Goal: Task Accomplishment & Management: Manage account settings

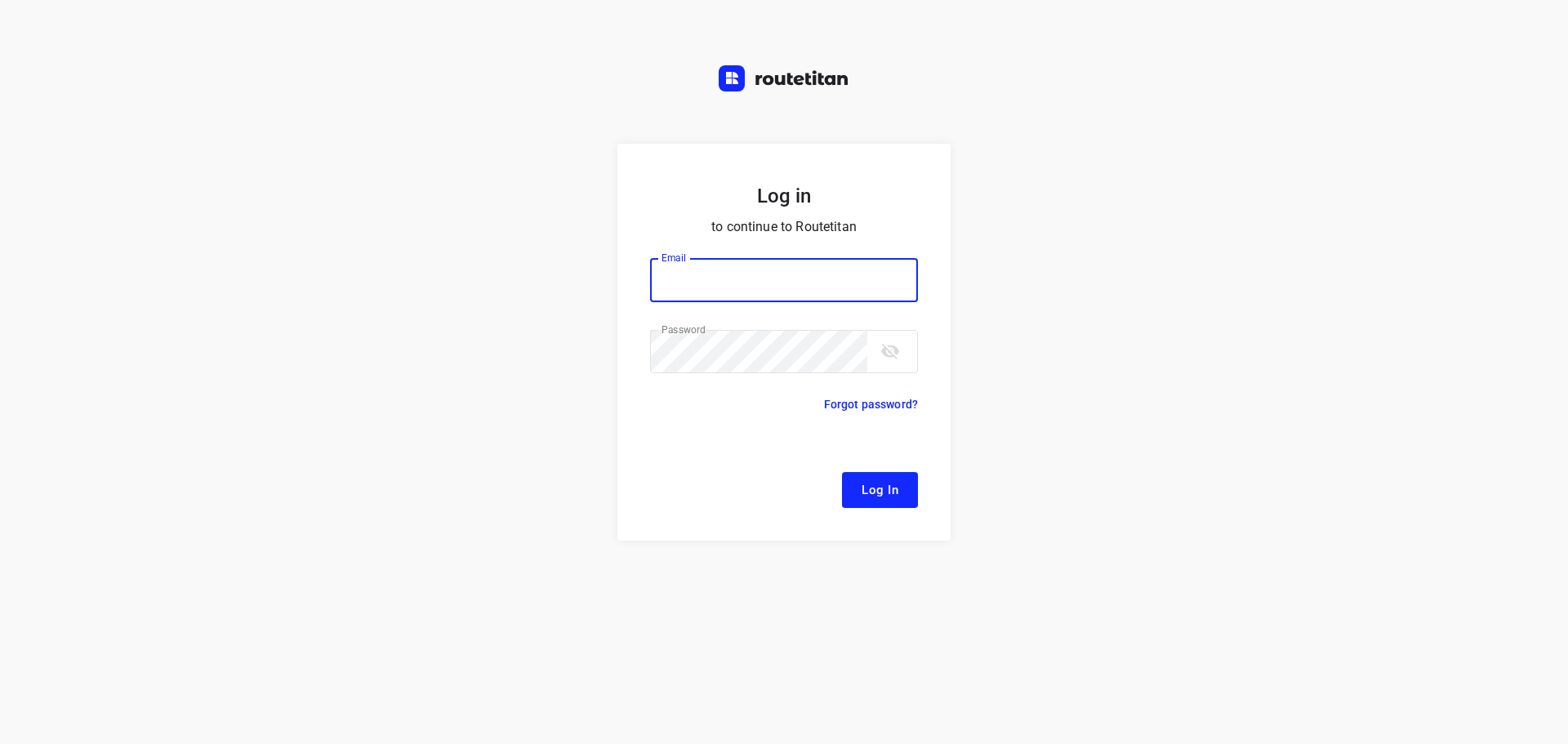
type input "[EMAIL_ADDRESS][DOMAIN_NAME]"
click at [906, 495] on button "Log In" at bounding box center [880, 490] width 76 height 36
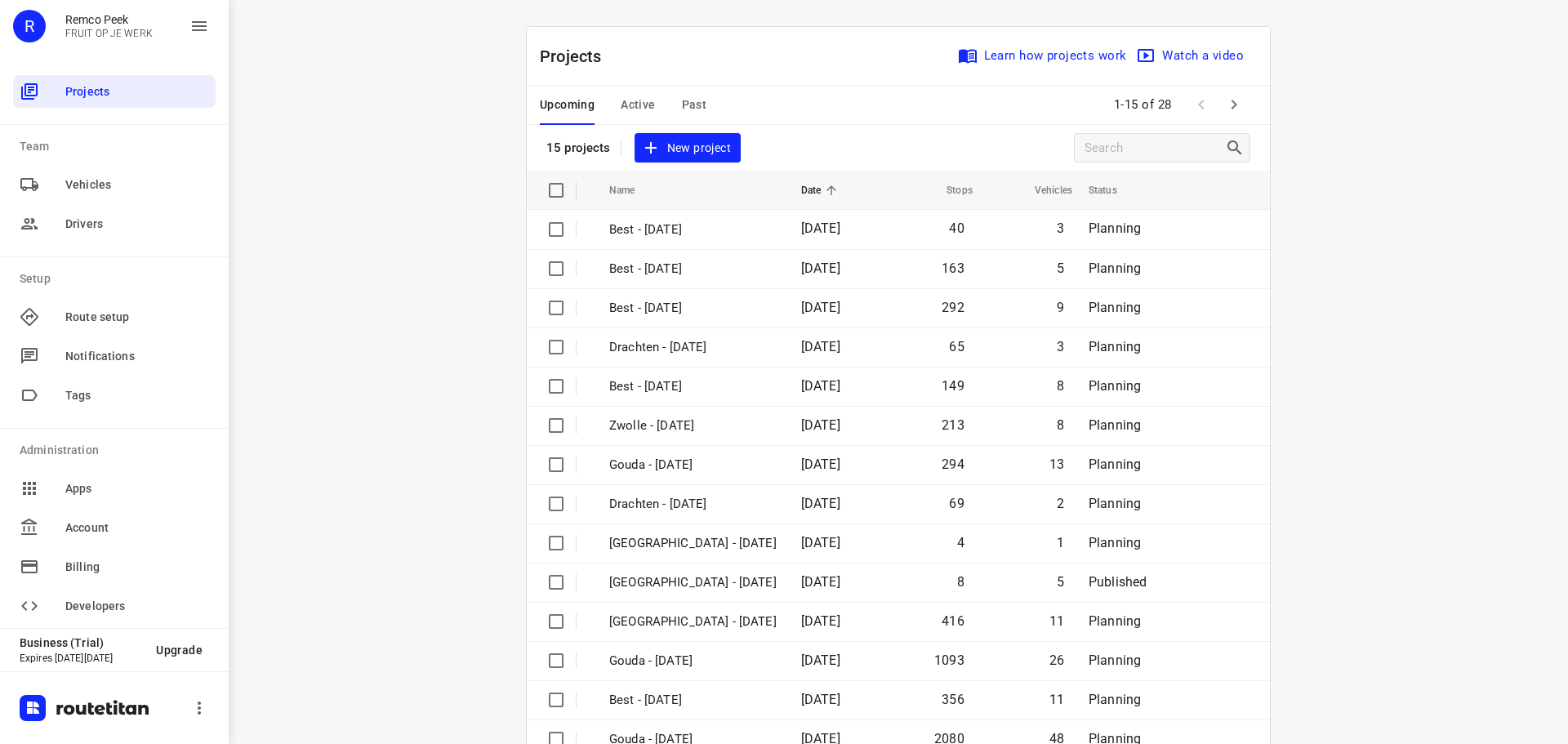
click at [623, 106] on span "Active" at bounding box center [637, 105] width 34 height 20
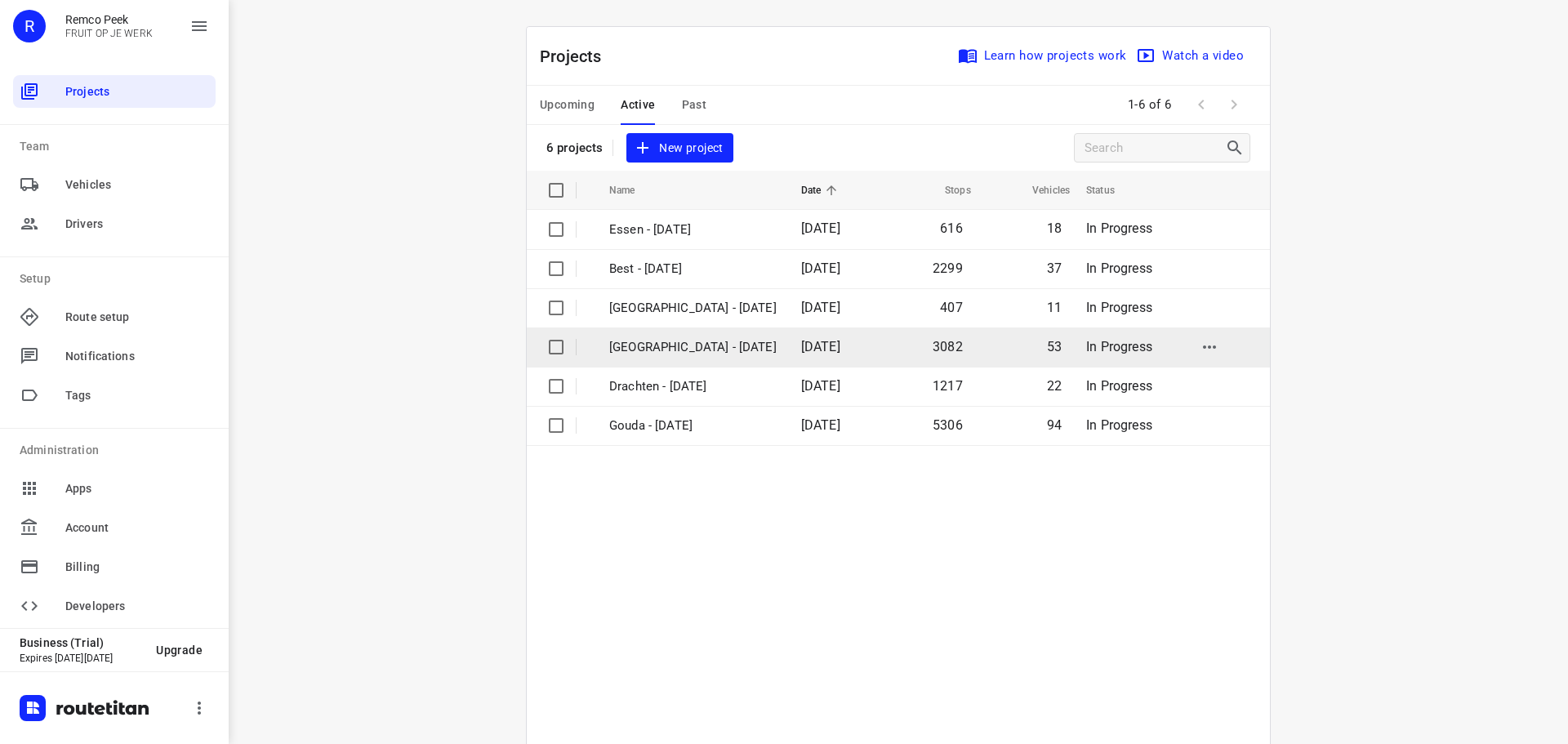
click at [670, 357] on p "Zwolle - Monday" at bounding box center [693, 347] width 168 height 18
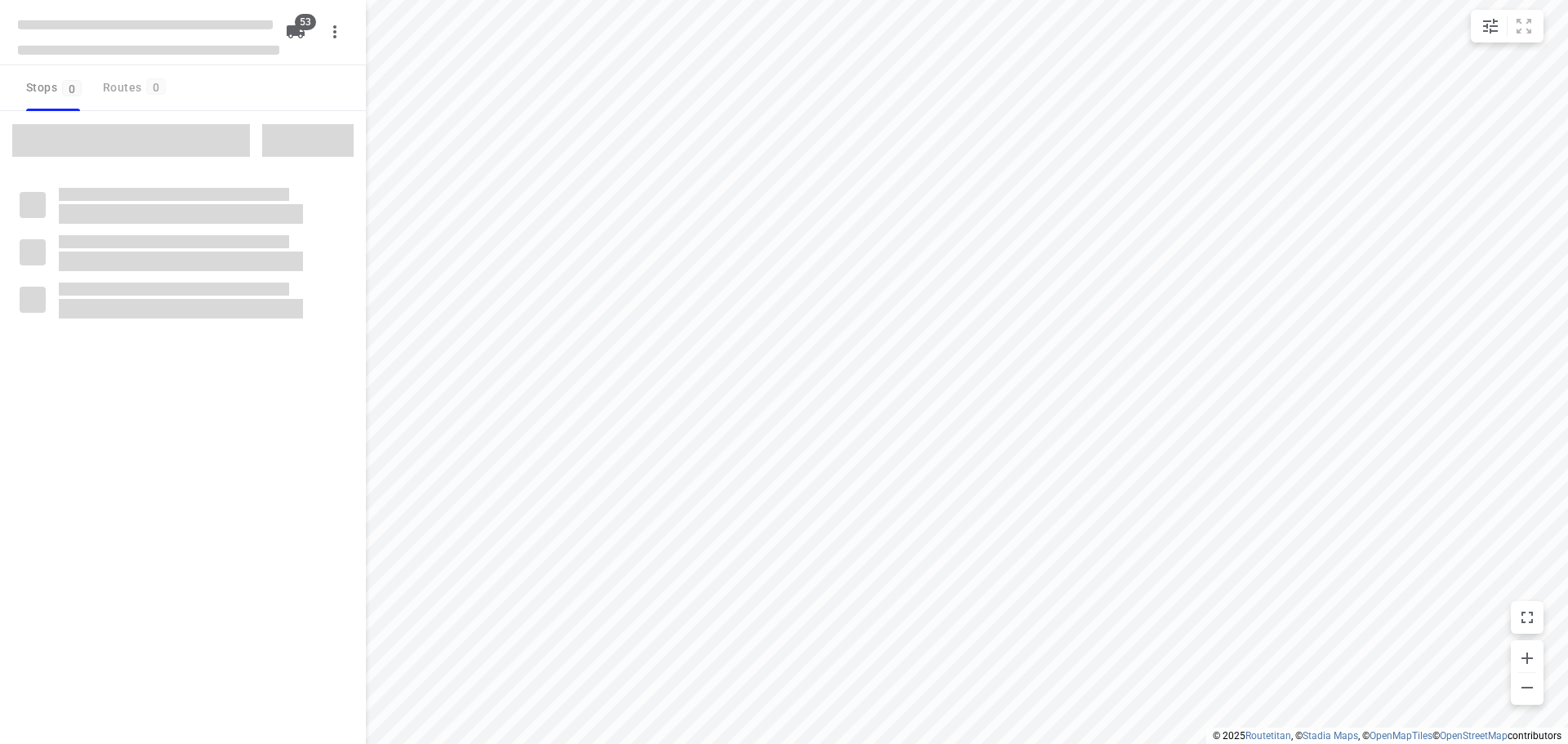
checkbox input "true"
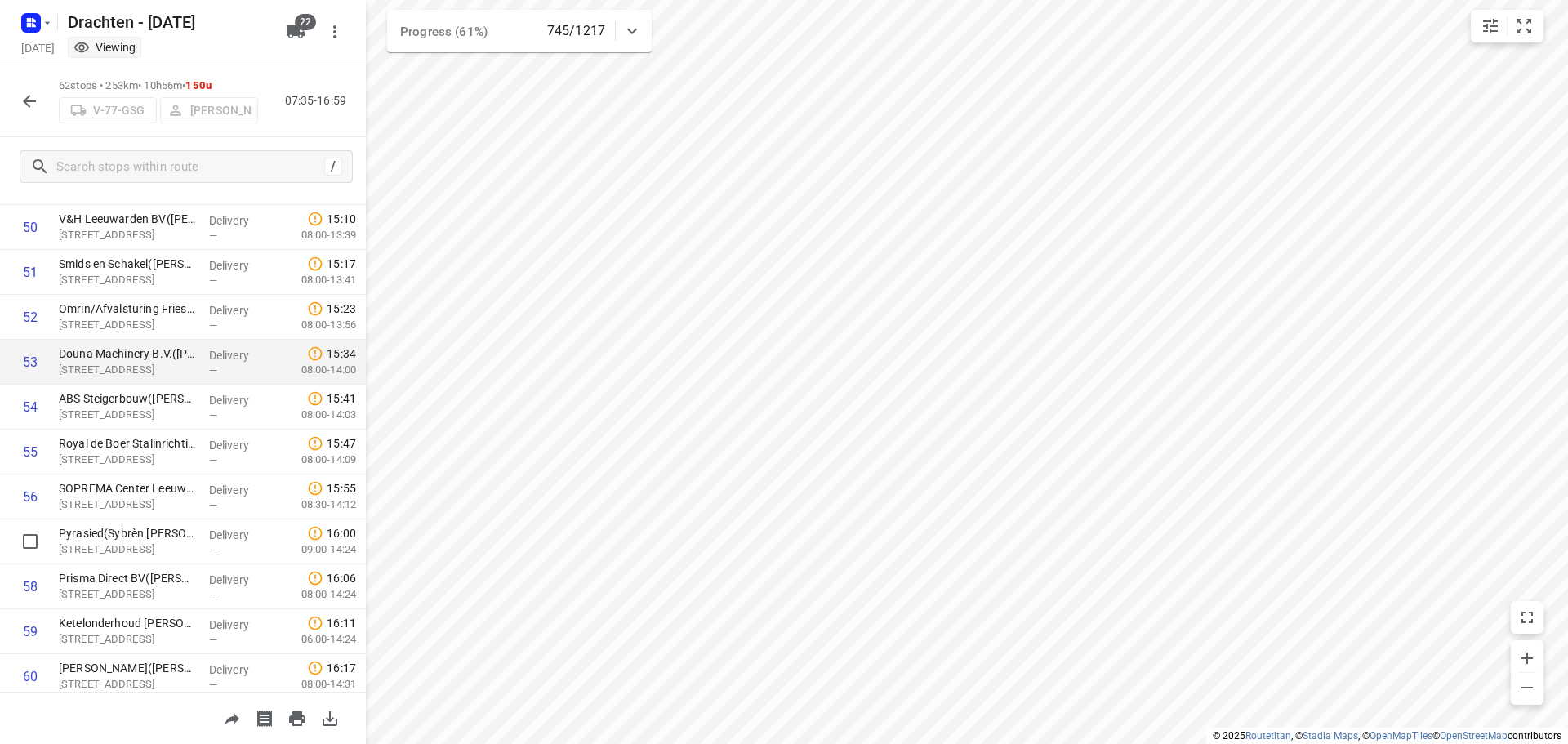
scroll to position [2417, 0]
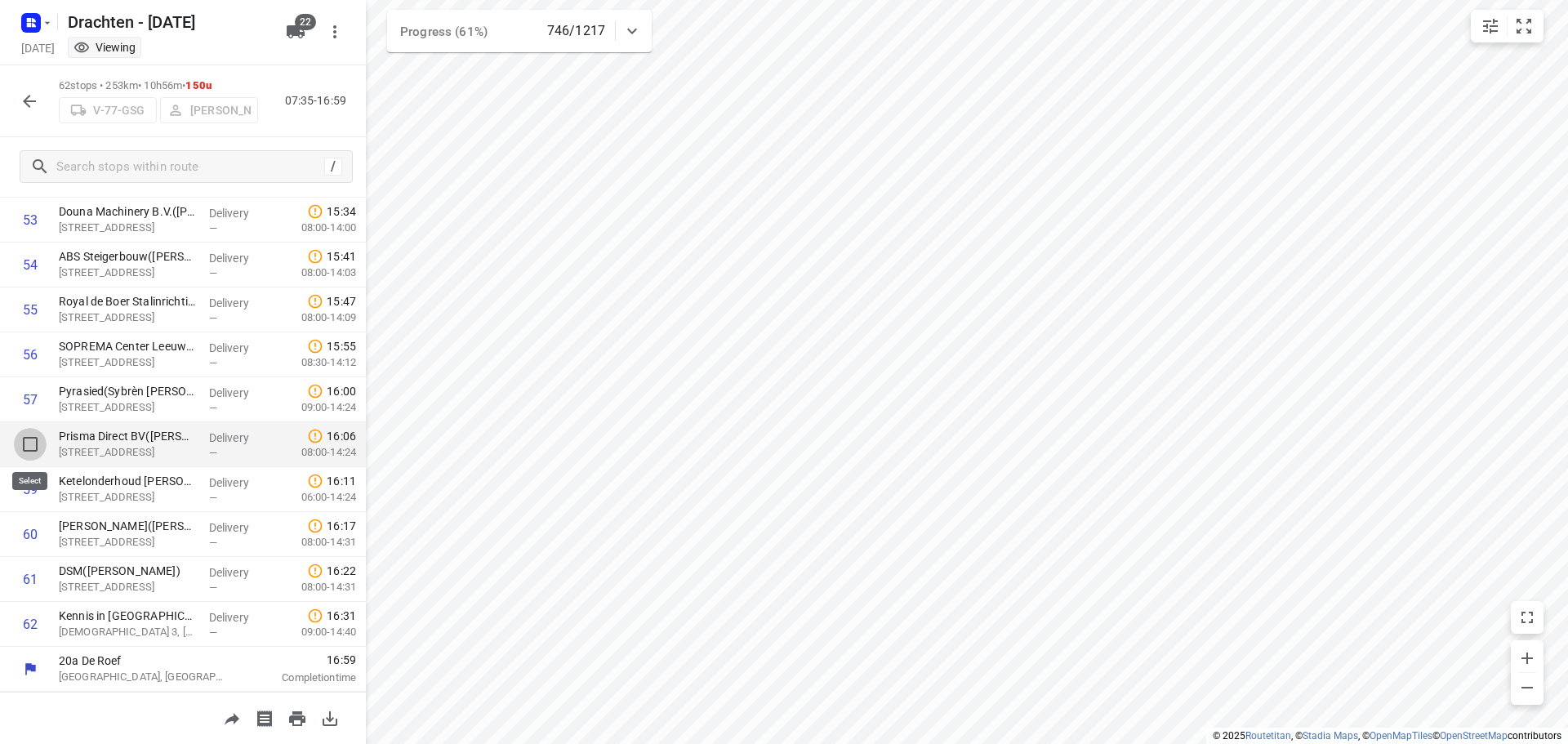
click at [29, 441] on input "checkbox" at bounding box center [30, 444] width 32 height 33
checkbox input "true"
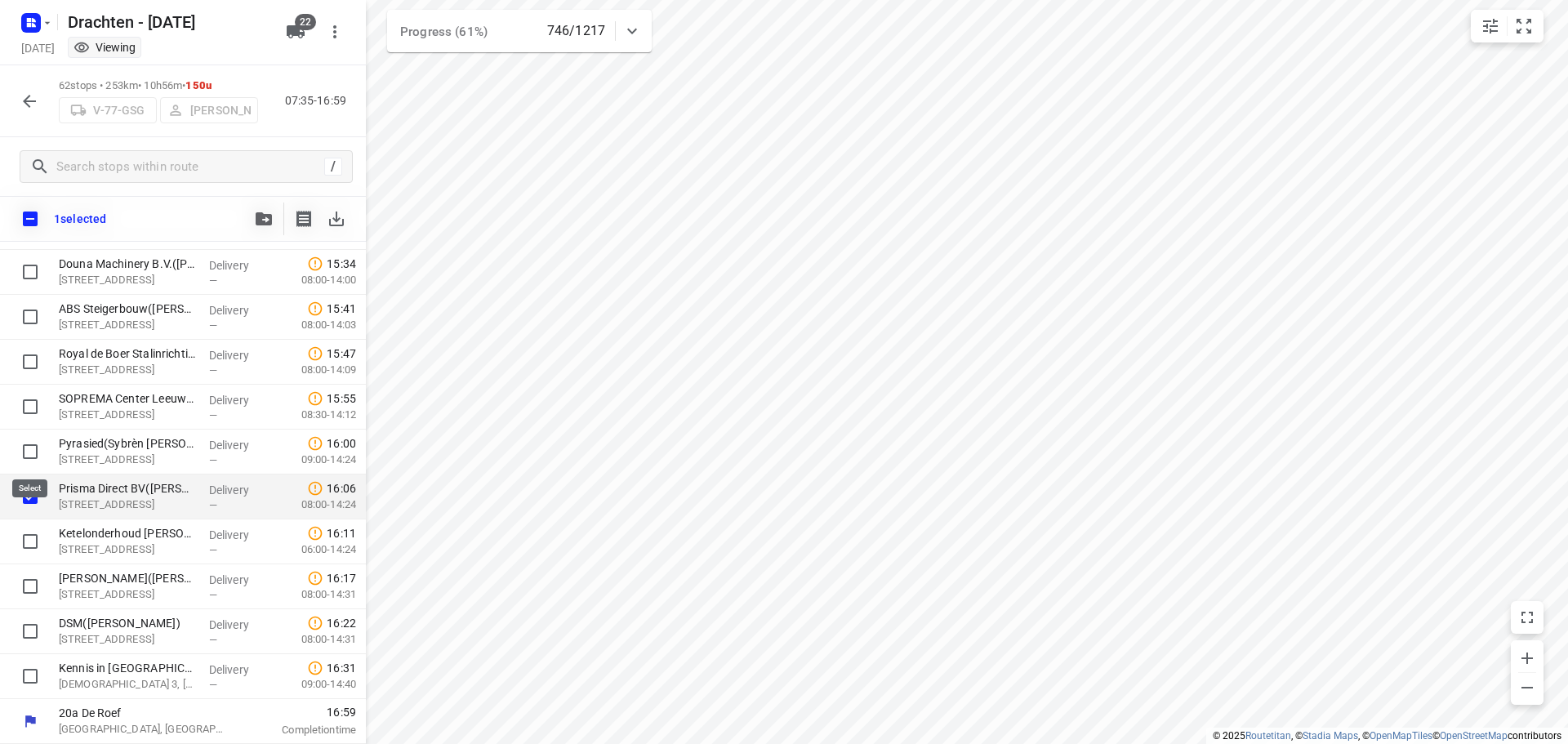
scroll to position [2410, 0]
click at [24, 531] on input "checkbox" at bounding box center [30, 541] width 32 height 33
checkbox input "true"
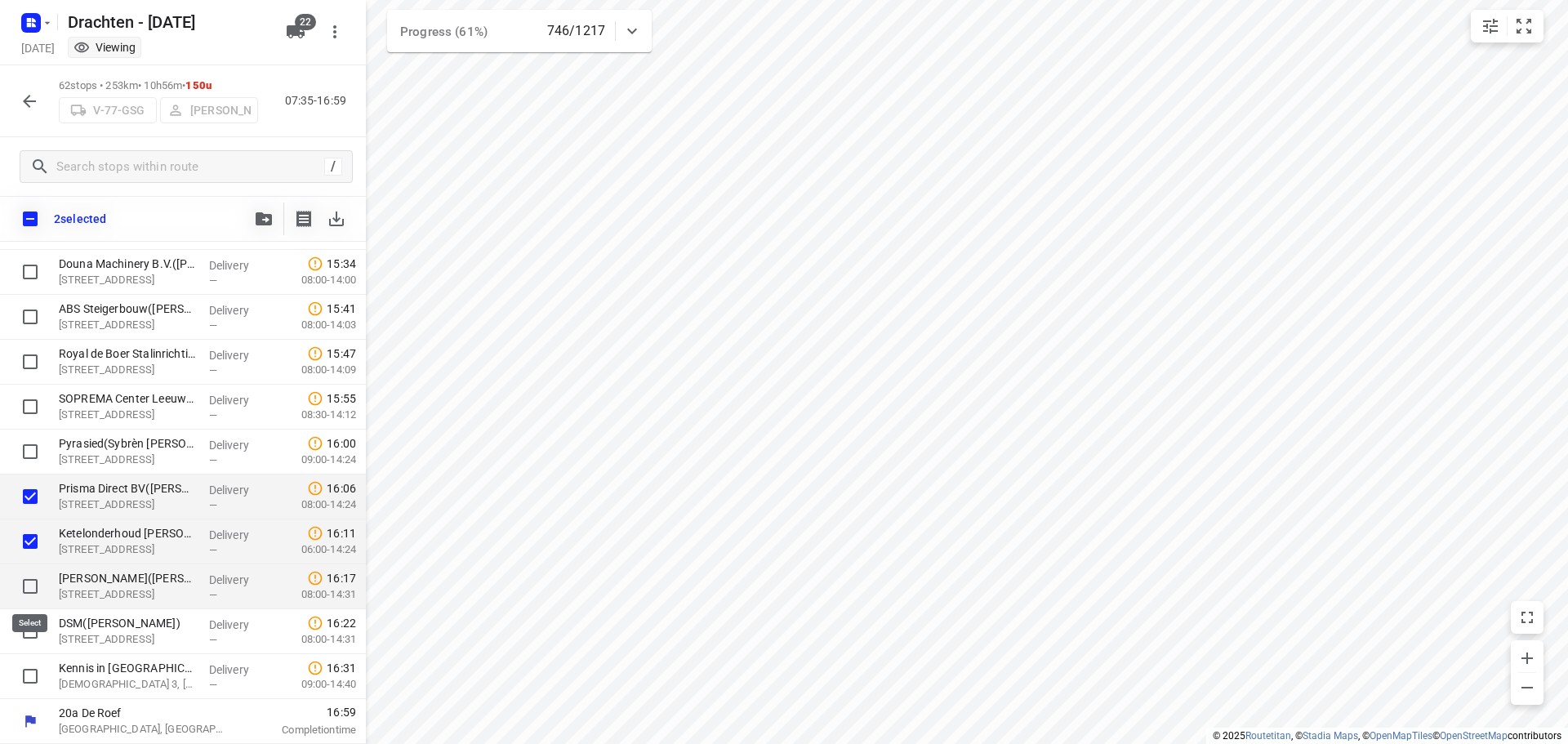
click at [26, 588] on input "checkbox" at bounding box center [30, 586] width 32 height 33
checkbox input "true"
click at [25, 634] on input "checkbox" at bounding box center [30, 631] width 32 height 33
checkbox input "true"
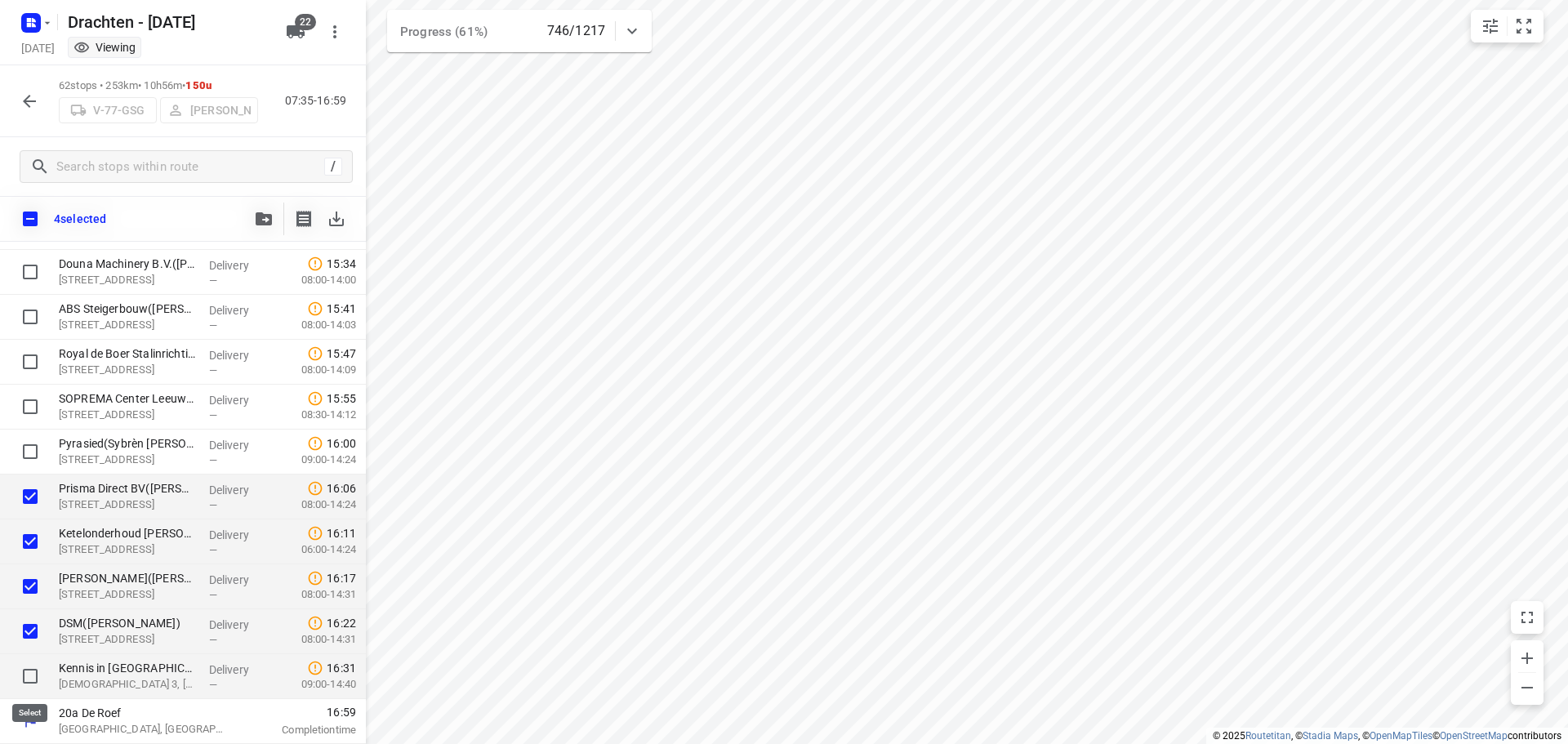
click at [25, 673] on input "checkbox" at bounding box center [30, 676] width 32 height 33
checkbox input "true"
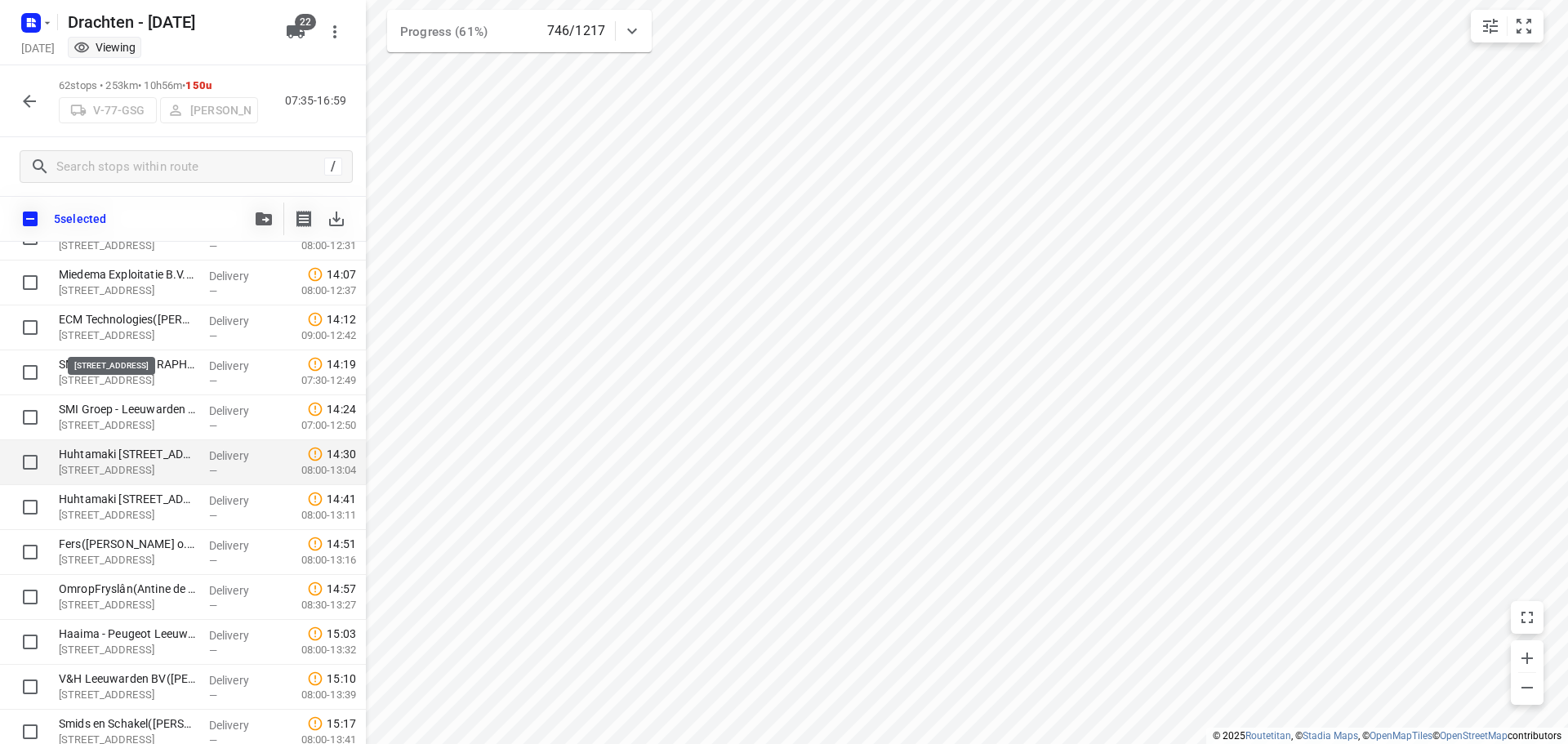
scroll to position [1838, 0]
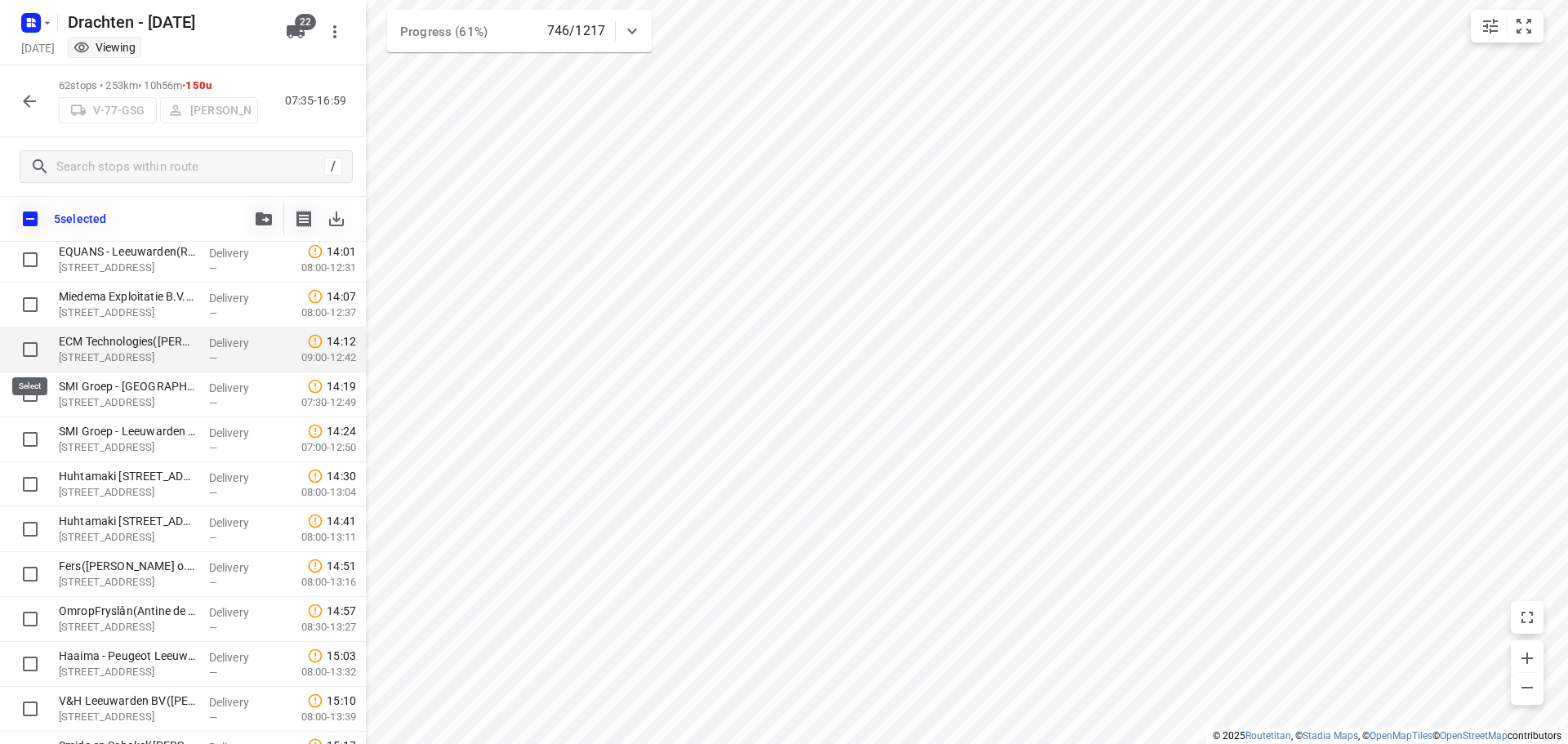
click at [25, 347] on input "checkbox" at bounding box center [30, 350] width 32 height 33
checkbox input "true"
click at [31, 300] on input "checkbox" at bounding box center [30, 304] width 32 height 33
checkbox input "true"
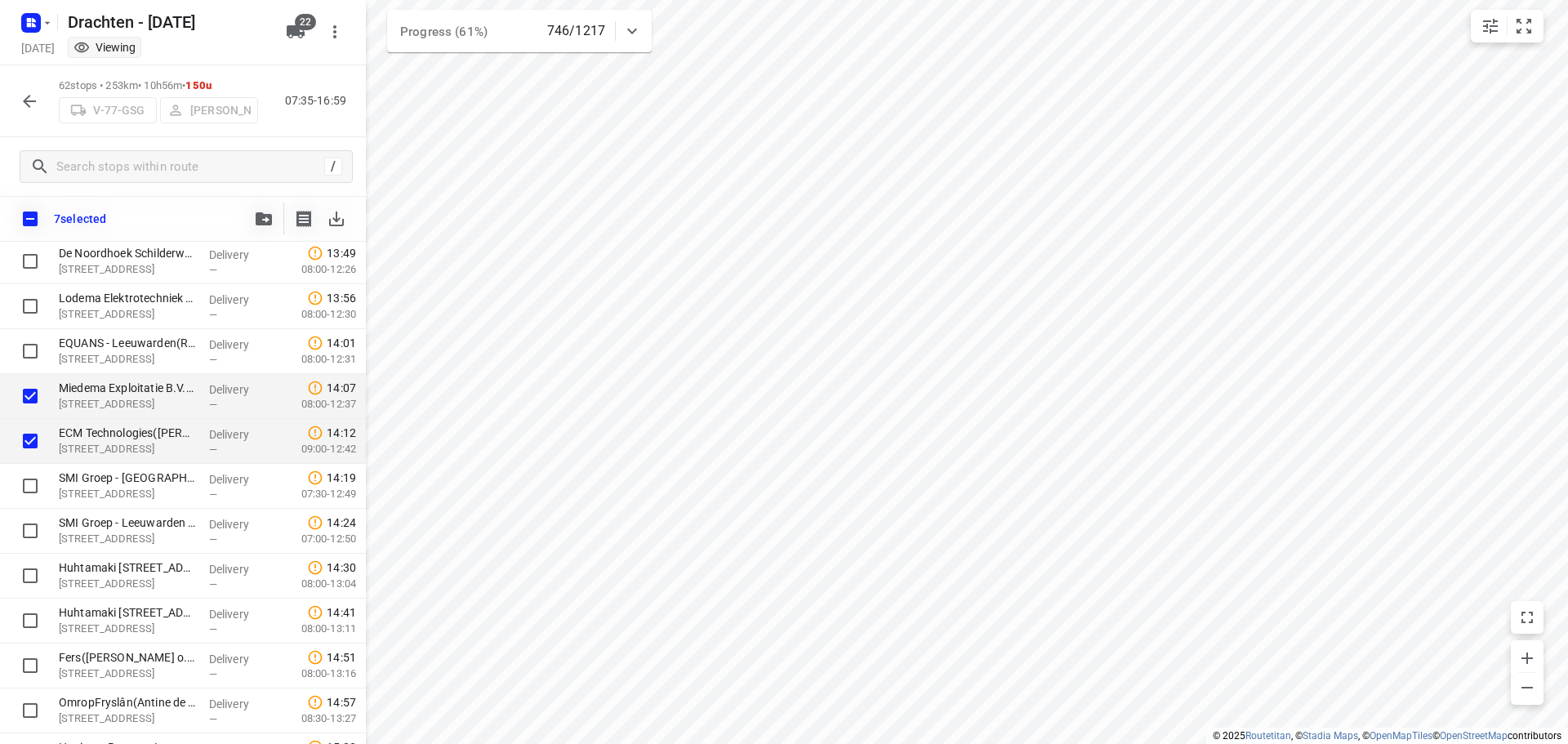
scroll to position [1675, 0]
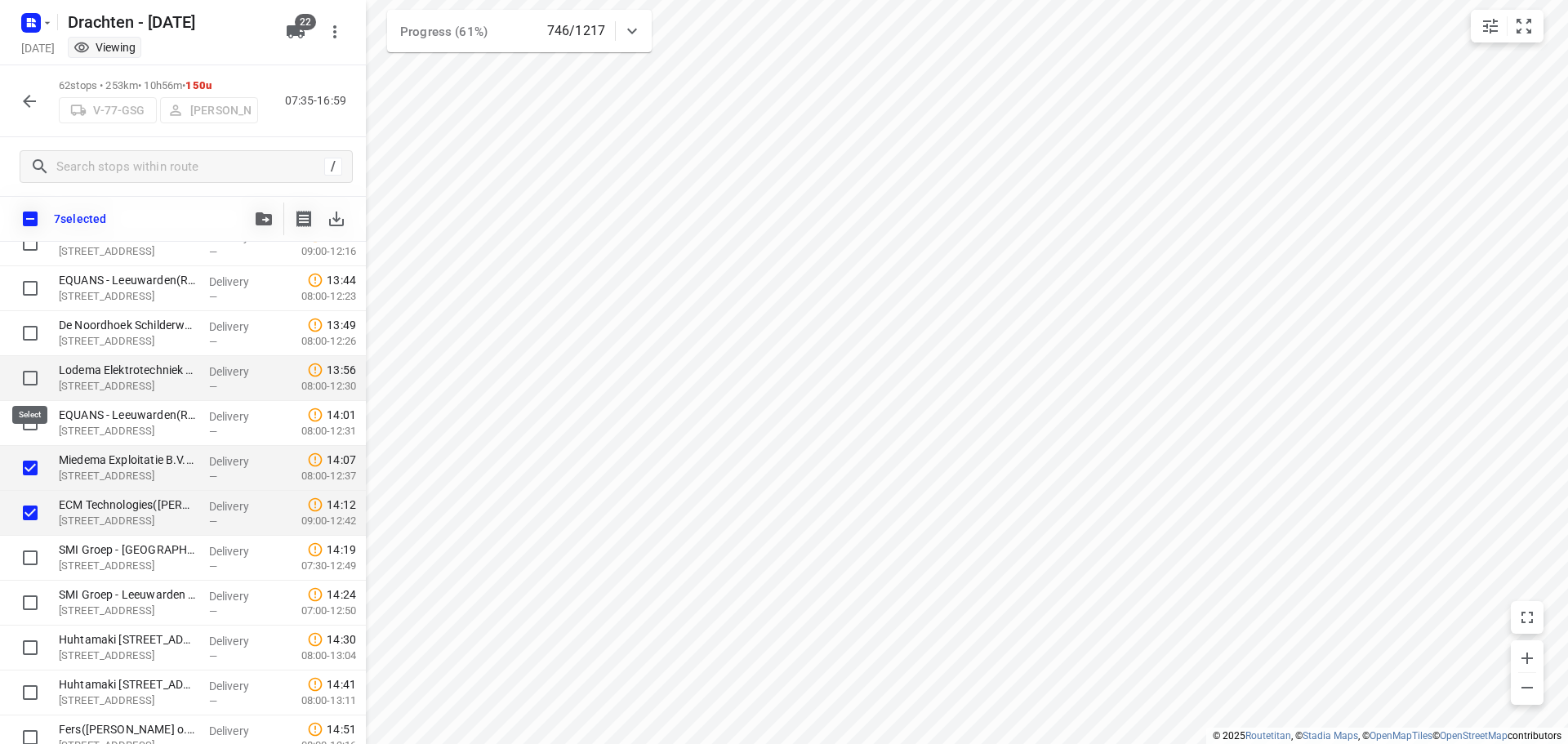
click at [24, 378] on input "checkbox" at bounding box center [30, 378] width 32 height 33
checkbox input "true"
click at [264, 220] on icon "button" at bounding box center [263, 219] width 17 height 13
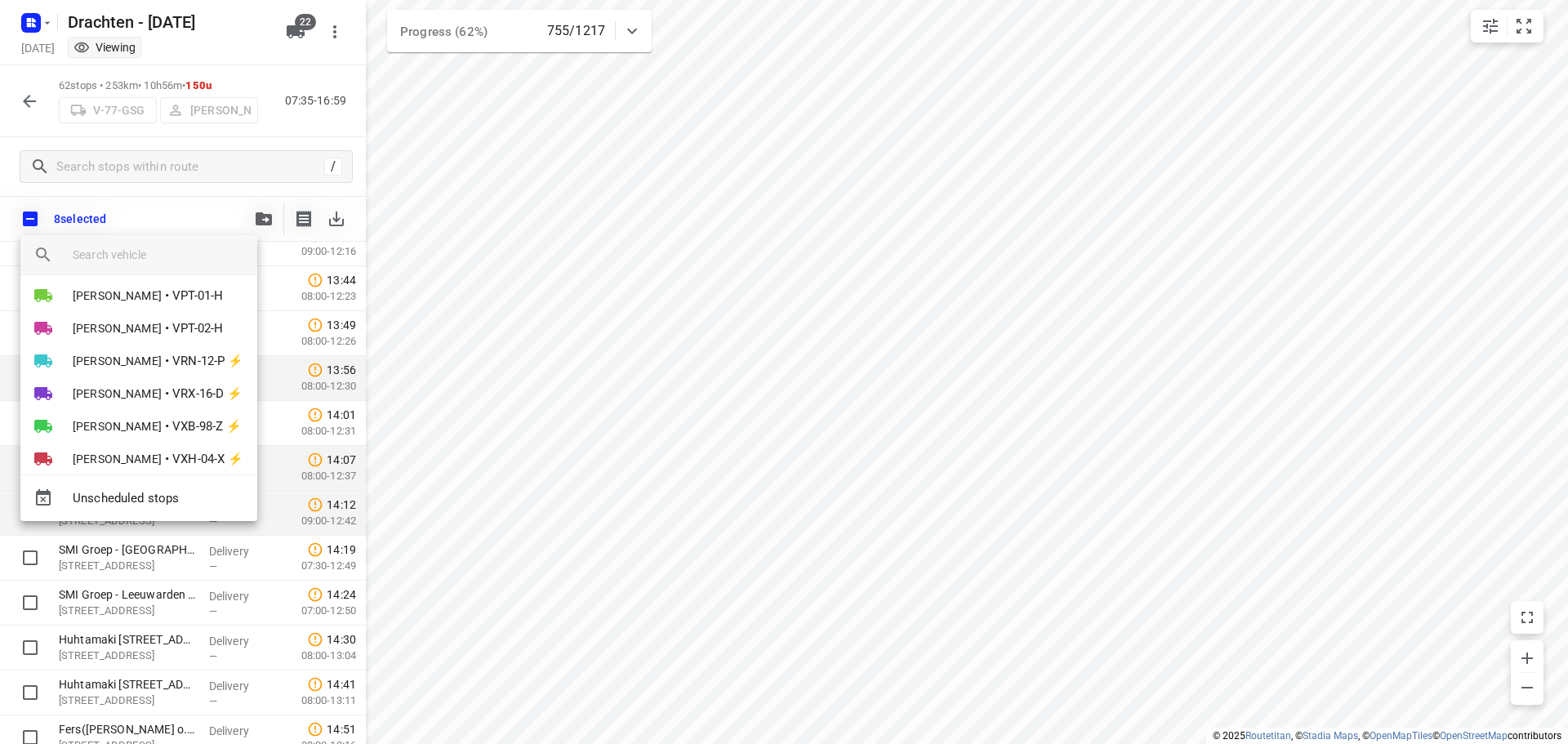
scroll to position [490, 0]
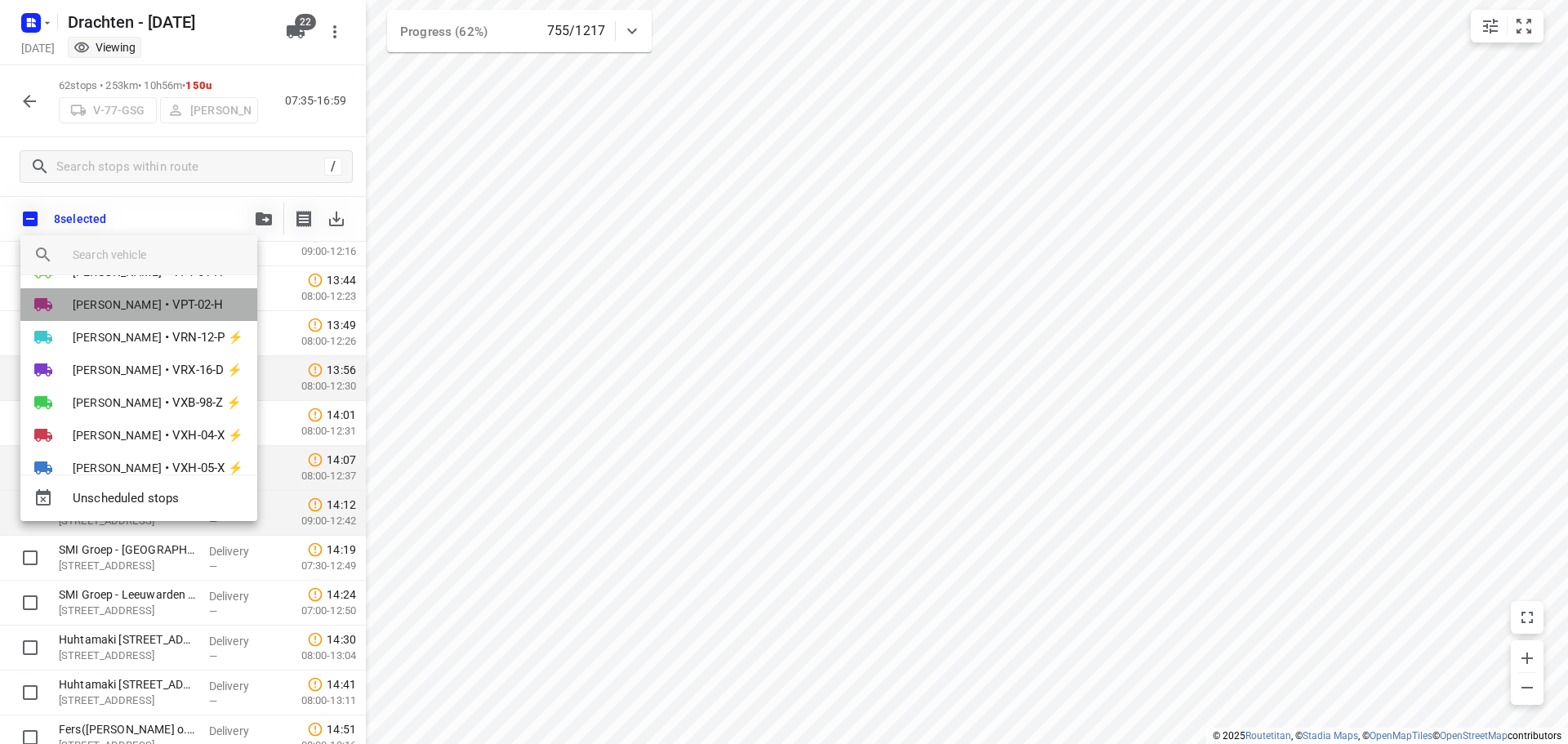
click at [172, 308] on span "VPT-02-H" at bounding box center [198, 305] width 51 height 18
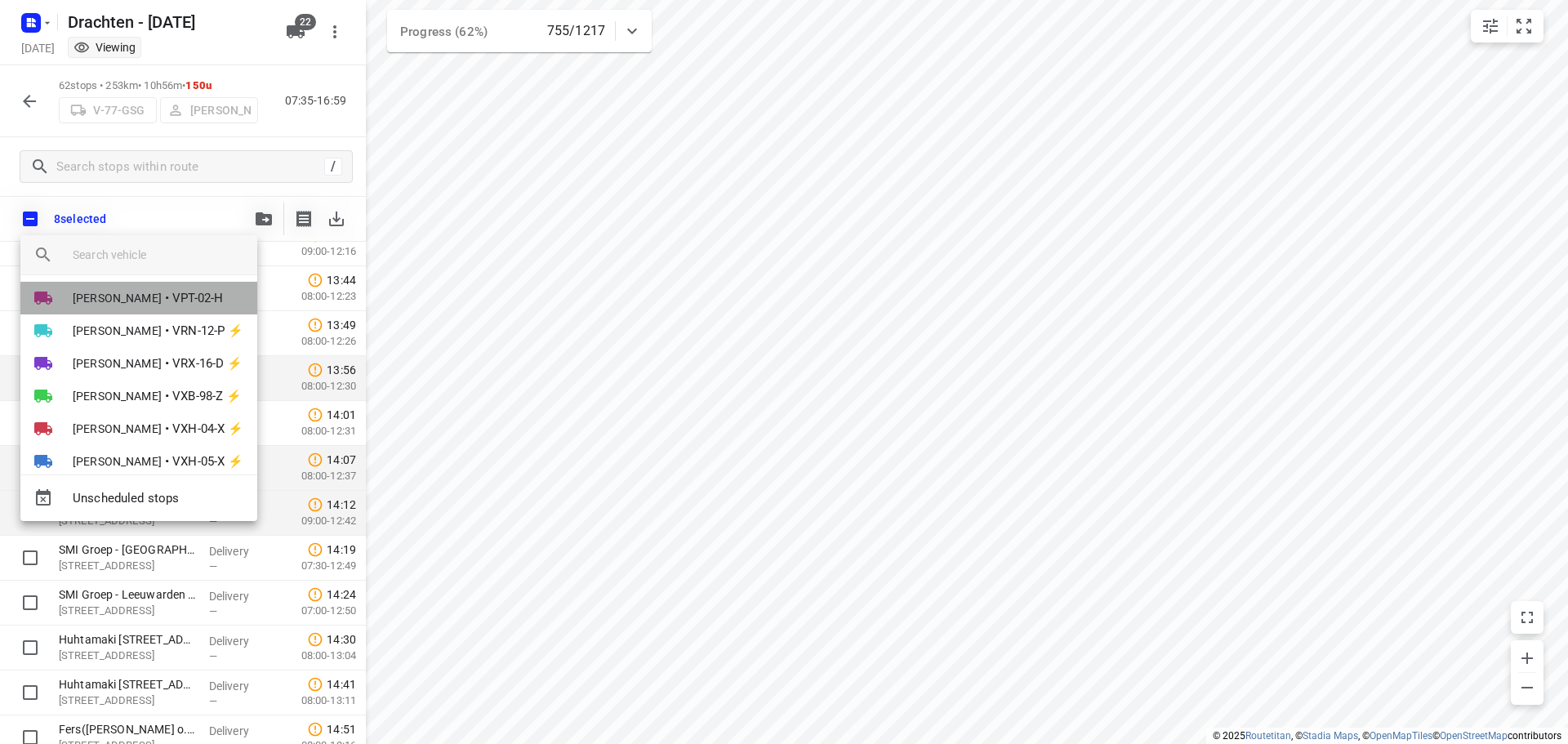
scroll to position [0, 0]
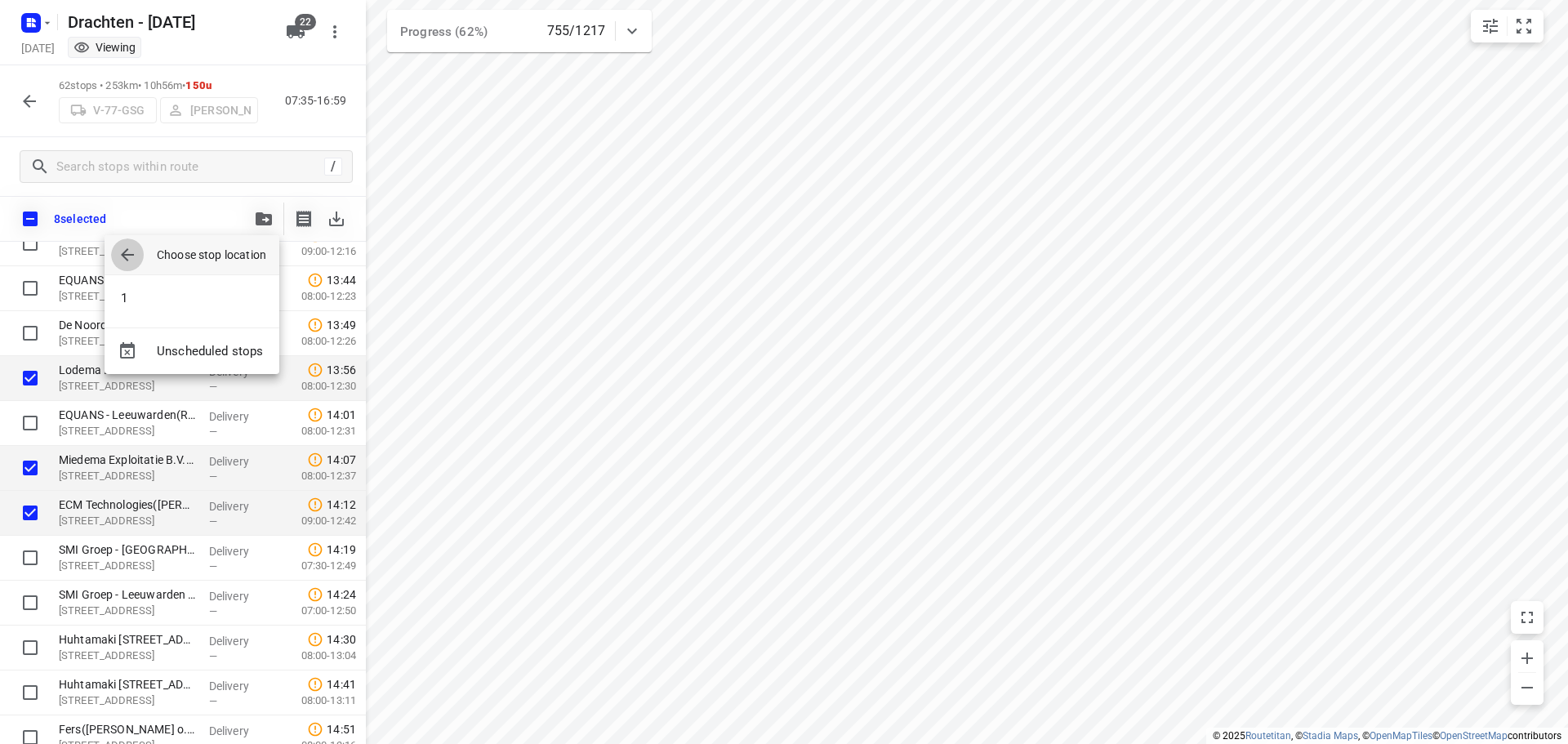
click at [135, 259] on icon "button" at bounding box center [127, 255] width 19 height 19
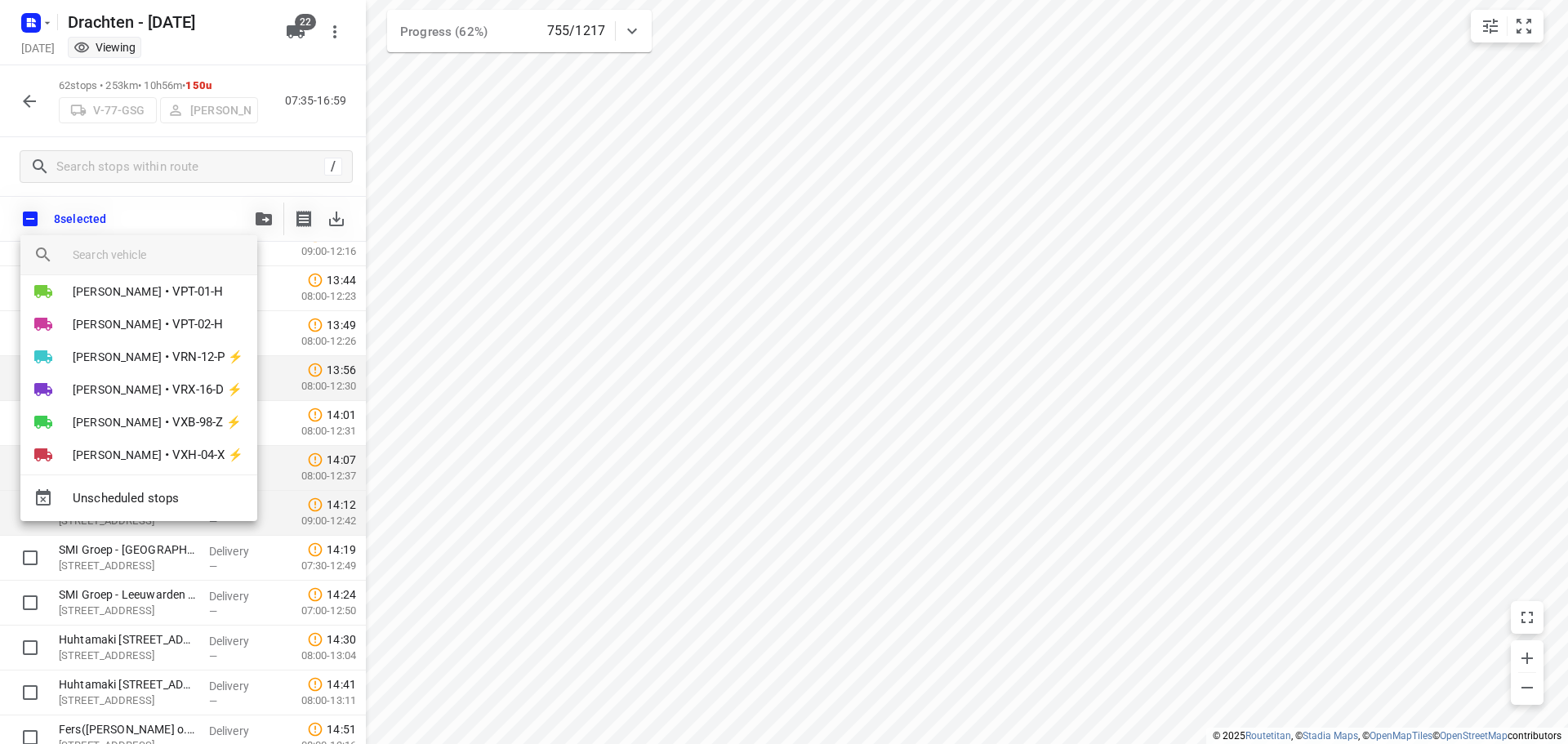
scroll to position [553, 0]
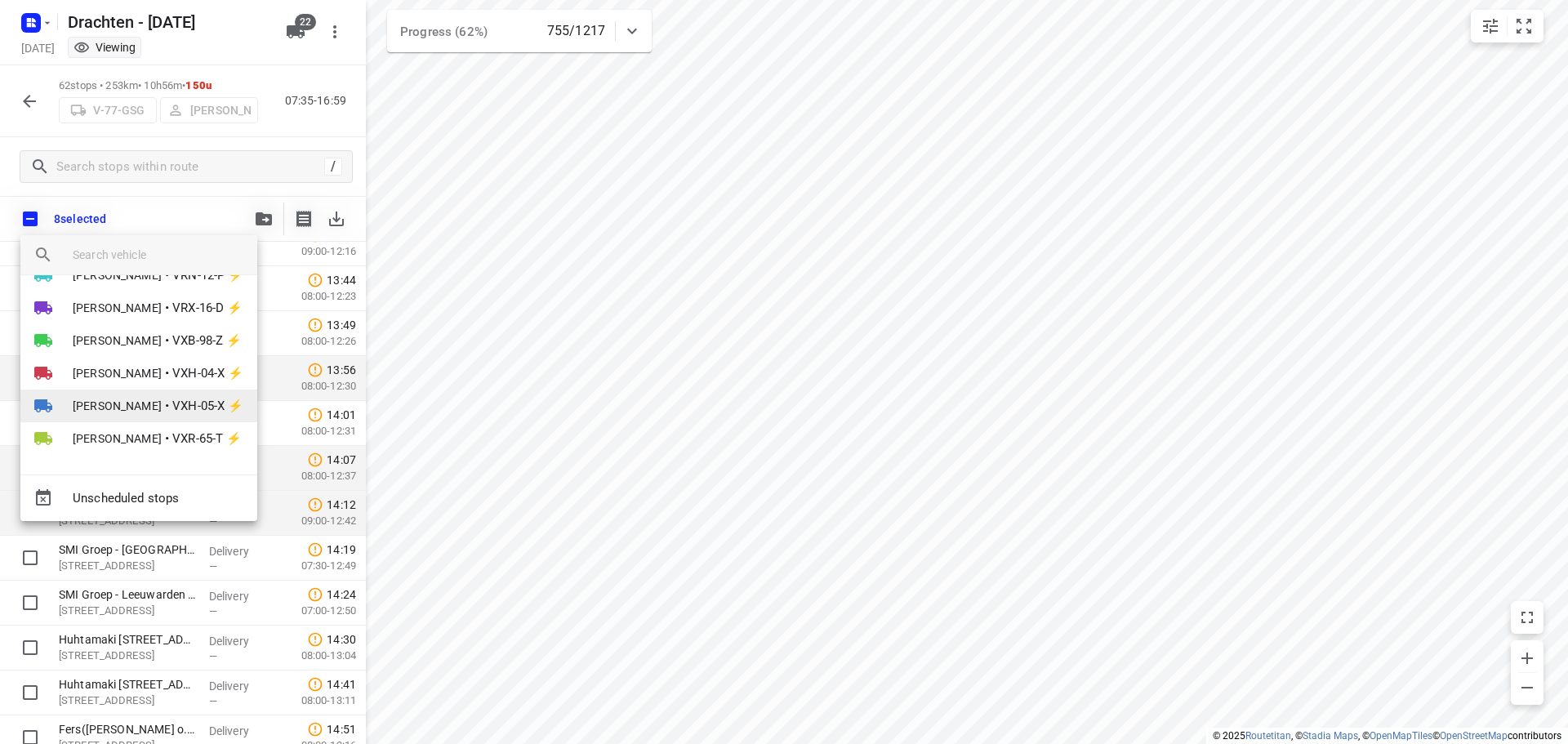
click at [174, 406] on span "VXH-05-X ⚡" at bounding box center [207, 406] width 71 height 18
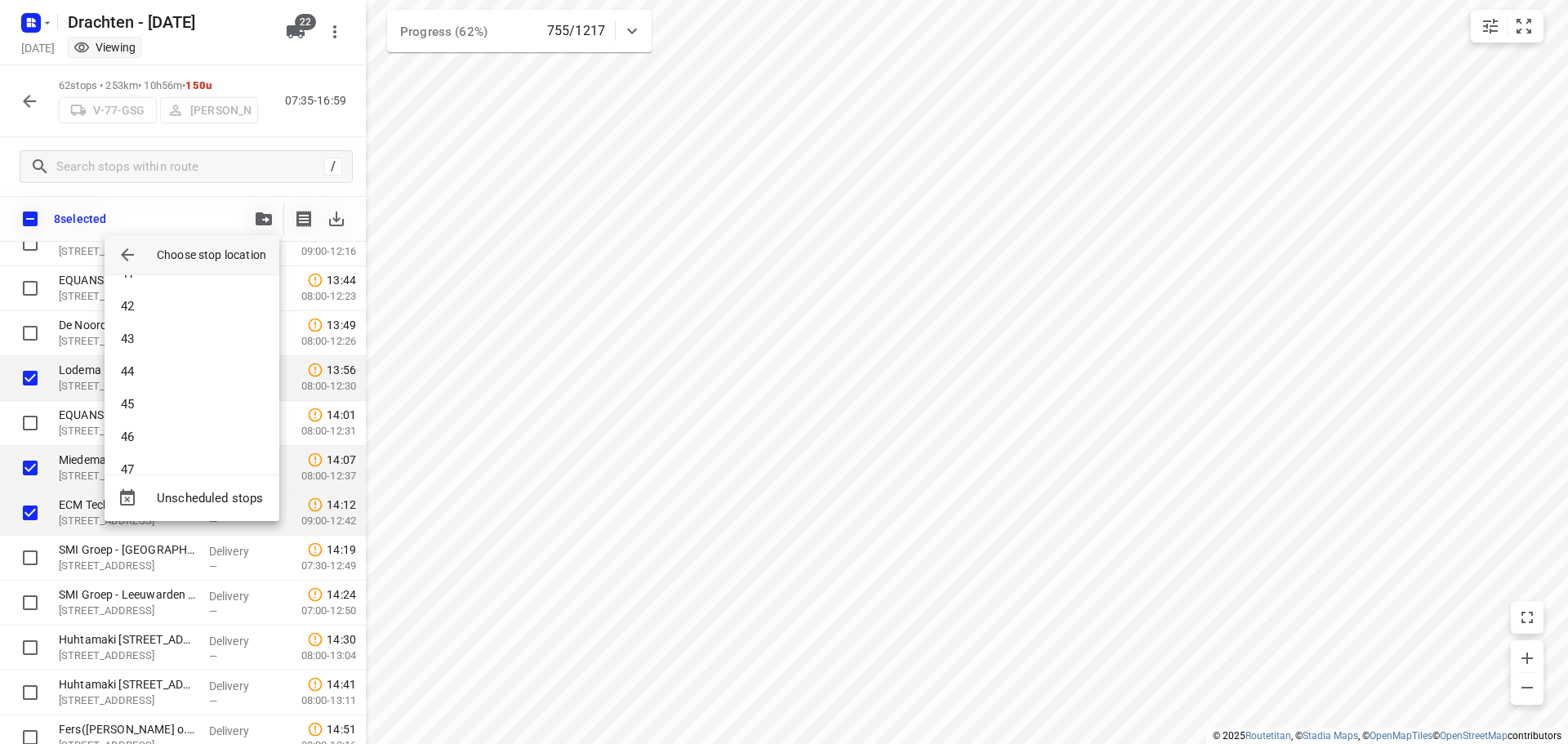
scroll to position [1455, 0]
click at [183, 448] on li "50" at bounding box center [191, 444] width 175 height 33
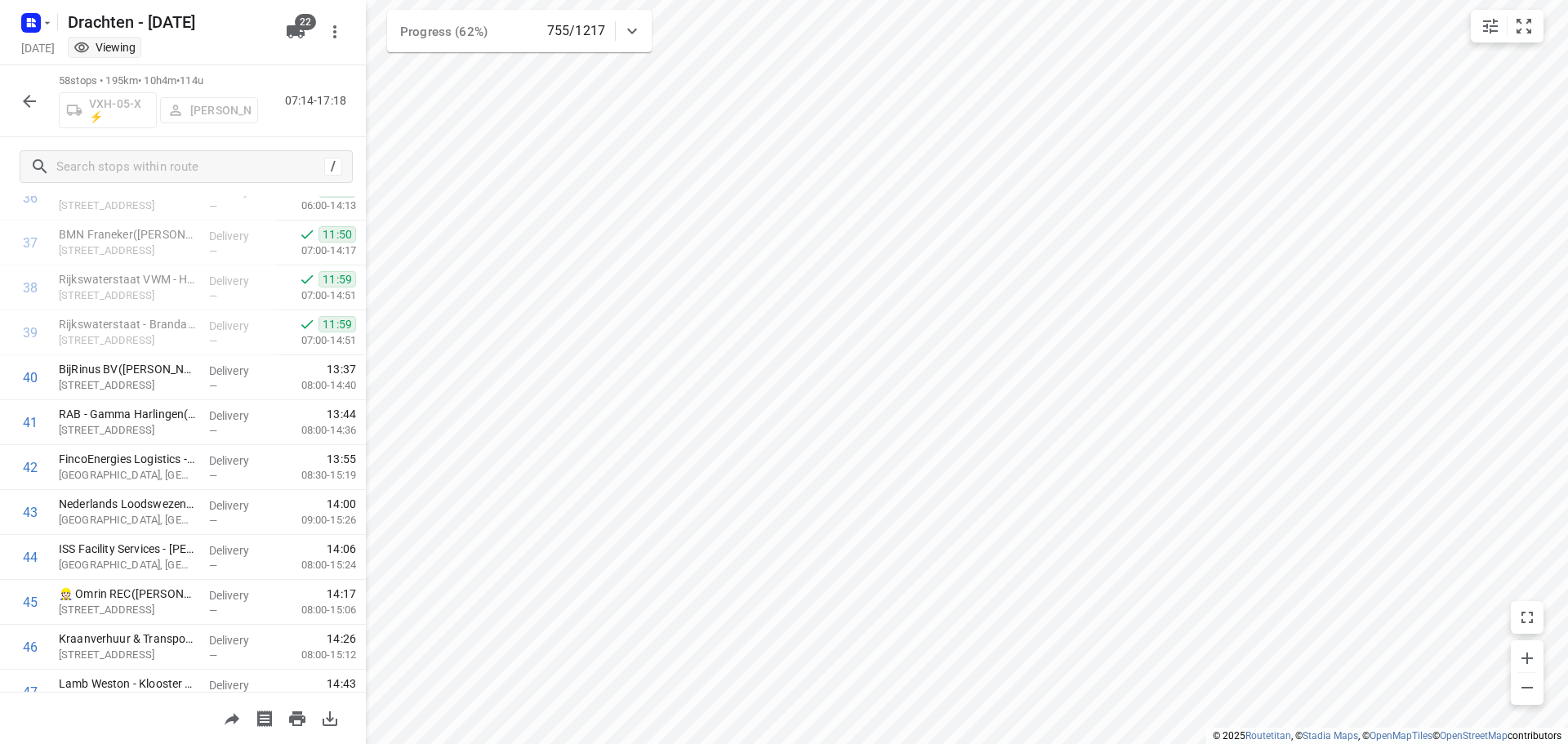
scroll to position [2237, 0]
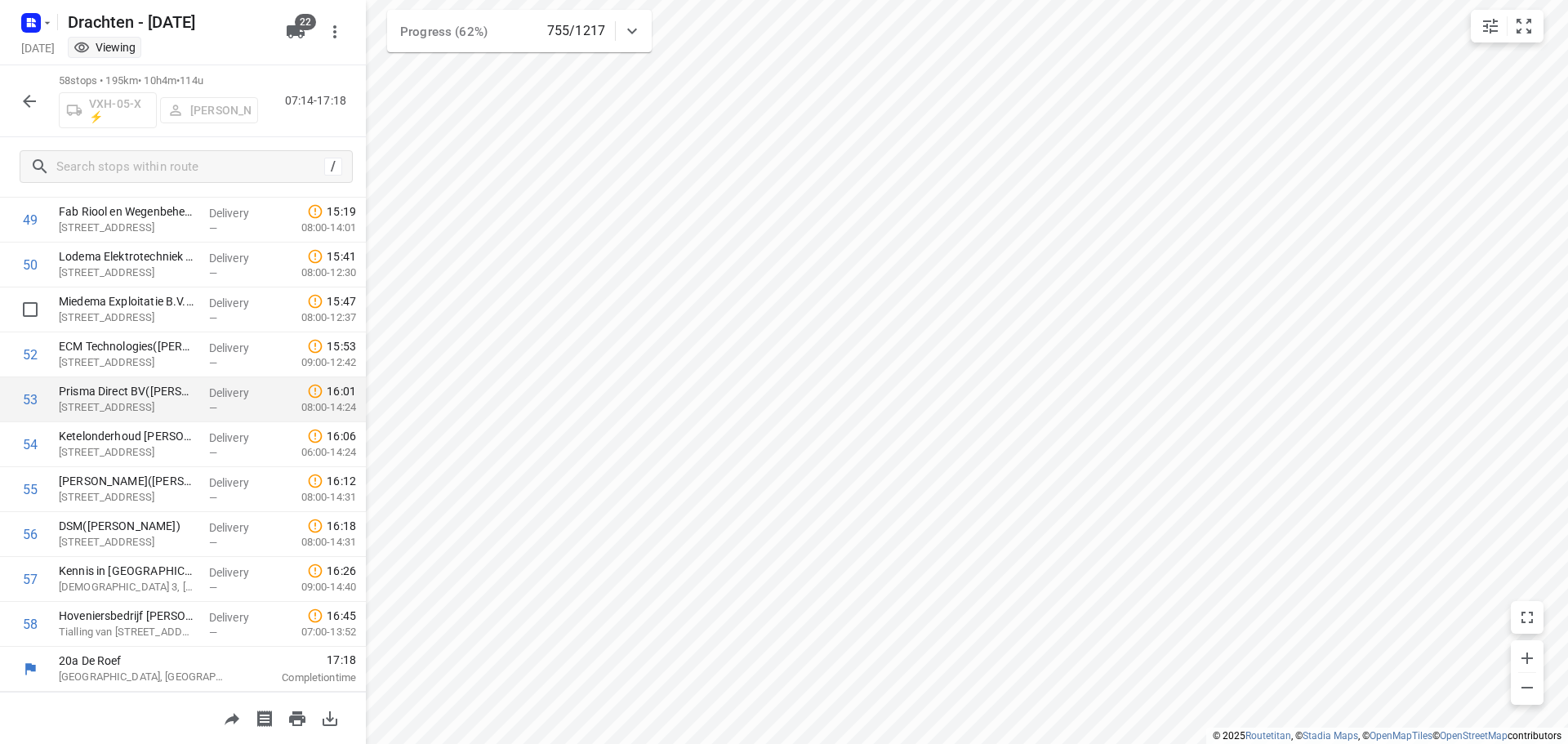
drag, startPoint x: 169, startPoint y: 628, endPoint x: 148, endPoint y: 380, distance: 248.9
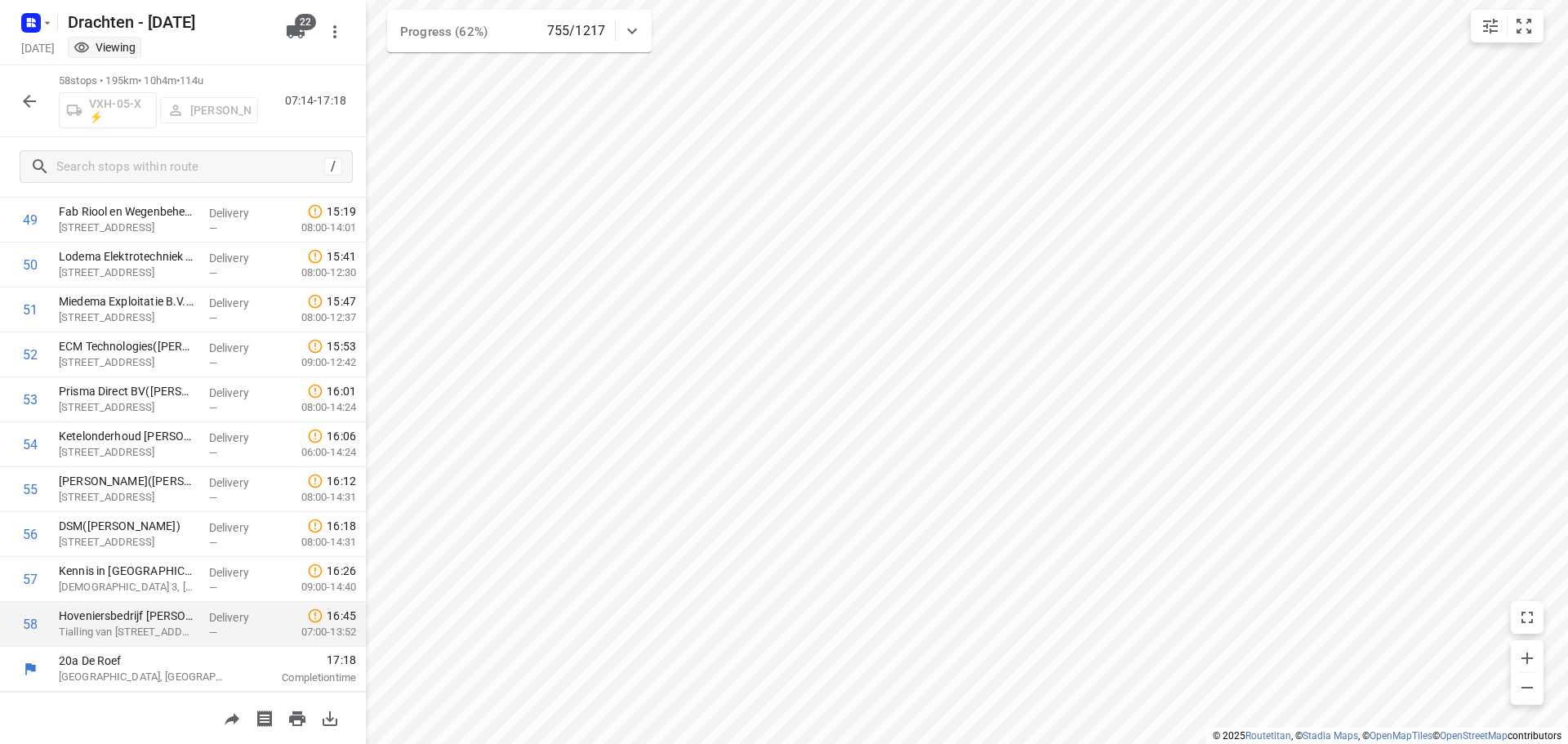
click at [235, 662] on div at bounding box center [241, 669] width 13 height 45
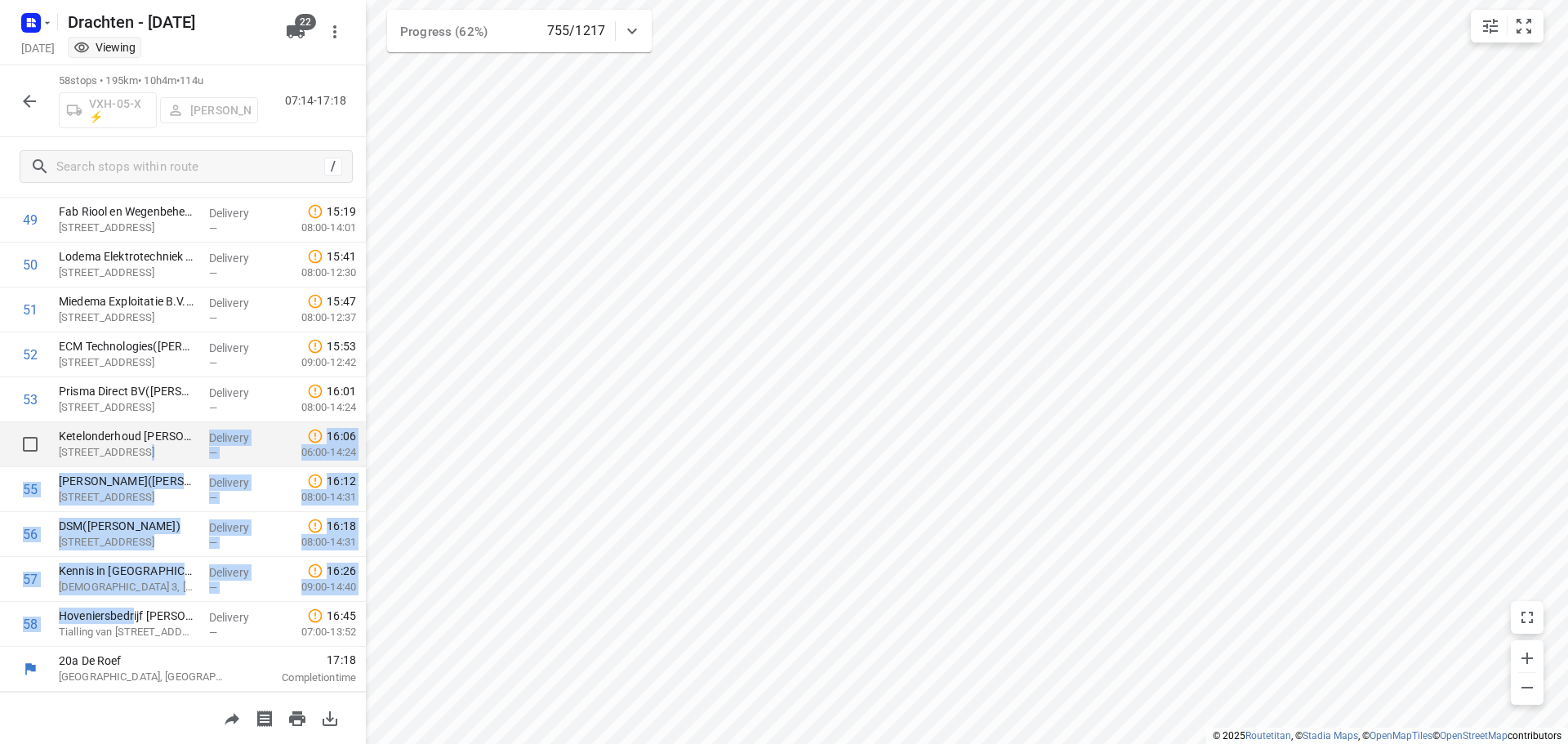
drag, startPoint x: 134, startPoint y: 616, endPoint x: 133, endPoint y: 459, distance: 157.0
click at [28, 98] on icon "button" at bounding box center [29, 101] width 13 height 13
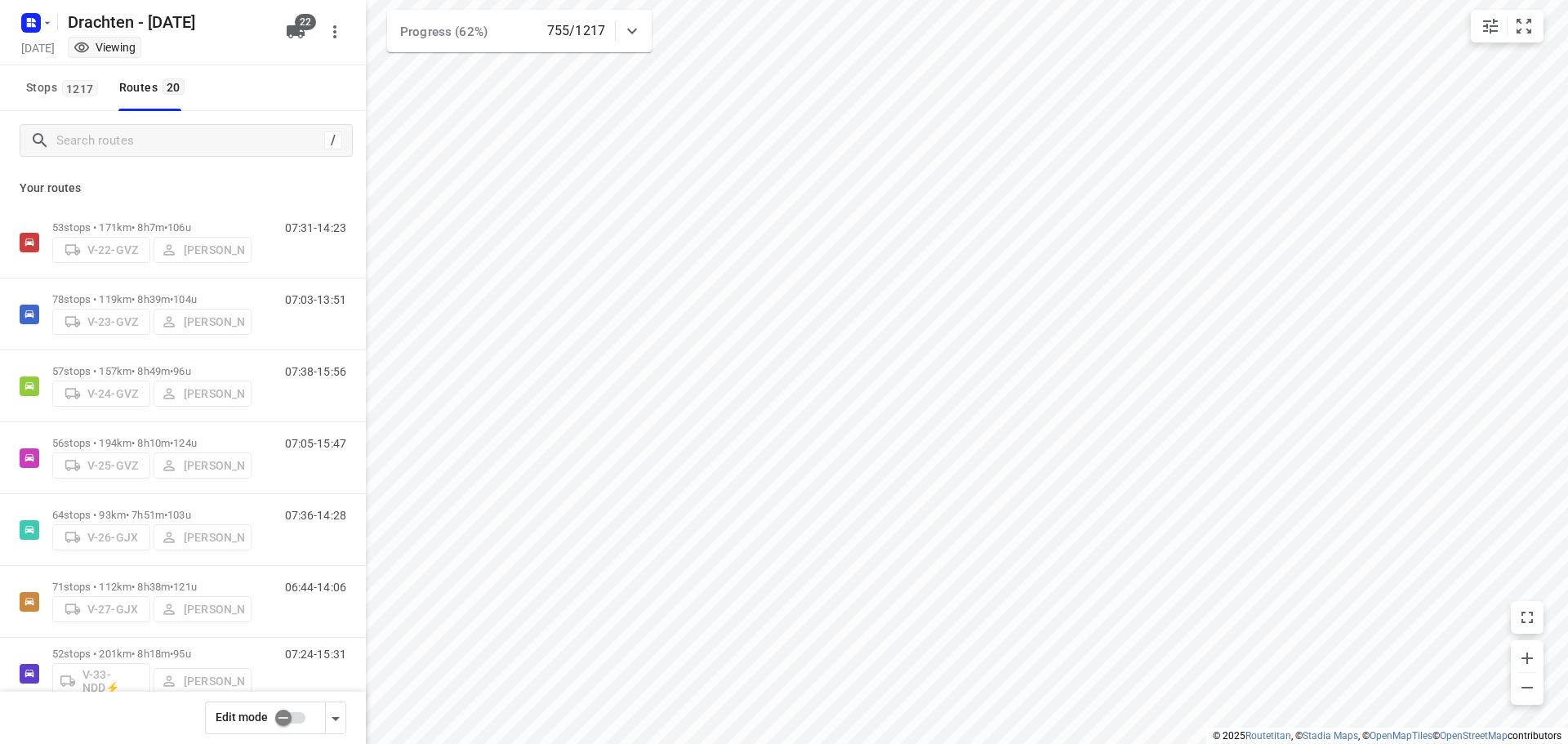
click at [283, 718] on input "checkbox" at bounding box center [284, 718] width 93 height 31
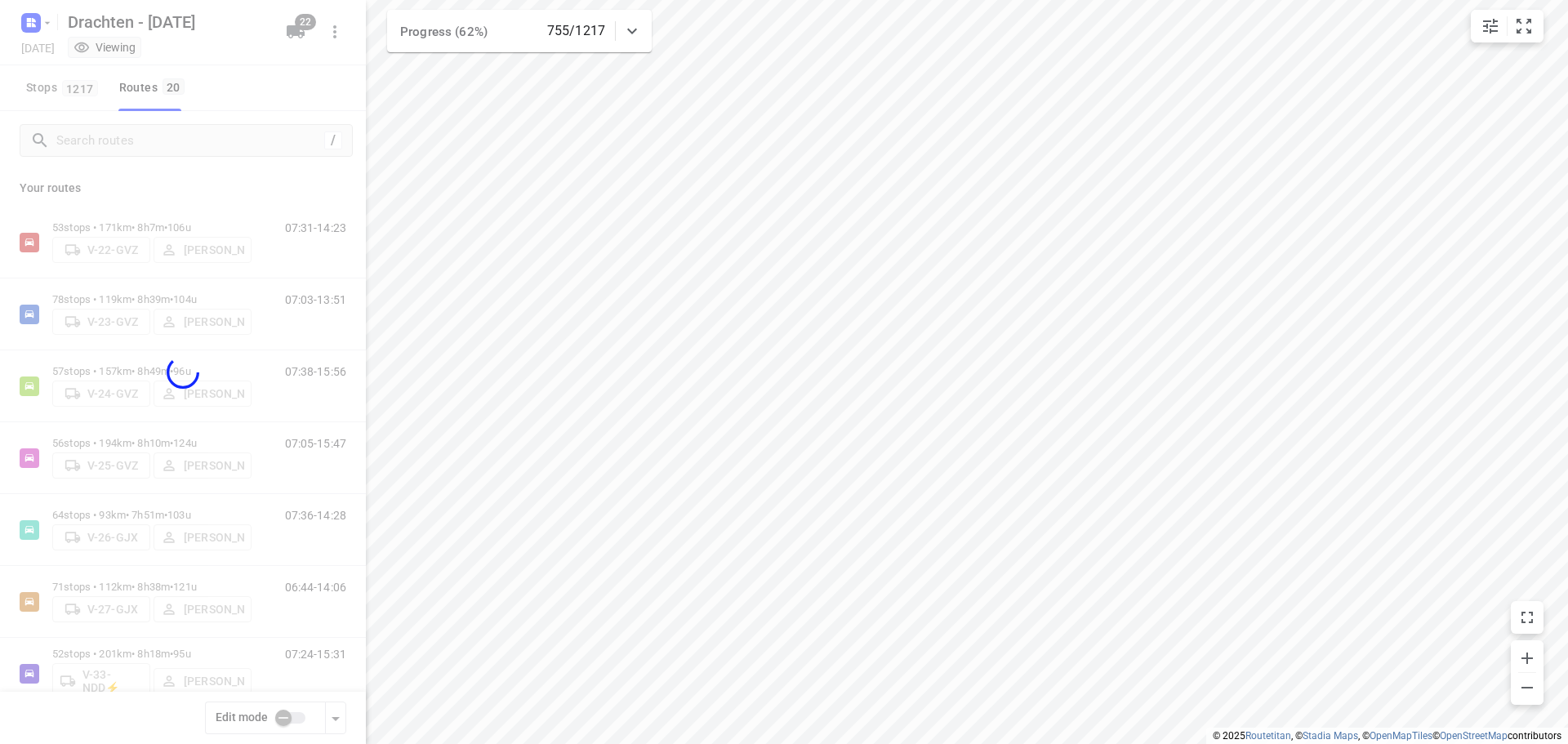
checkbox input "true"
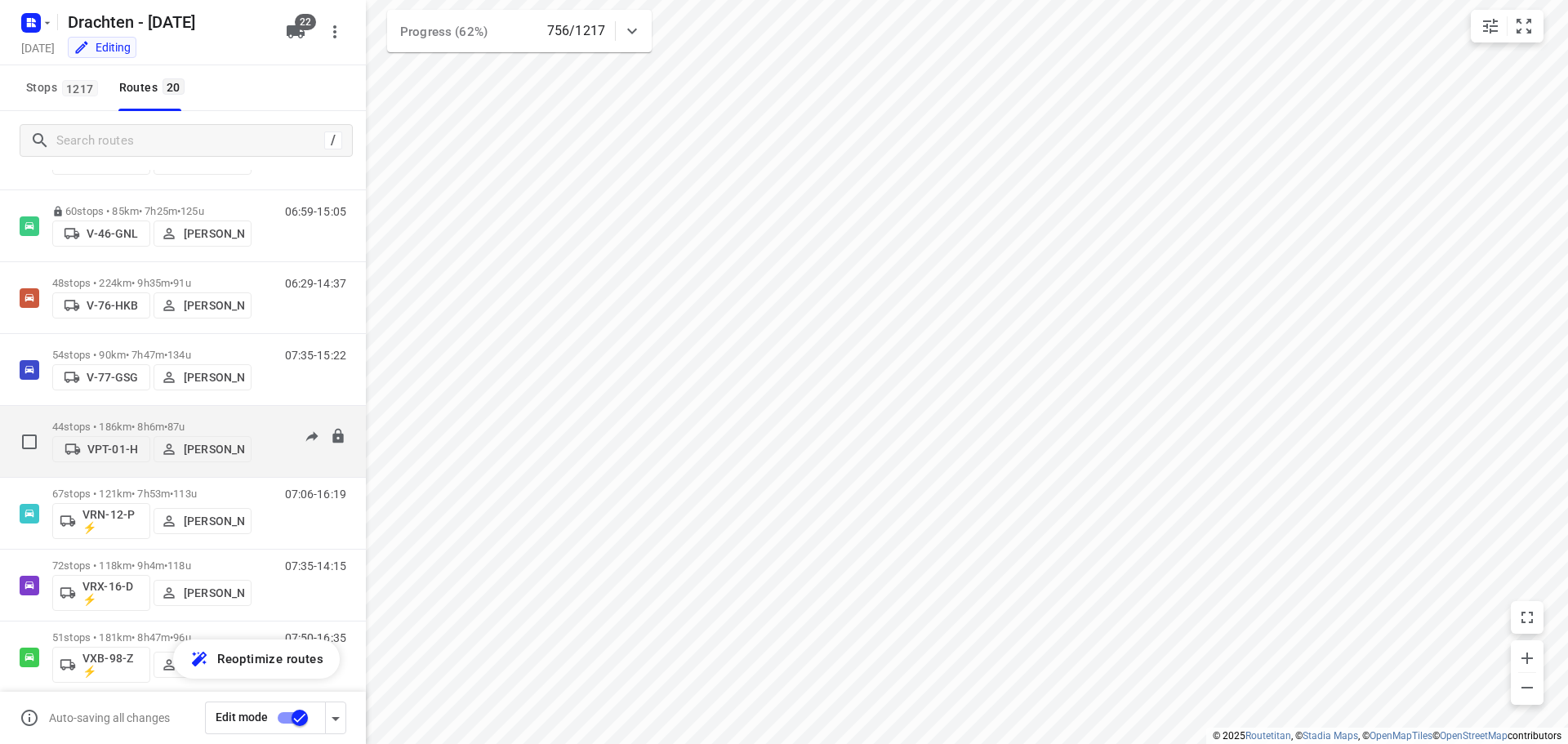
scroll to position [969, 0]
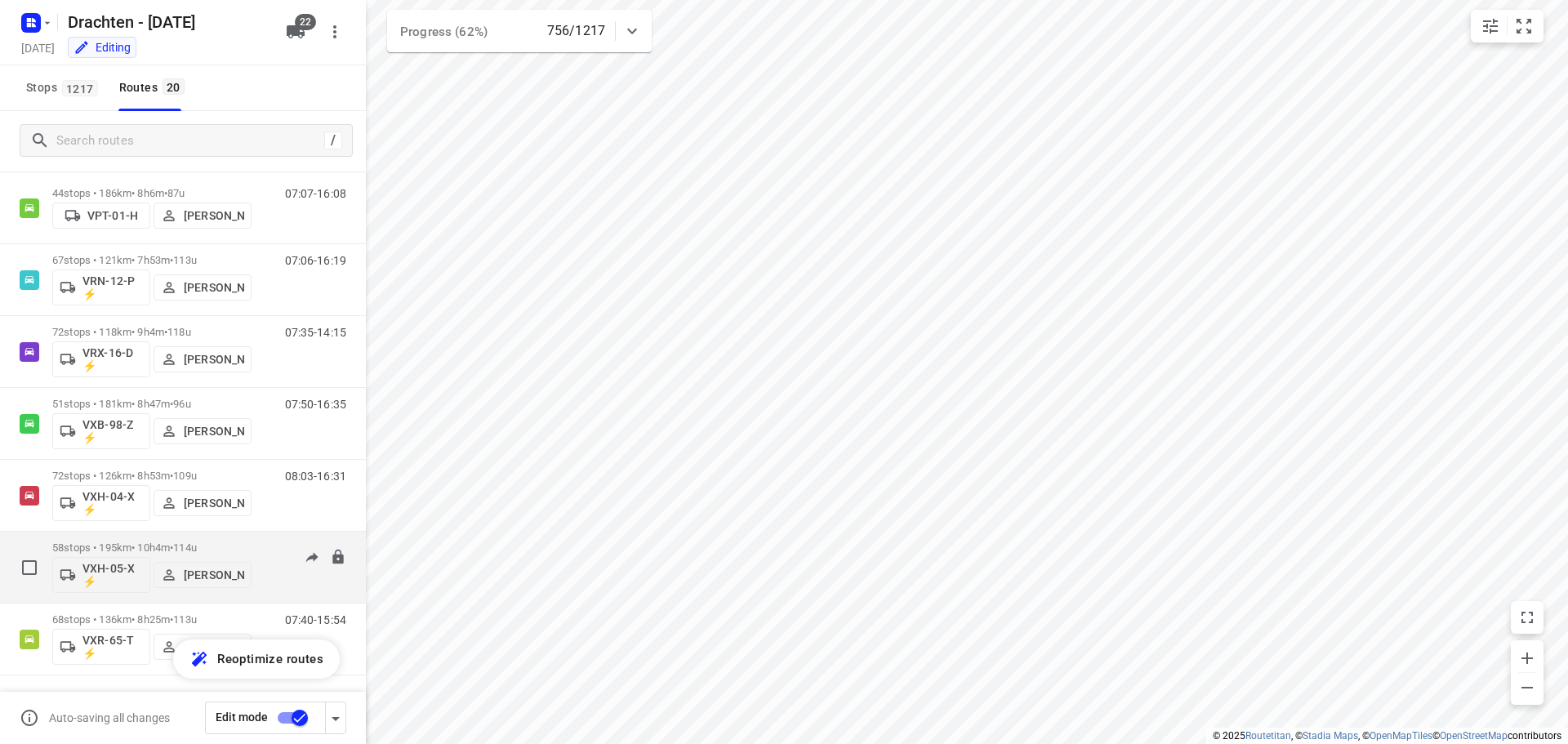
click at [176, 547] on p "58 stops • 195km • 10h4m • 114u" at bounding box center [152, 548] width 199 height 12
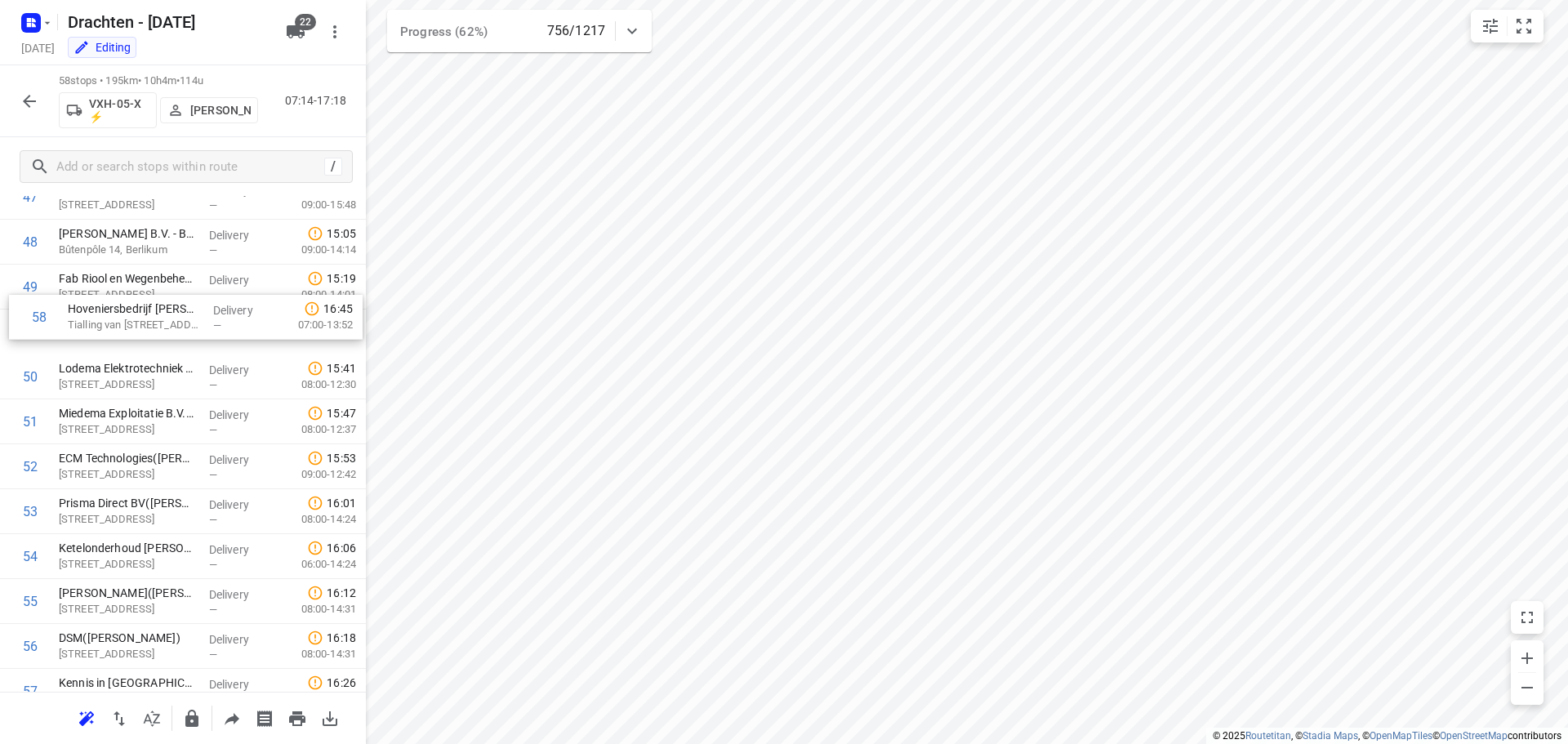
scroll to position [2167, 0]
drag, startPoint x: 158, startPoint y: 630, endPoint x: 156, endPoint y: 336, distance: 294.0
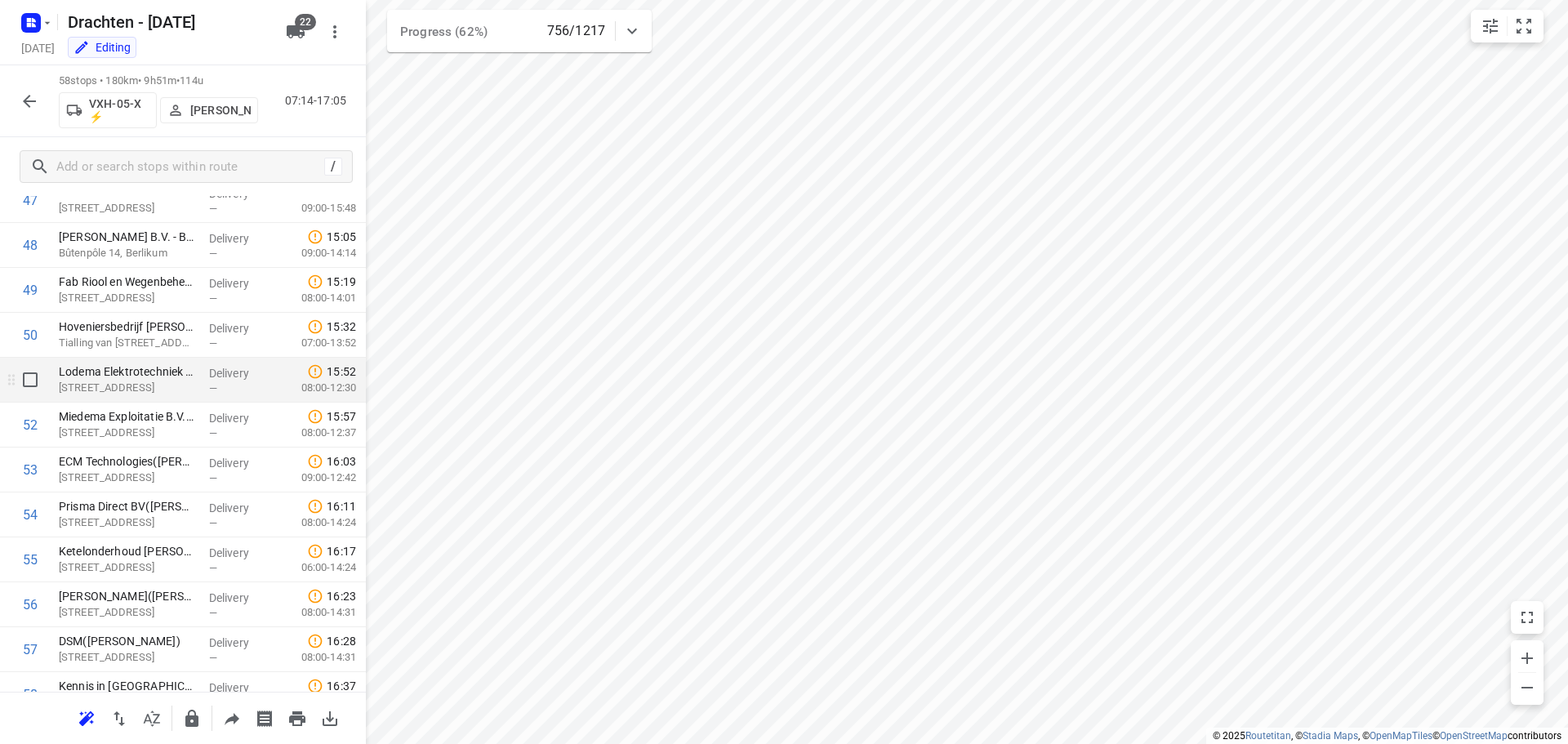
click at [139, 386] on p "[STREET_ADDRESS]" at bounding box center [127, 388] width 137 height 17
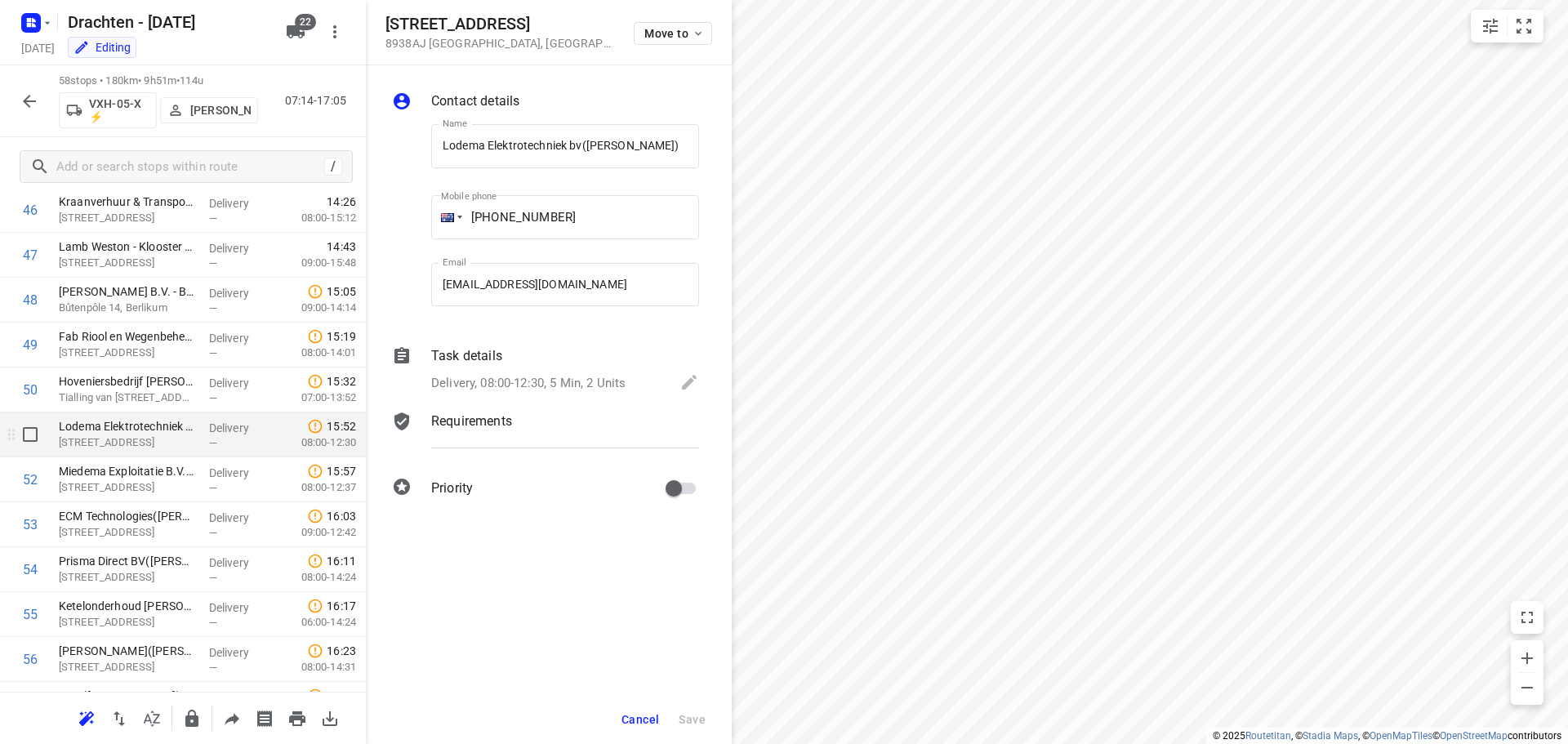
scroll to position [2156, 0]
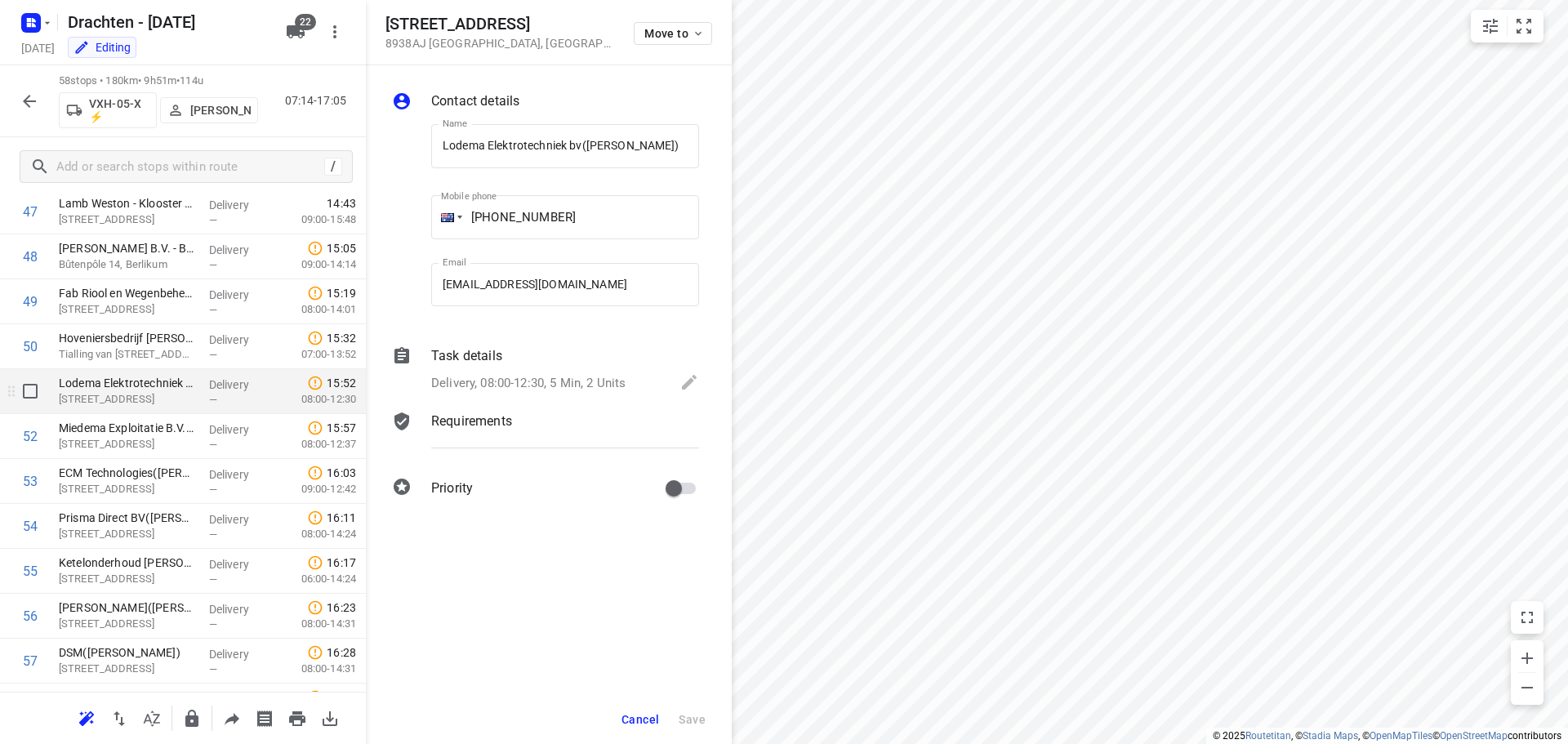
click at [155, 399] on p "[STREET_ADDRESS]" at bounding box center [127, 400] width 137 height 17
click at [614, 379] on p "Delivery, 08:00-12:30, 5 Min, 2 Units" at bounding box center [528, 383] width 194 height 18
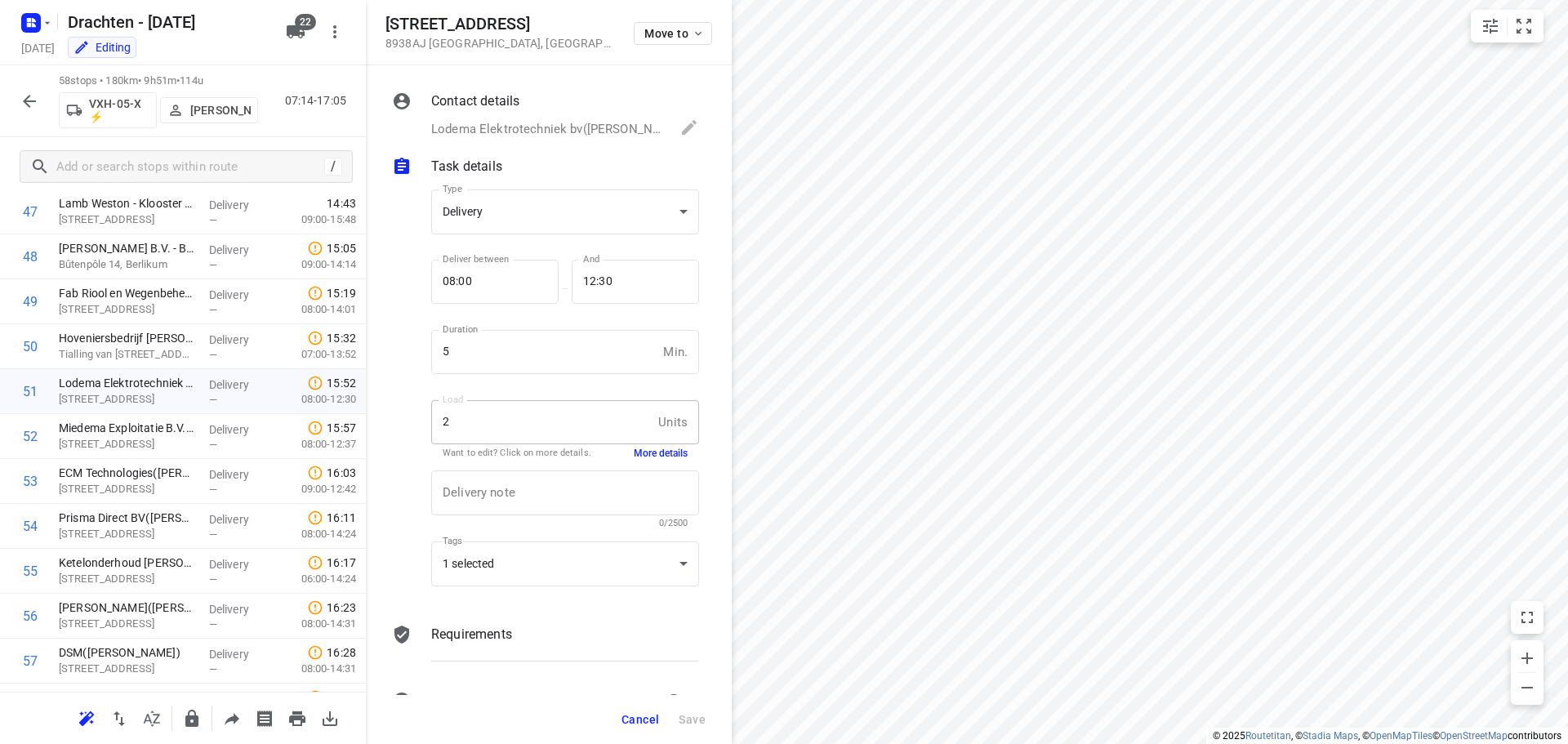
click at [634, 453] on button "More details" at bounding box center [660, 454] width 54 height 14
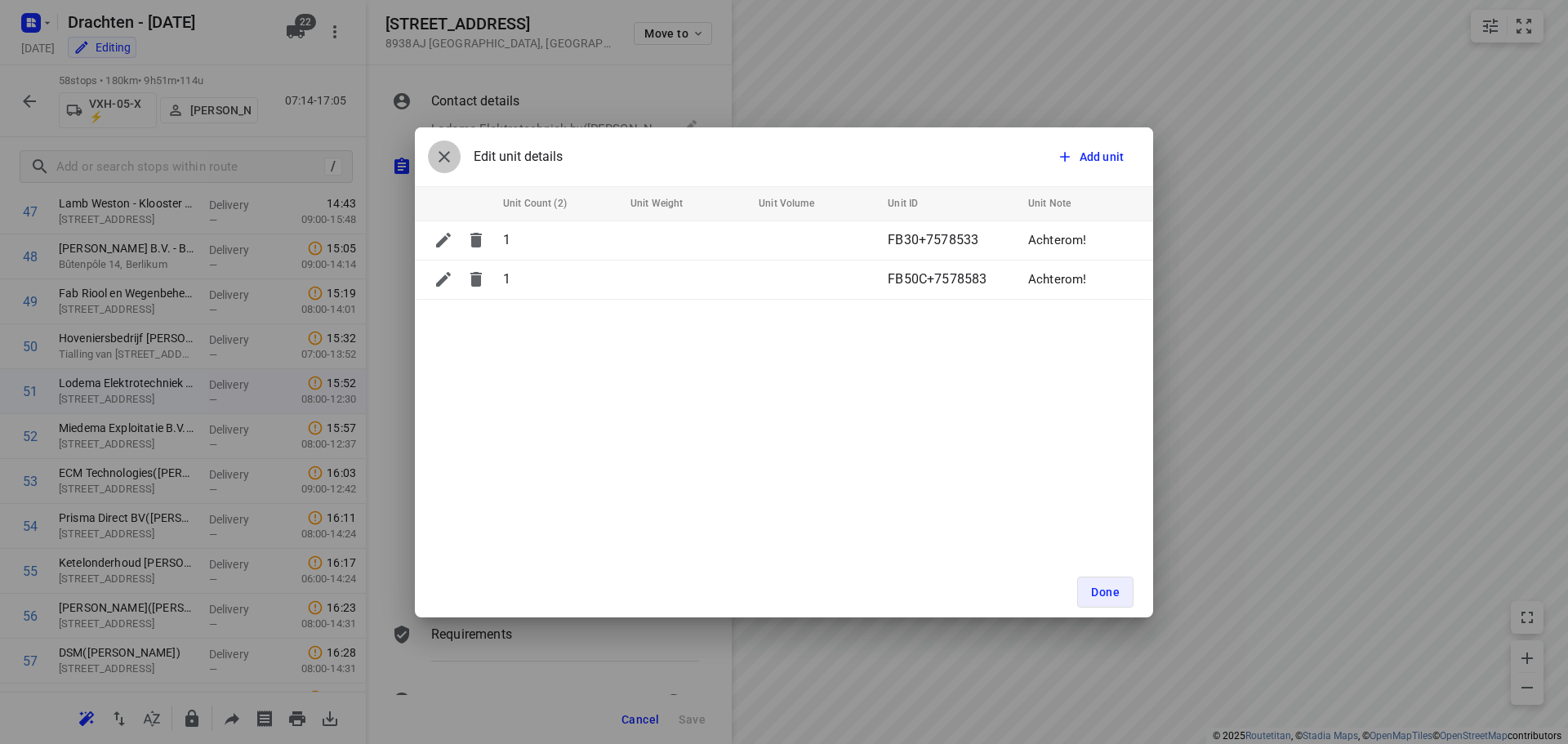
click at [448, 165] on icon "button" at bounding box center [444, 156] width 19 height 19
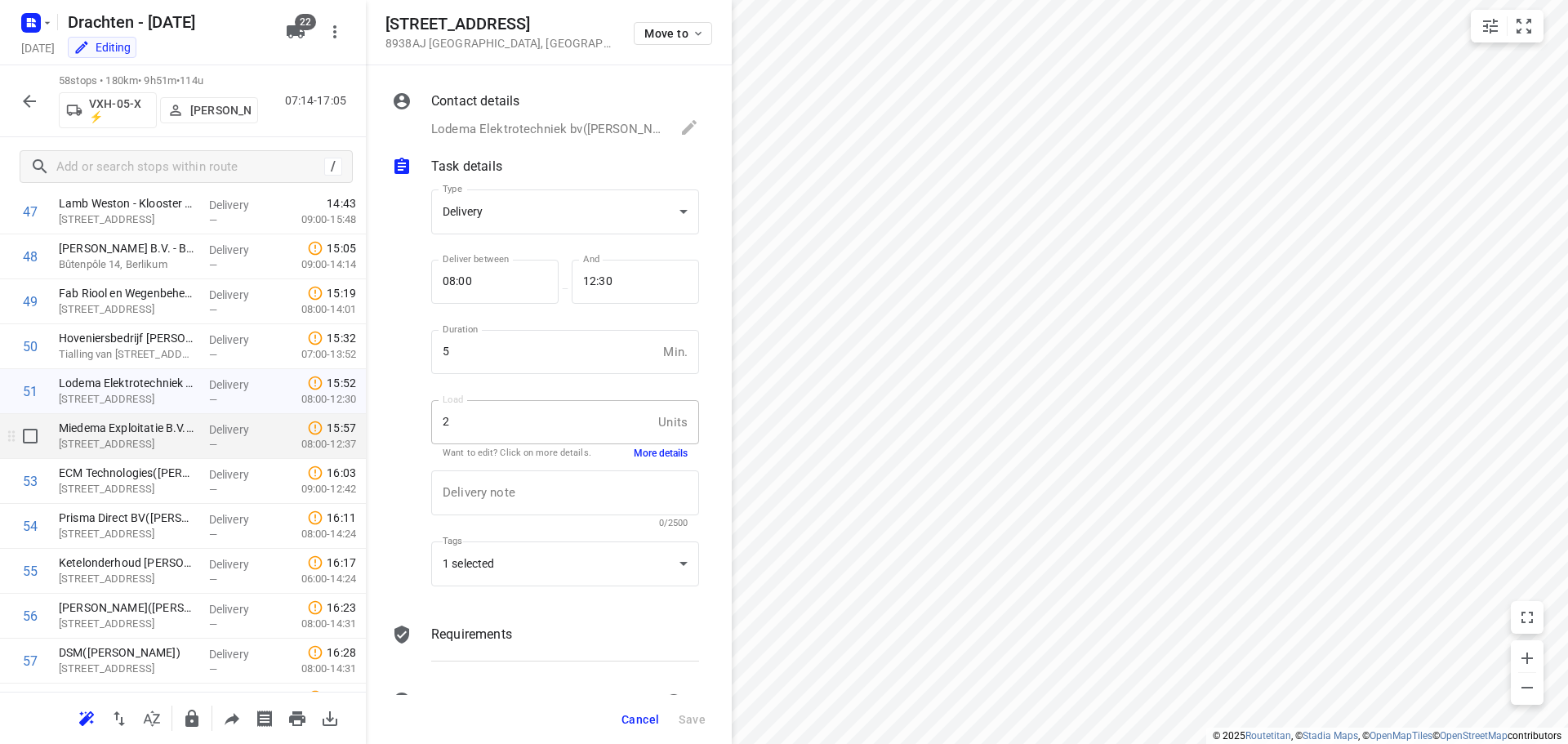
click at [121, 450] on p "[STREET_ADDRESS]" at bounding box center [127, 444] width 137 height 17
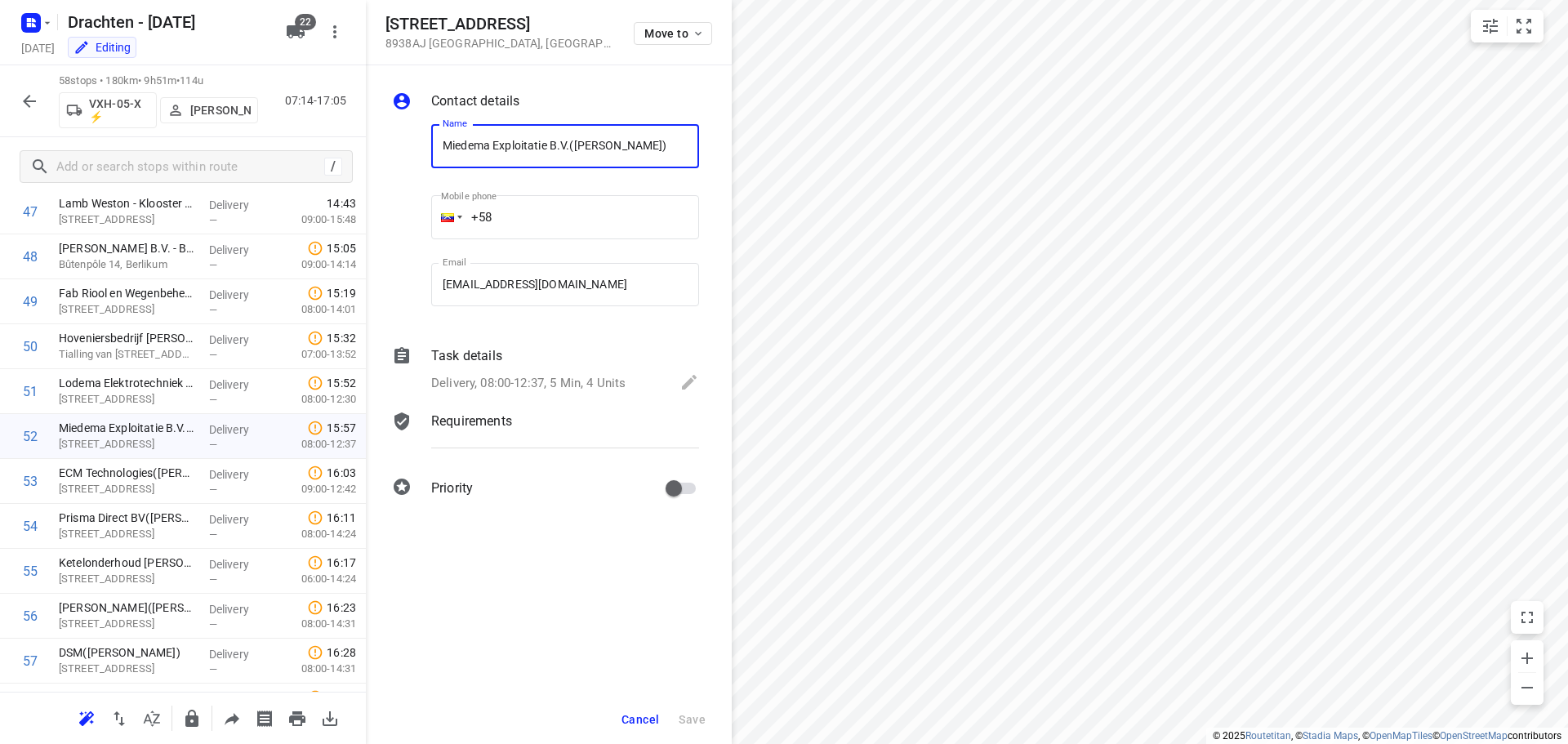
click at [629, 380] on div "Delivery, 08:00-12:37, 5 Min, 4 Units" at bounding box center [565, 384] width 268 height 23
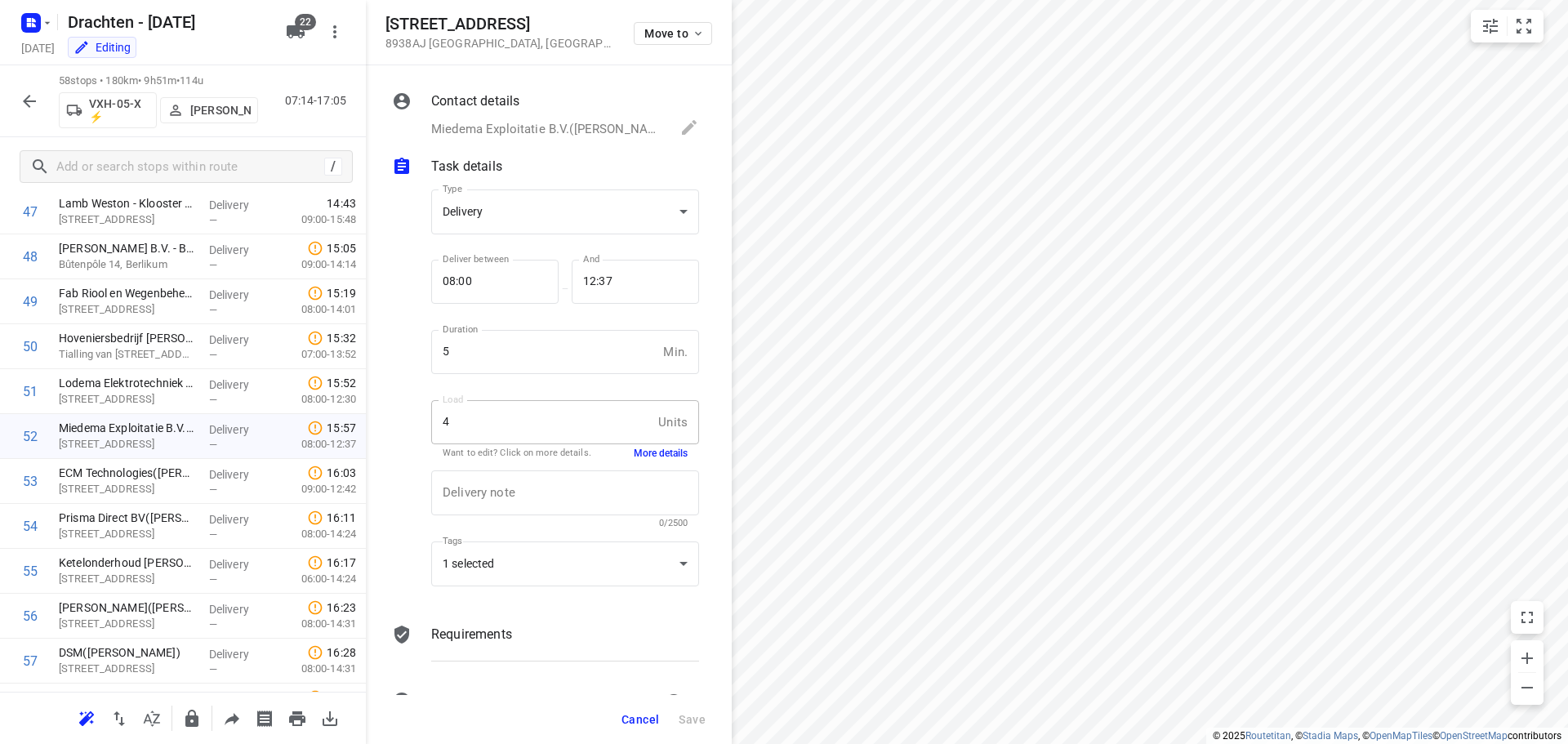
click at [650, 452] on button "More details" at bounding box center [660, 454] width 54 height 14
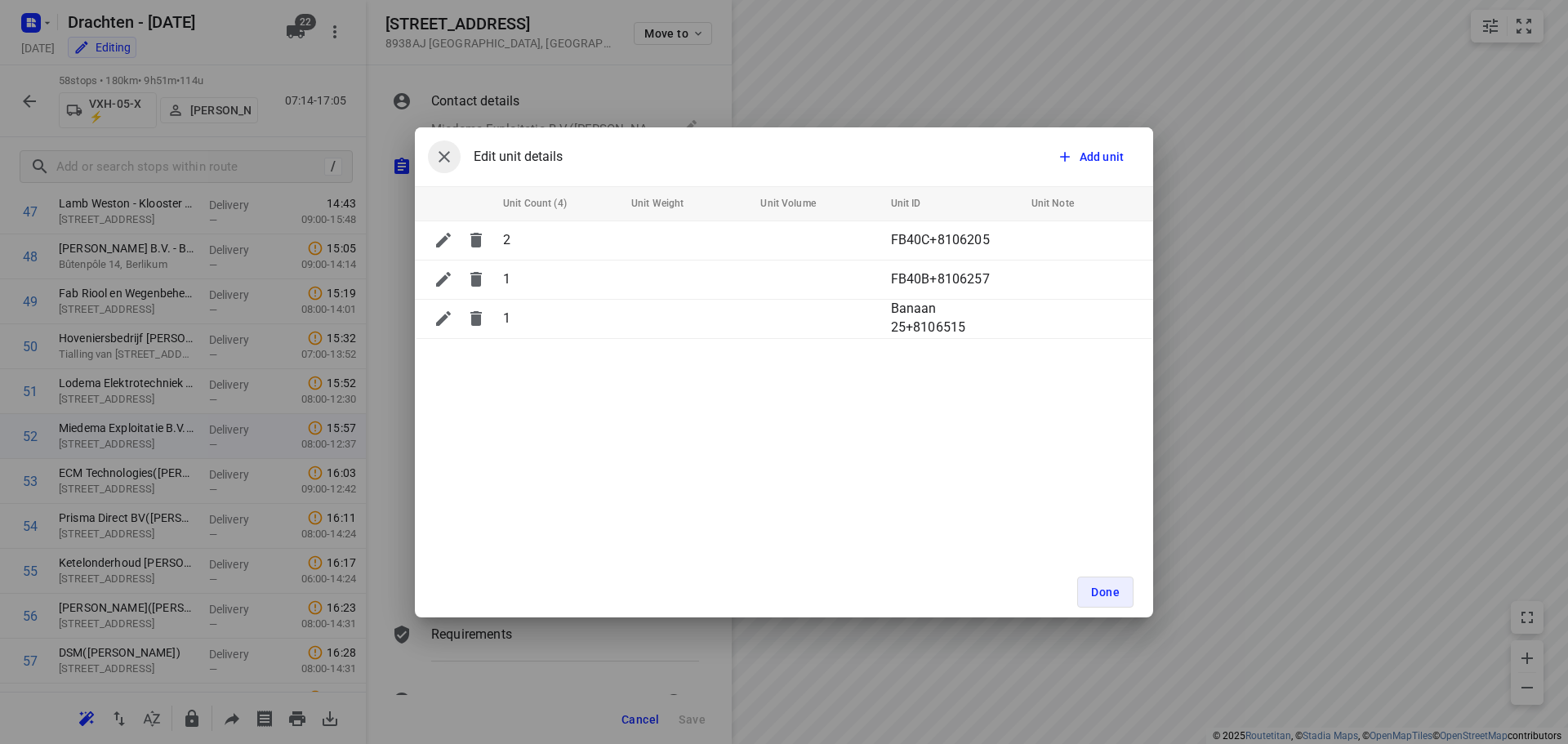
click at [442, 158] on icon "button" at bounding box center [444, 156] width 19 height 19
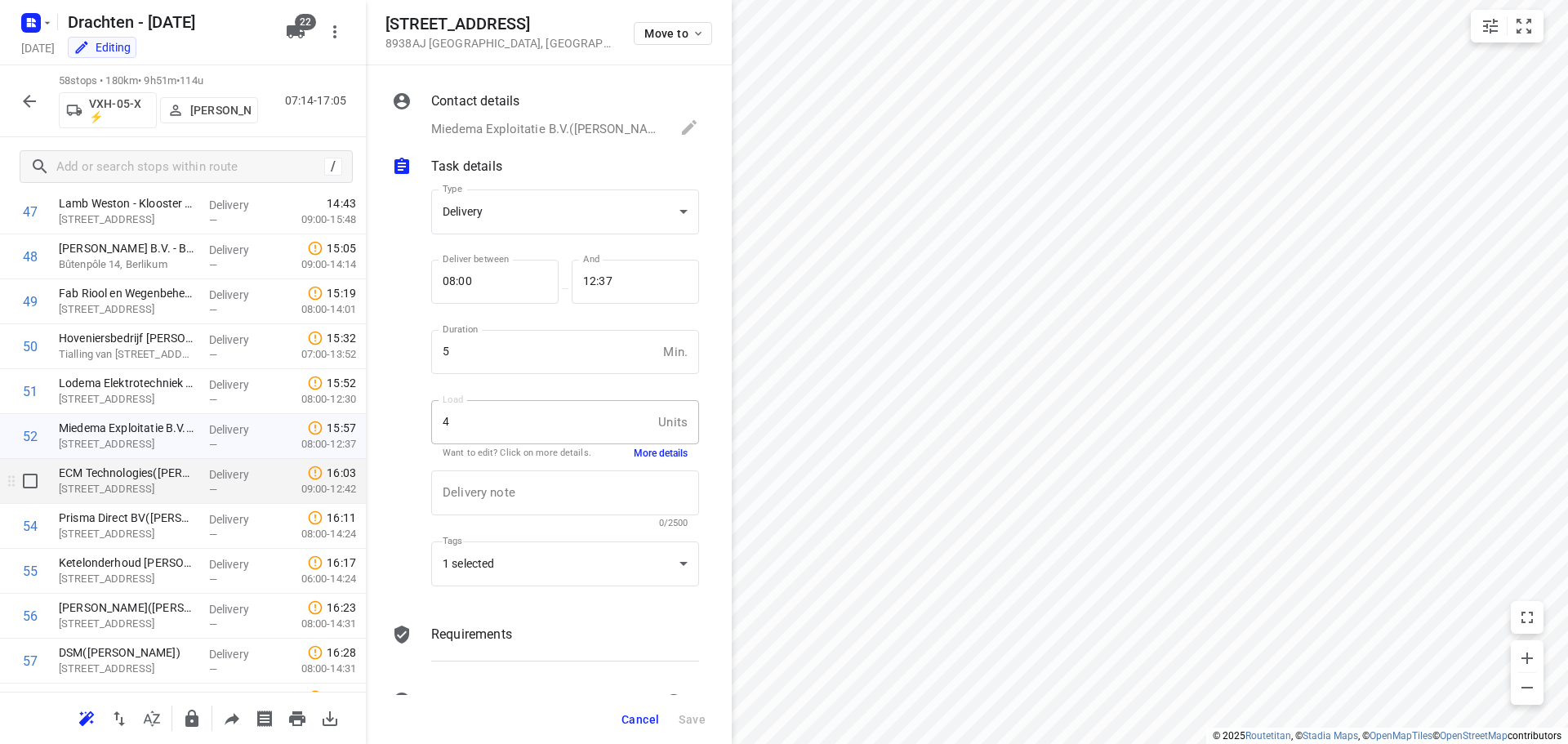
click at [138, 492] on p "[STREET_ADDRESS]" at bounding box center [127, 489] width 137 height 17
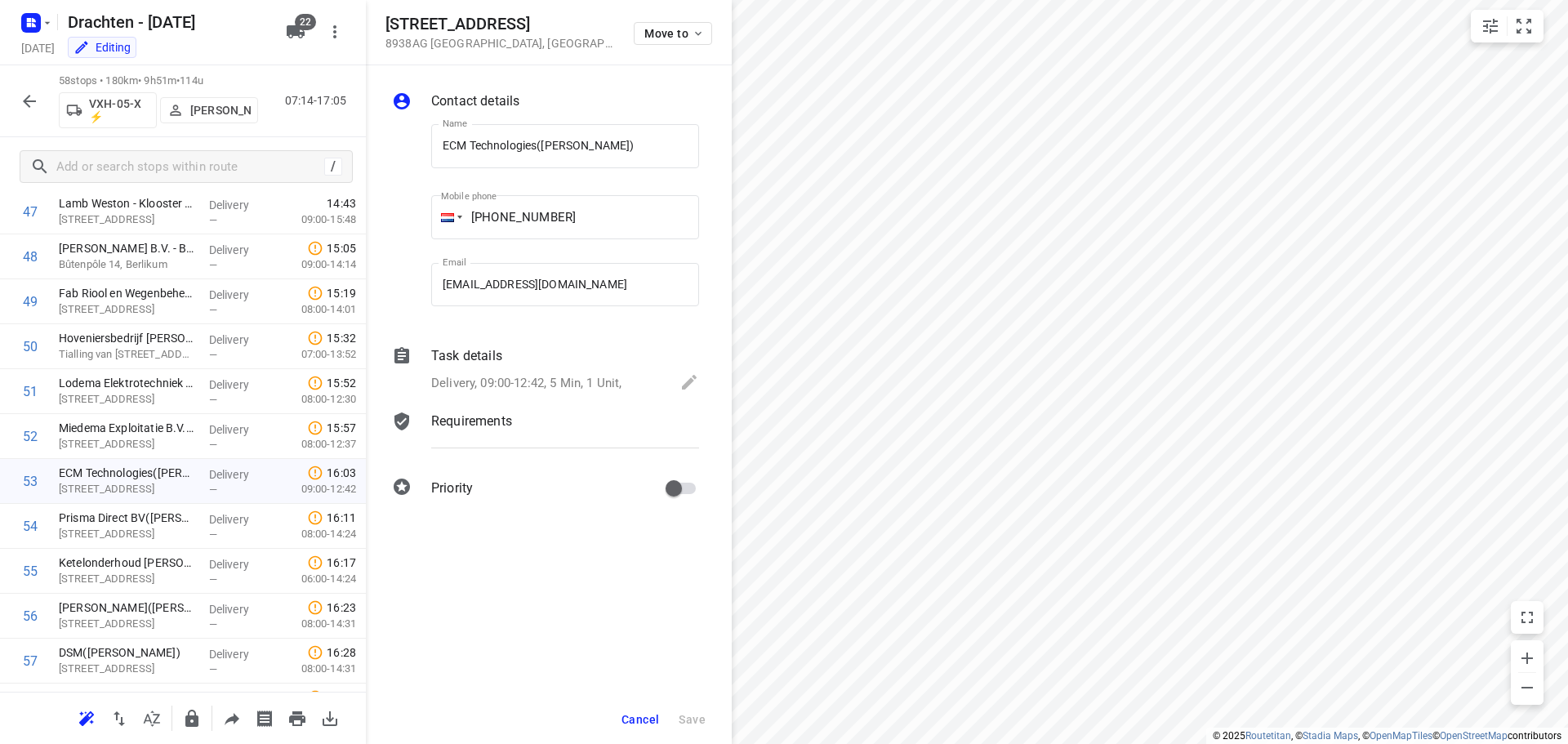
click at [579, 372] on div "Delivery, 09:00-12:42, 5 Min, 1 Unit," at bounding box center [565, 384] width 268 height 23
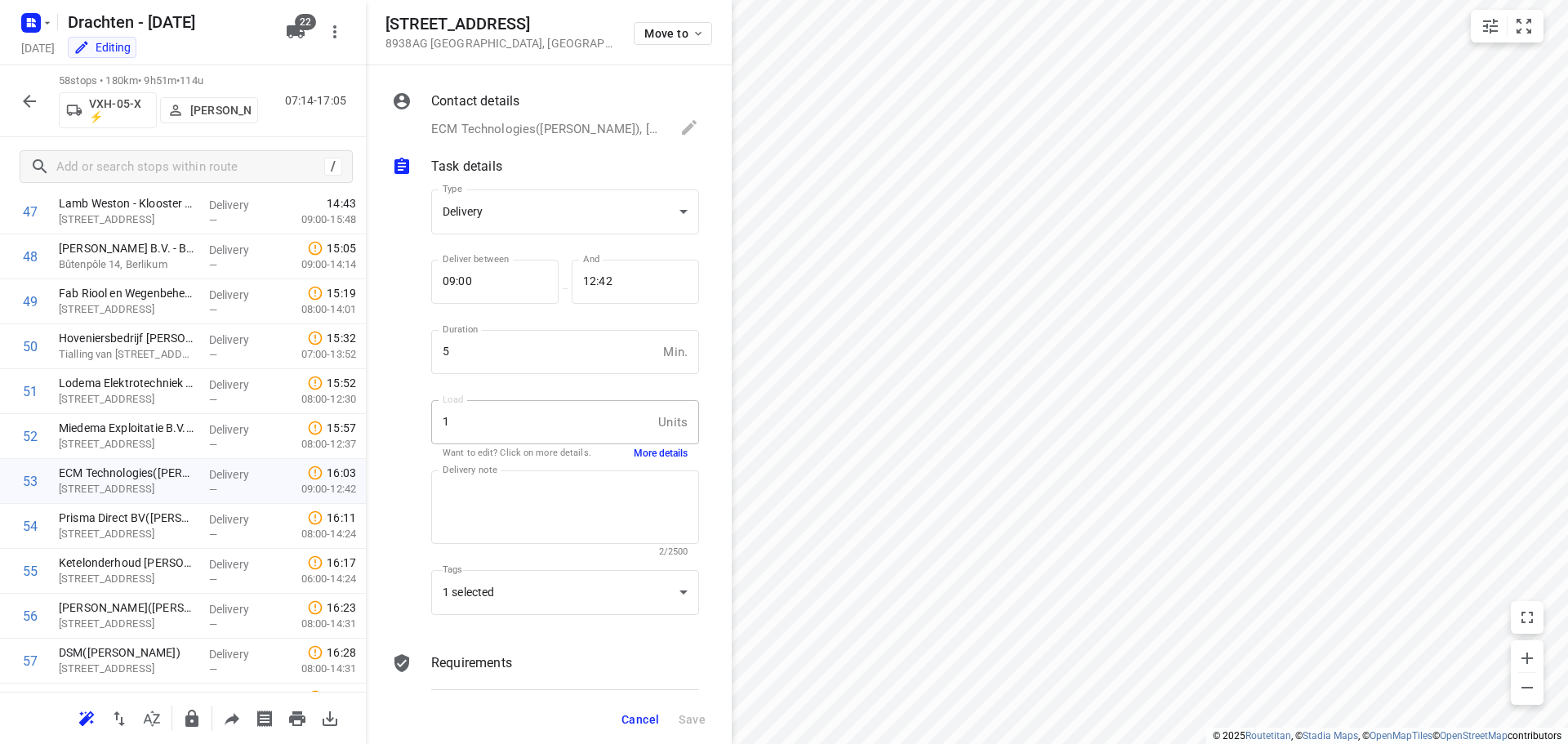
click at [650, 453] on button "More details" at bounding box center [660, 454] width 54 height 14
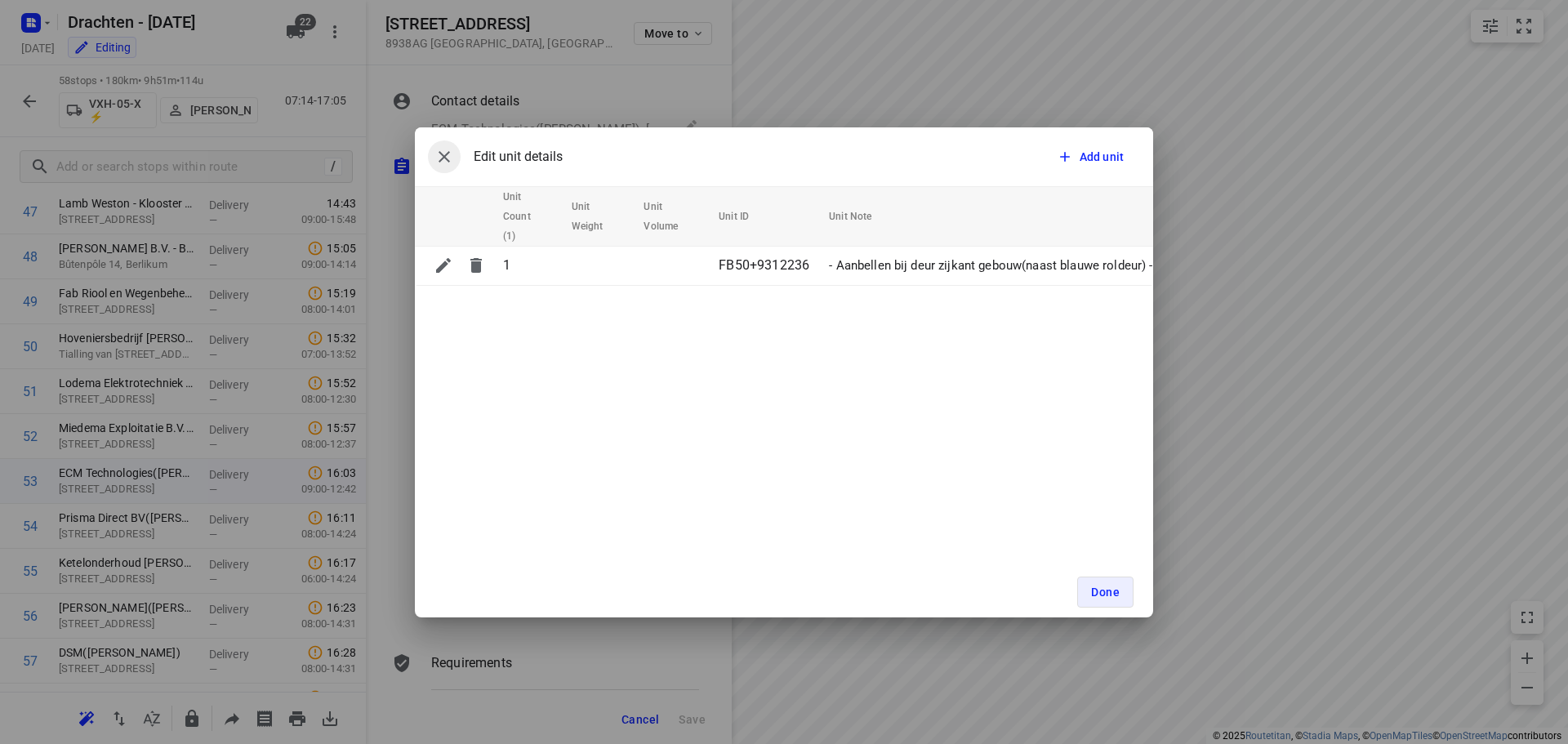
click at [447, 148] on icon "button" at bounding box center [444, 156] width 19 height 19
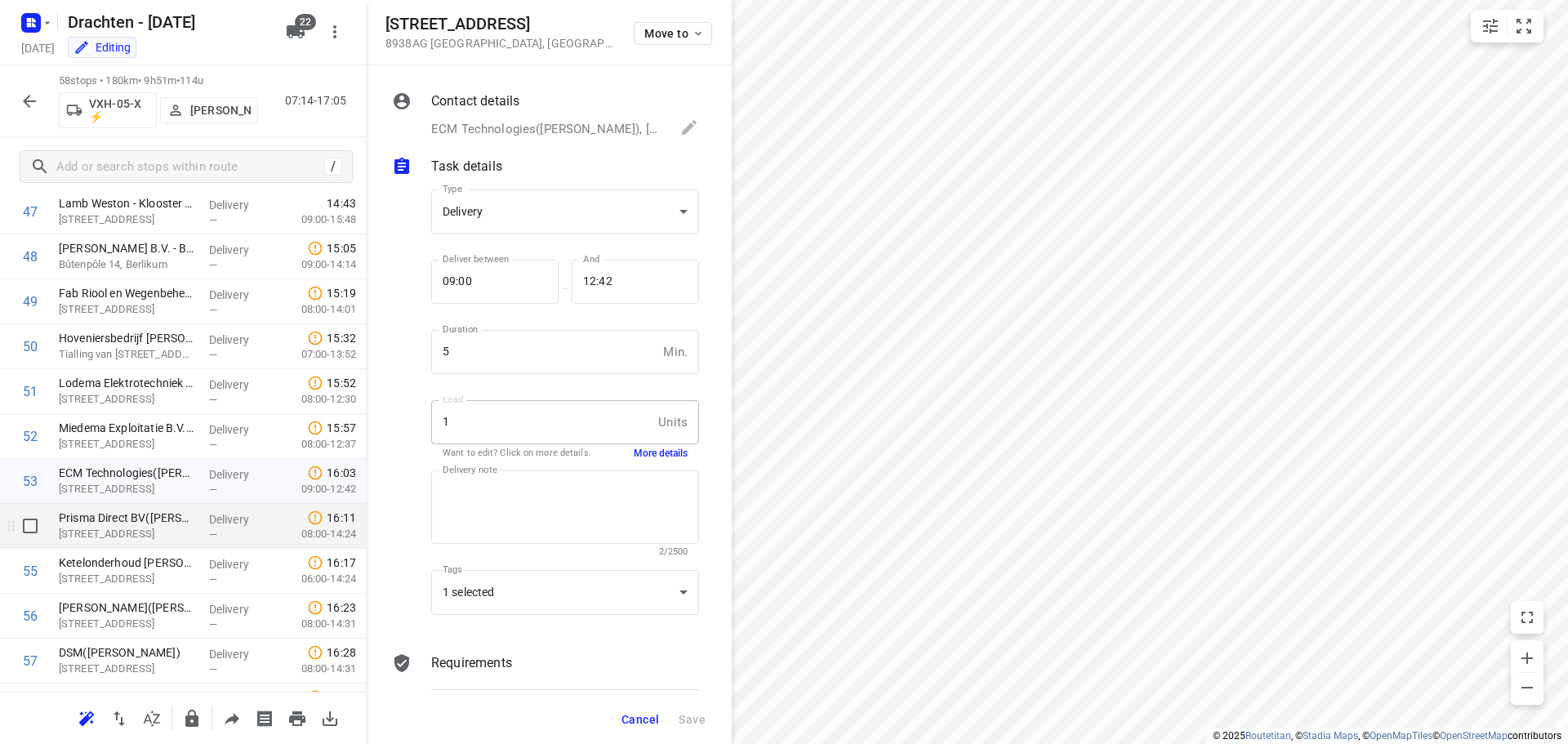
click at [162, 537] on p "[STREET_ADDRESS]" at bounding box center [127, 534] width 137 height 17
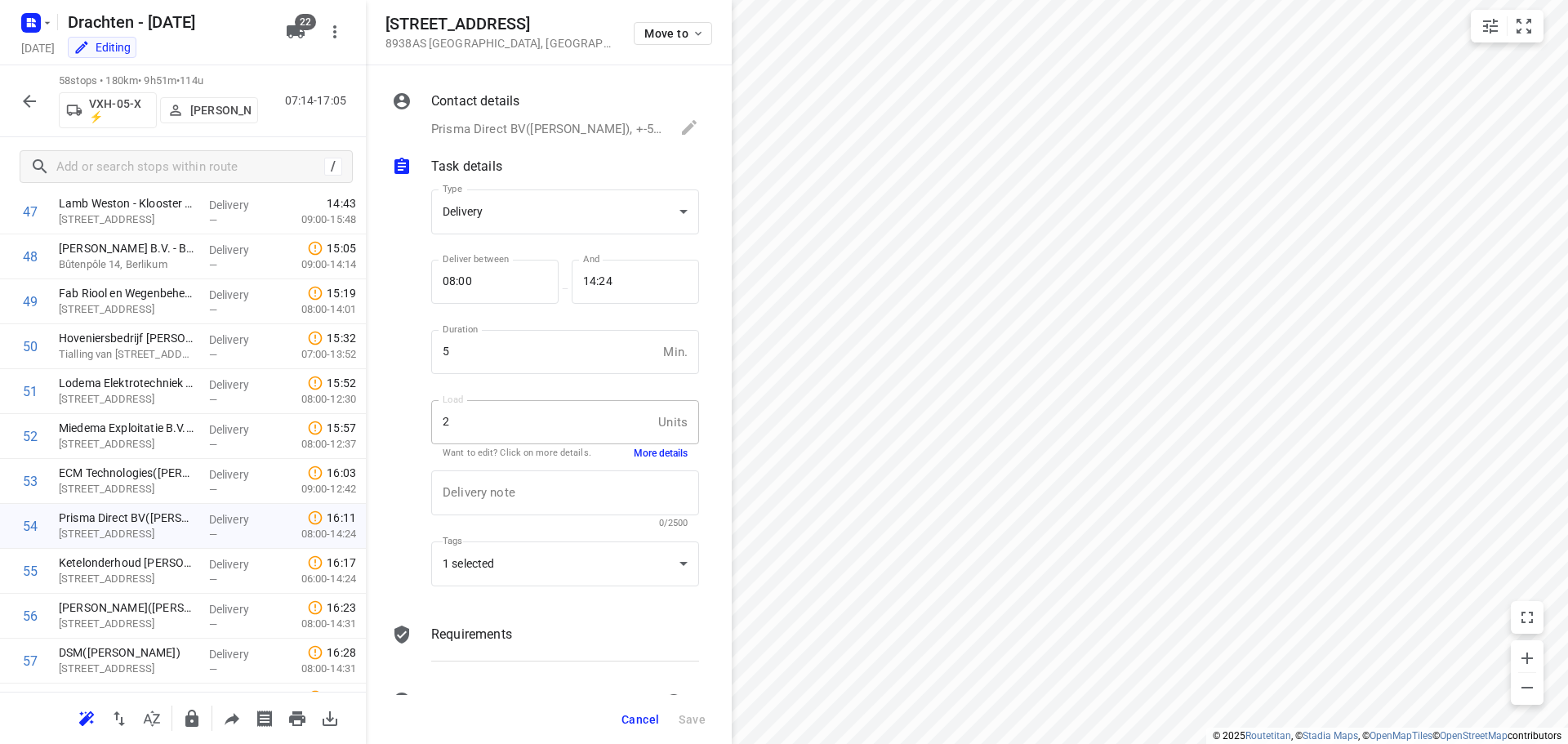
click at [645, 452] on button "More details" at bounding box center [660, 454] width 54 height 14
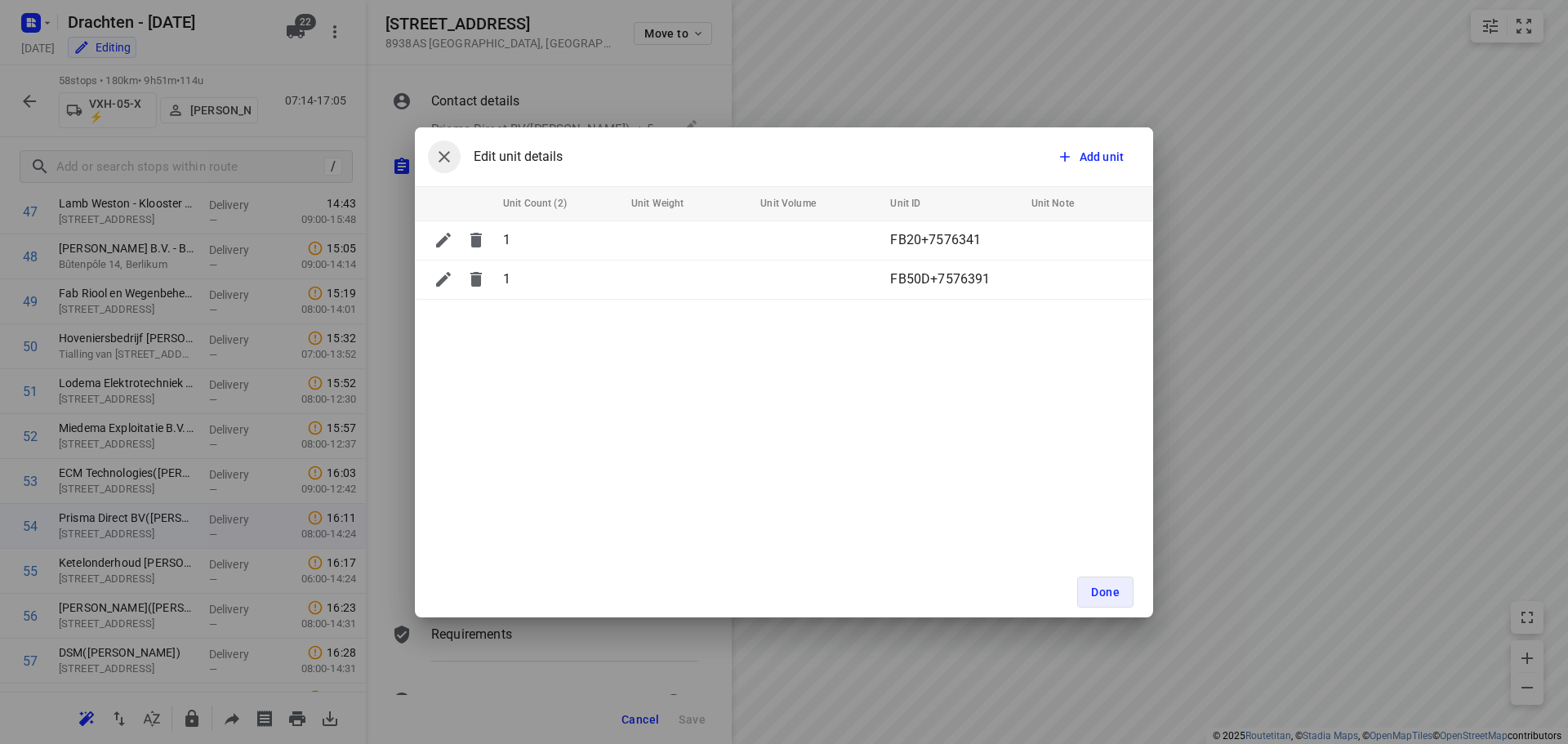
click at [450, 163] on icon "button" at bounding box center [444, 156] width 19 height 19
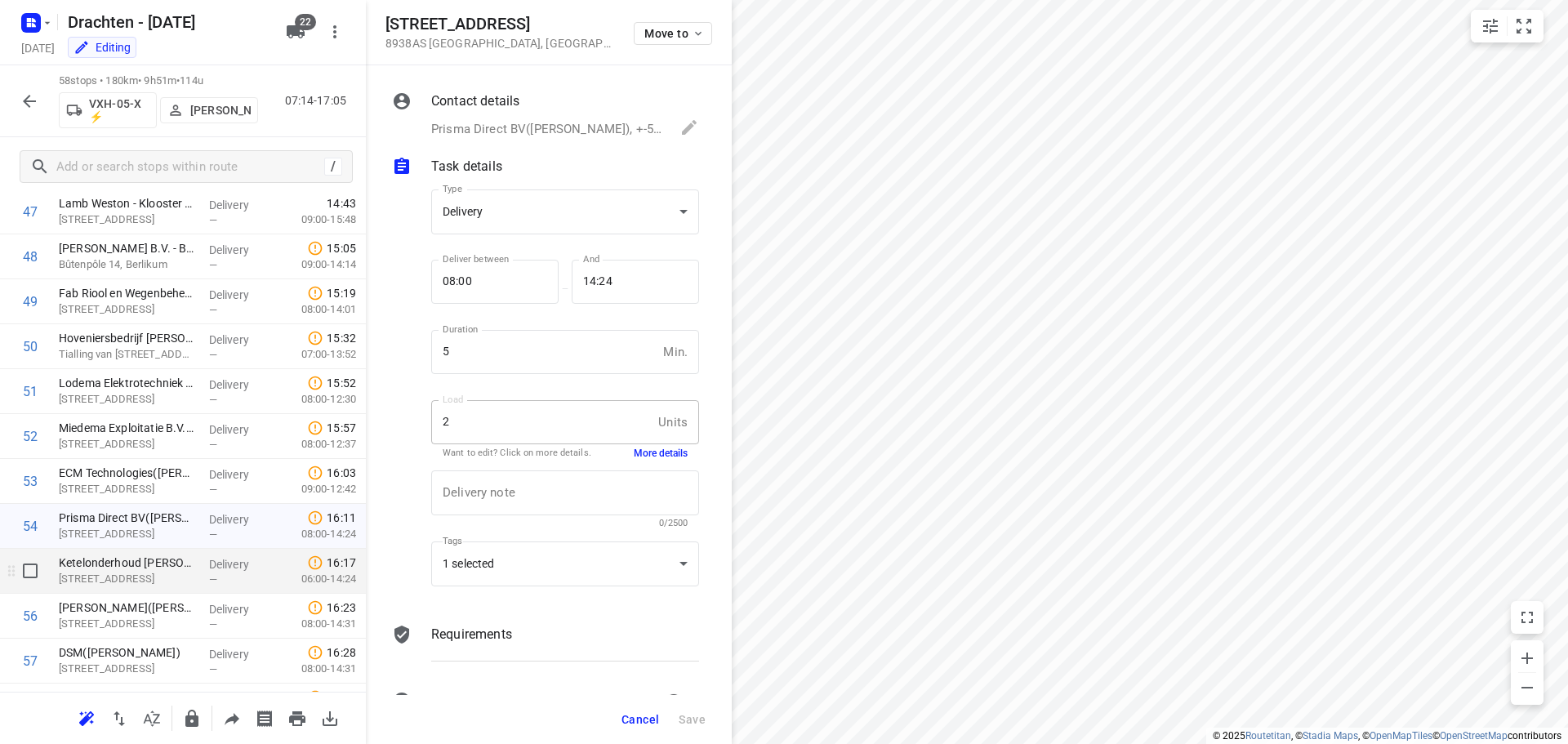
click at [162, 583] on p "[STREET_ADDRESS]" at bounding box center [127, 579] width 137 height 17
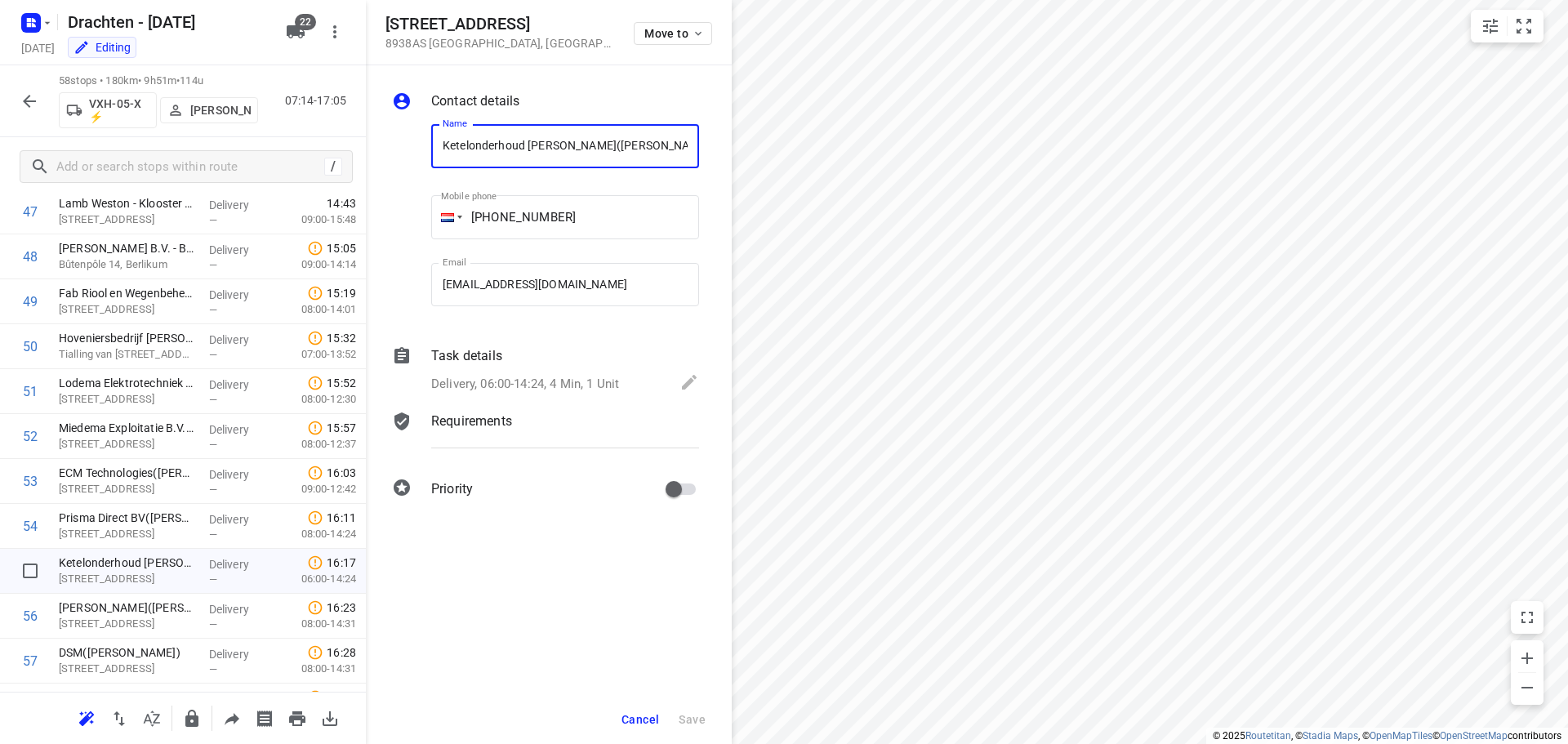
scroll to position [0, 59]
click at [608, 376] on p "Delivery, 06:00-14:24, 4 Min, 1 Unit" at bounding box center [525, 383] width 188 height 18
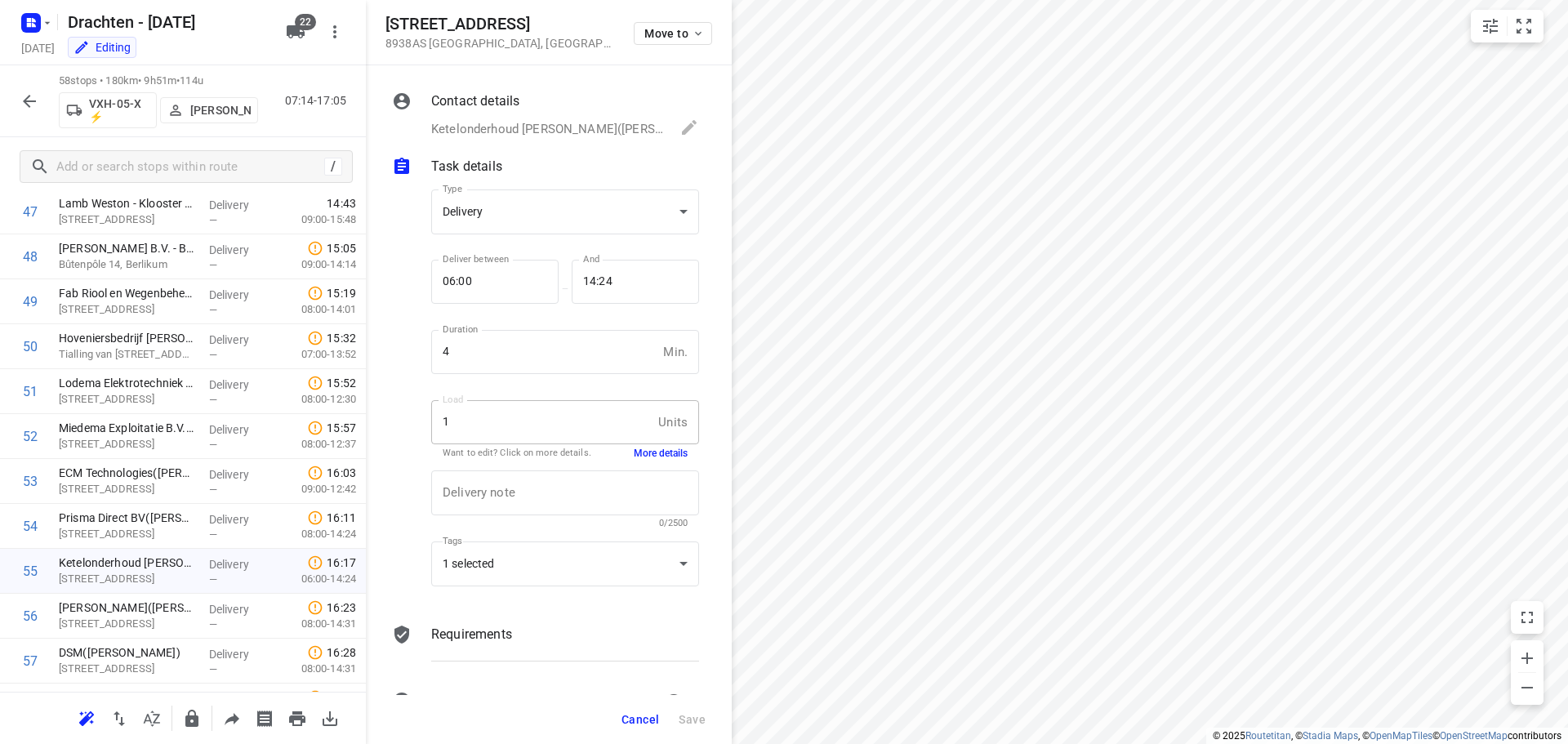
click at [652, 449] on button "More details" at bounding box center [660, 454] width 54 height 14
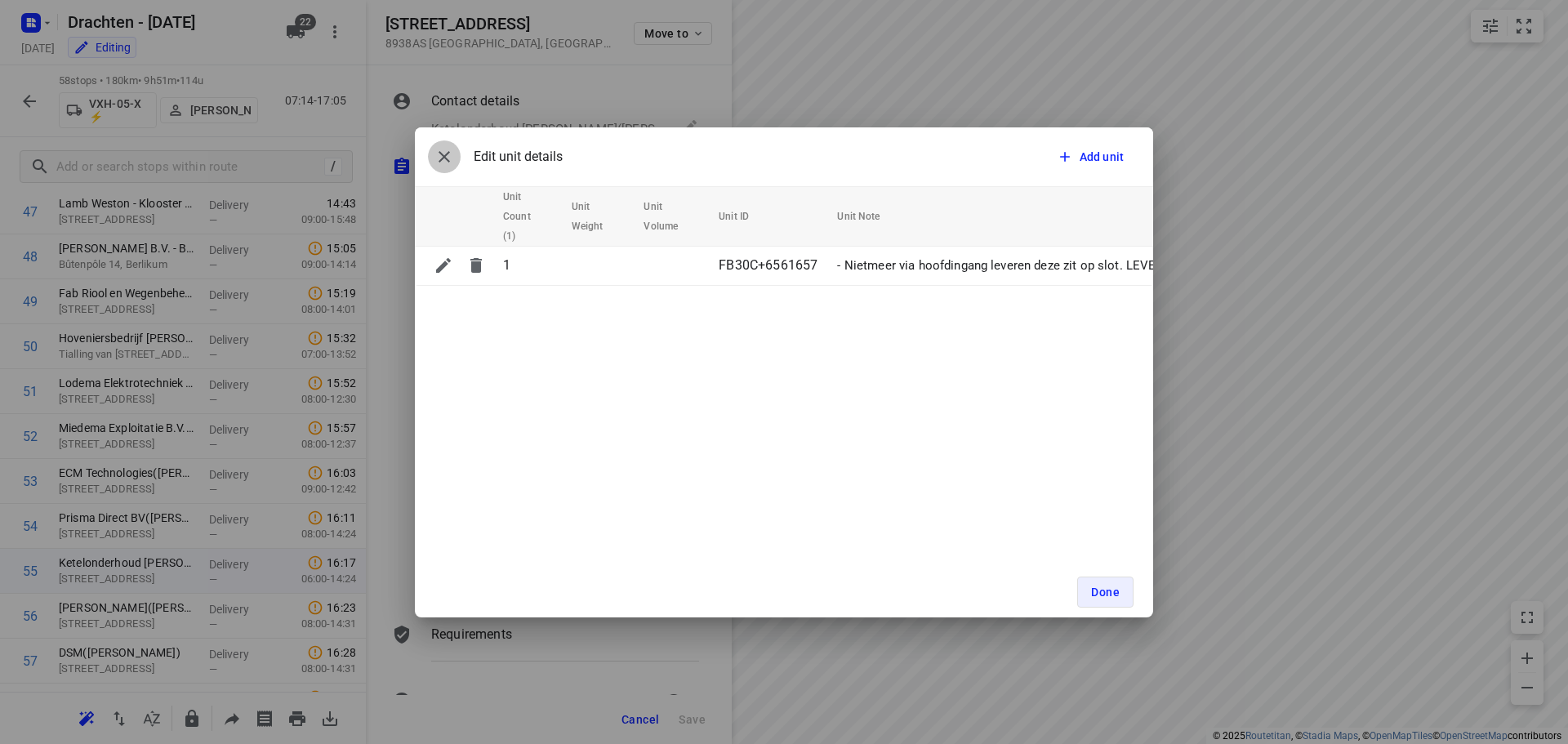
click at [450, 164] on icon "button" at bounding box center [444, 156] width 19 height 19
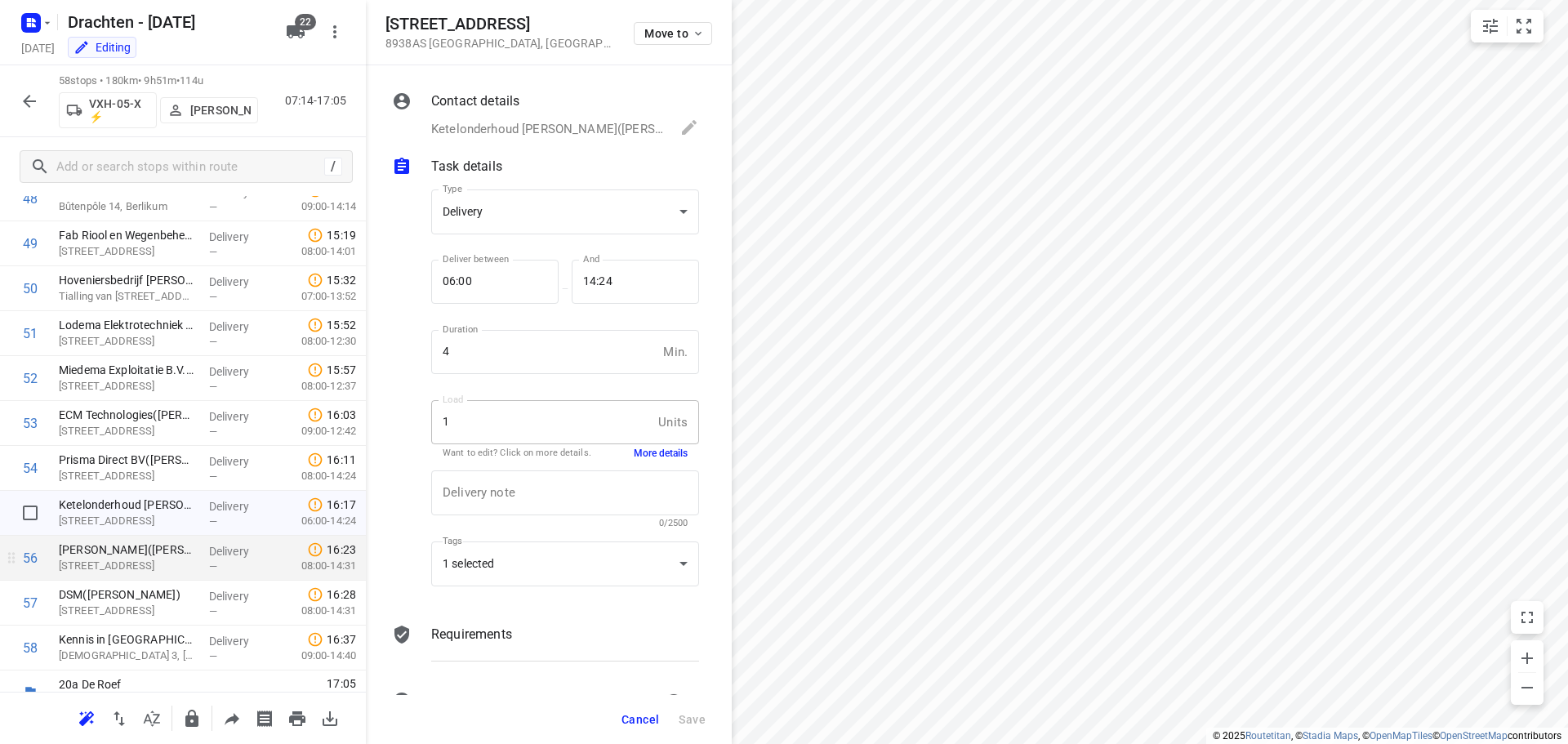
scroll to position [2237, 0]
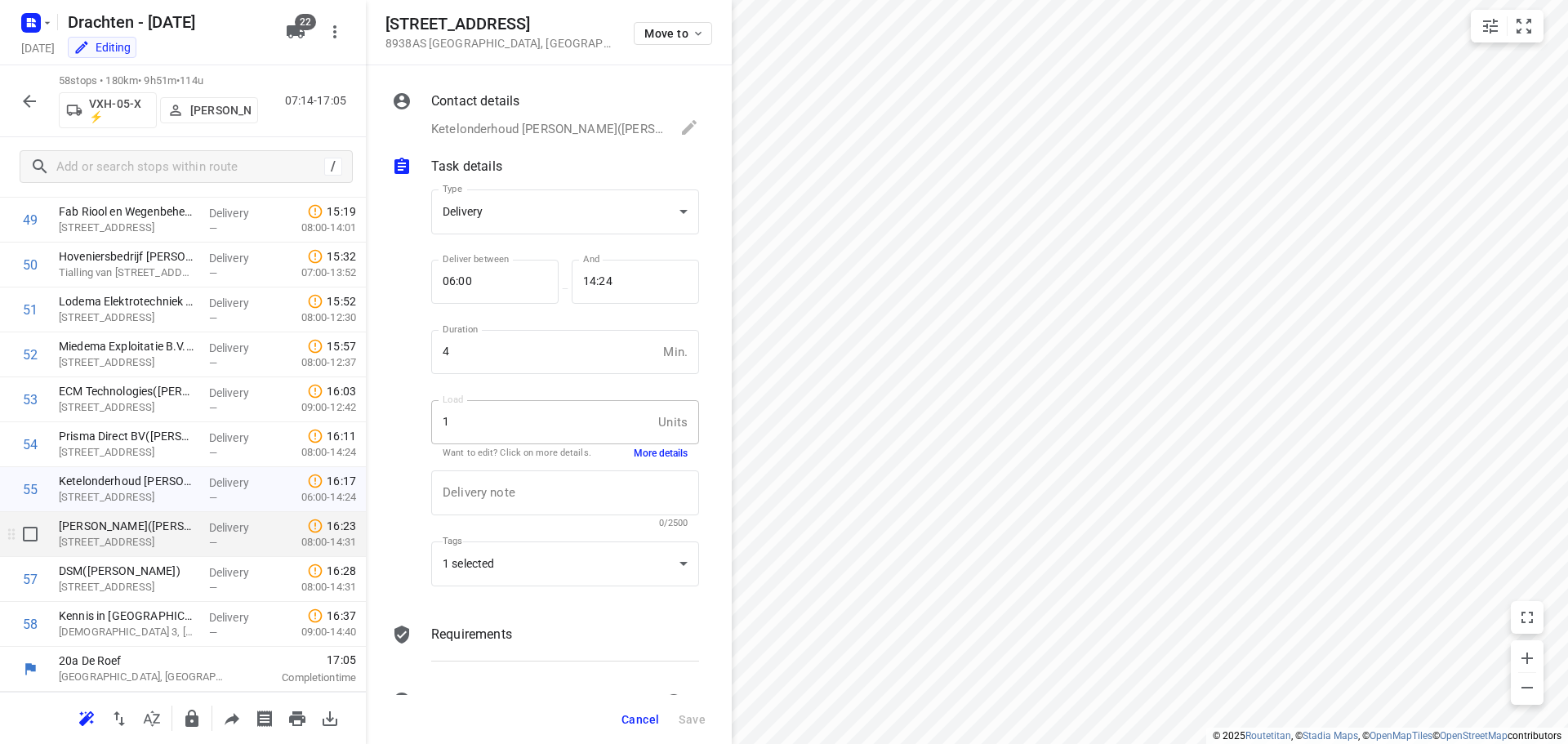
click at [179, 541] on p "[STREET_ADDRESS]" at bounding box center [127, 542] width 137 height 17
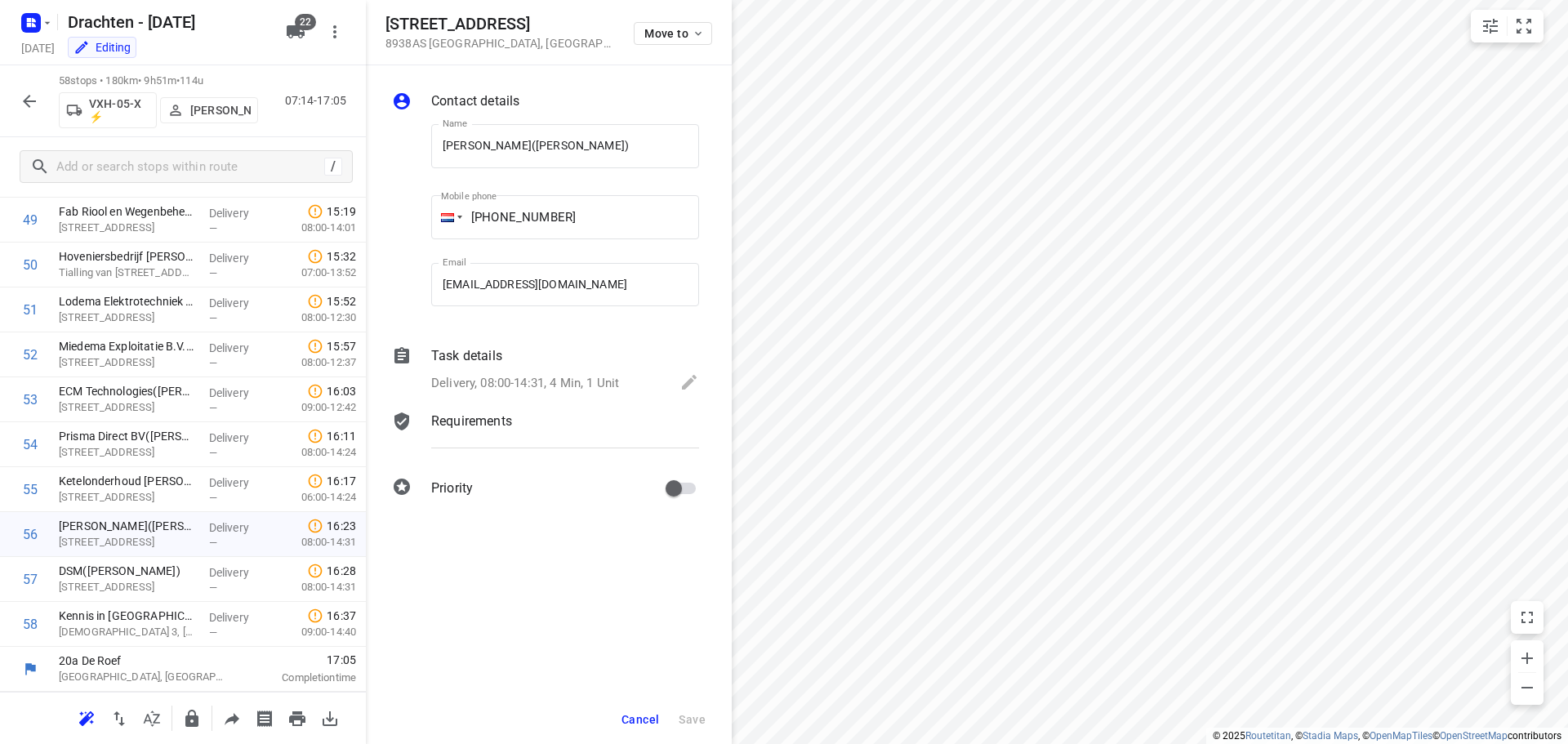
click at [619, 378] on p "Delivery, 08:00-14:31, 4 Min, 1 Unit" at bounding box center [525, 383] width 188 height 18
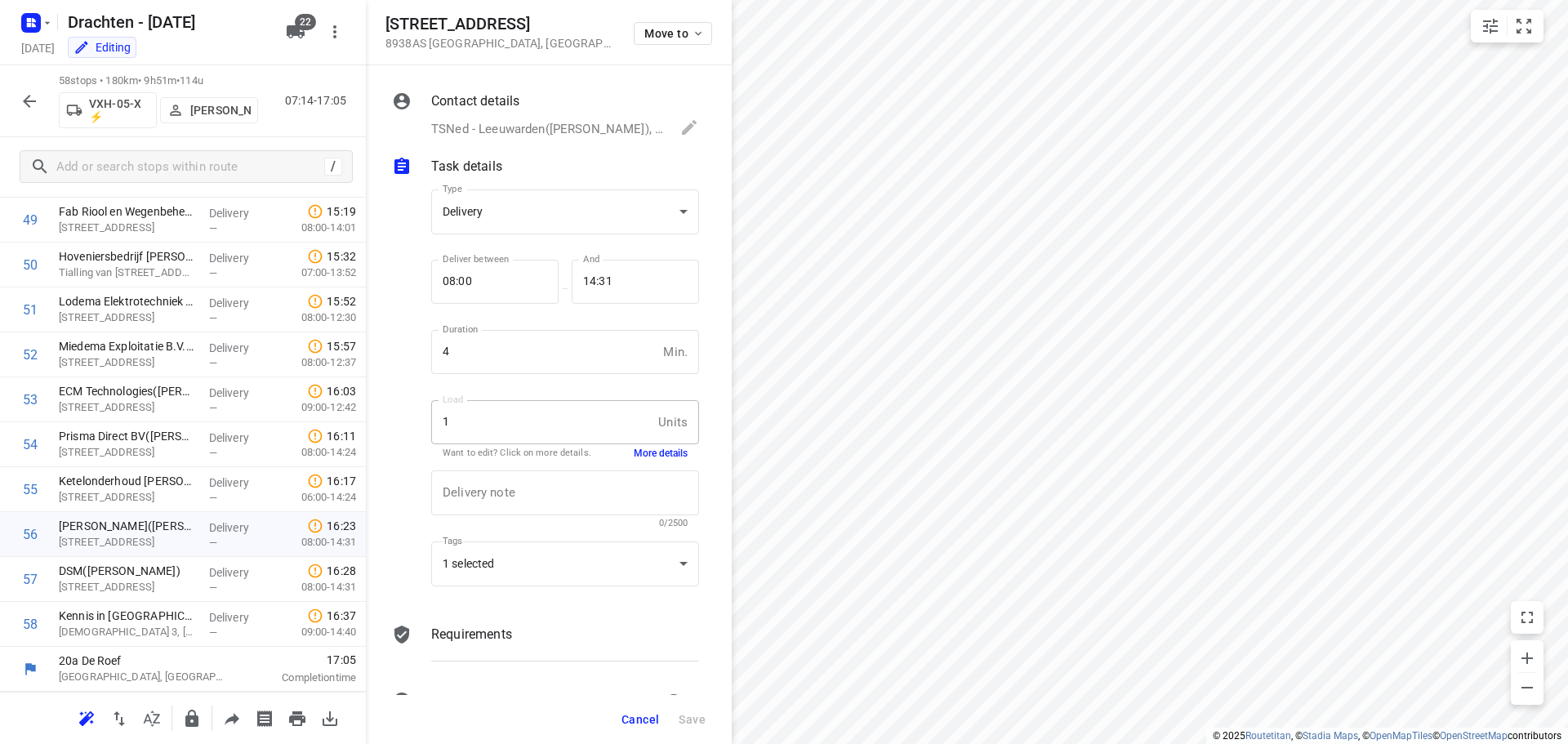
click at [658, 444] on div "Load 1 Units Load Want to edit? Click on more details. More details" at bounding box center [565, 429] width 268 height 57
click at [658, 451] on button "More details" at bounding box center [660, 454] width 54 height 14
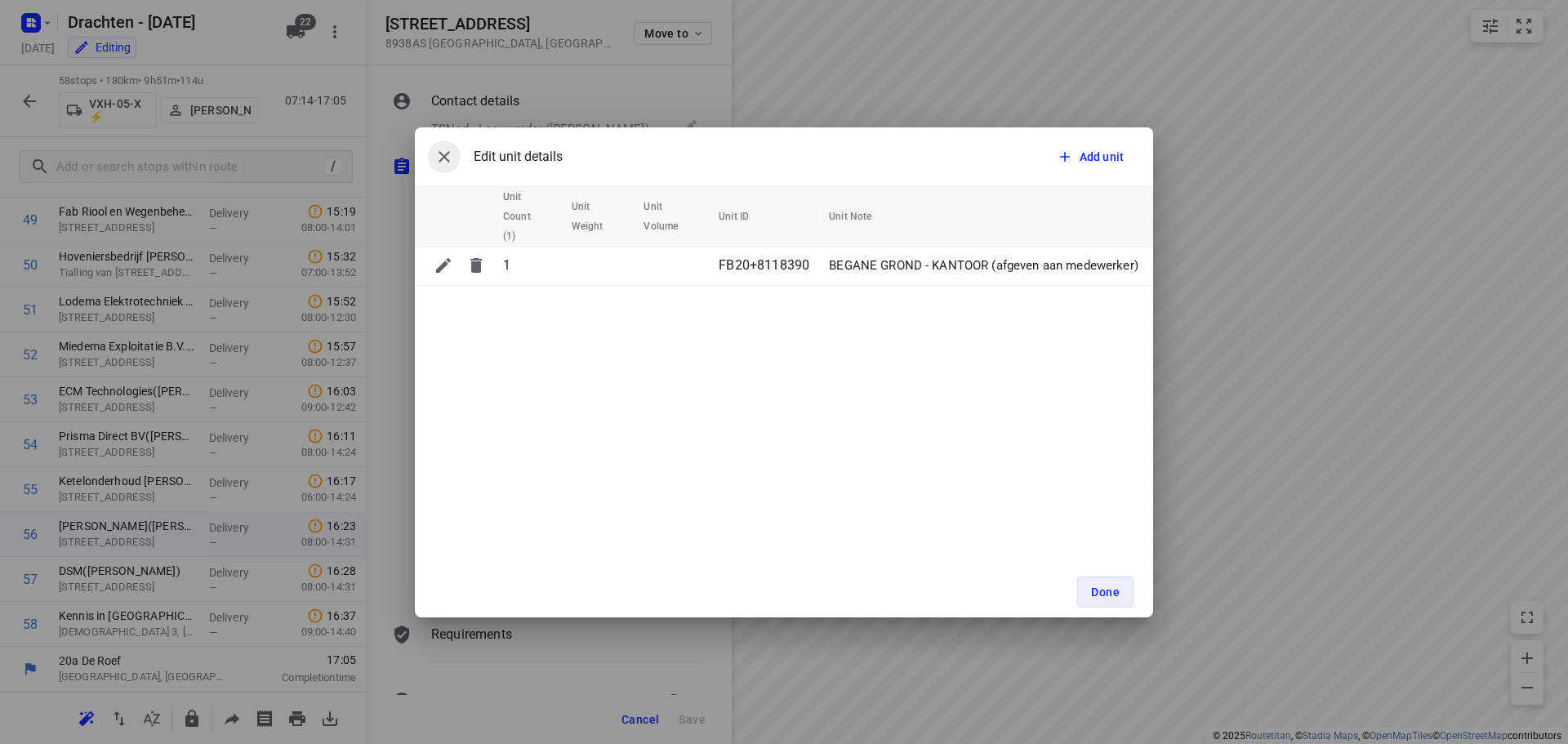
click at [445, 158] on icon "button" at bounding box center [444, 156] width 19 height 19
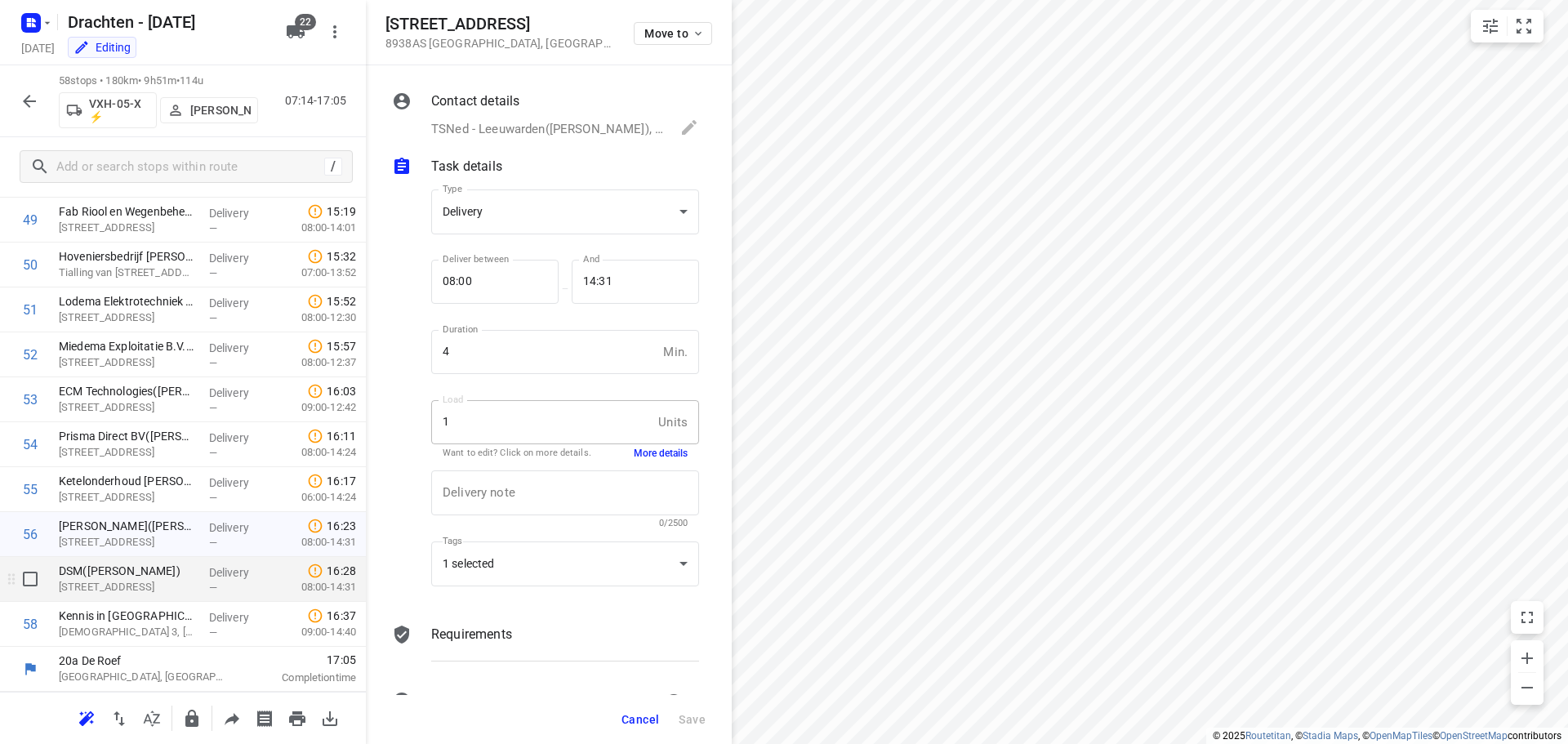
click at [147, 594] on p "[STREET_ADDRESS]" at bounding box center [127, 588] width 137 height 17
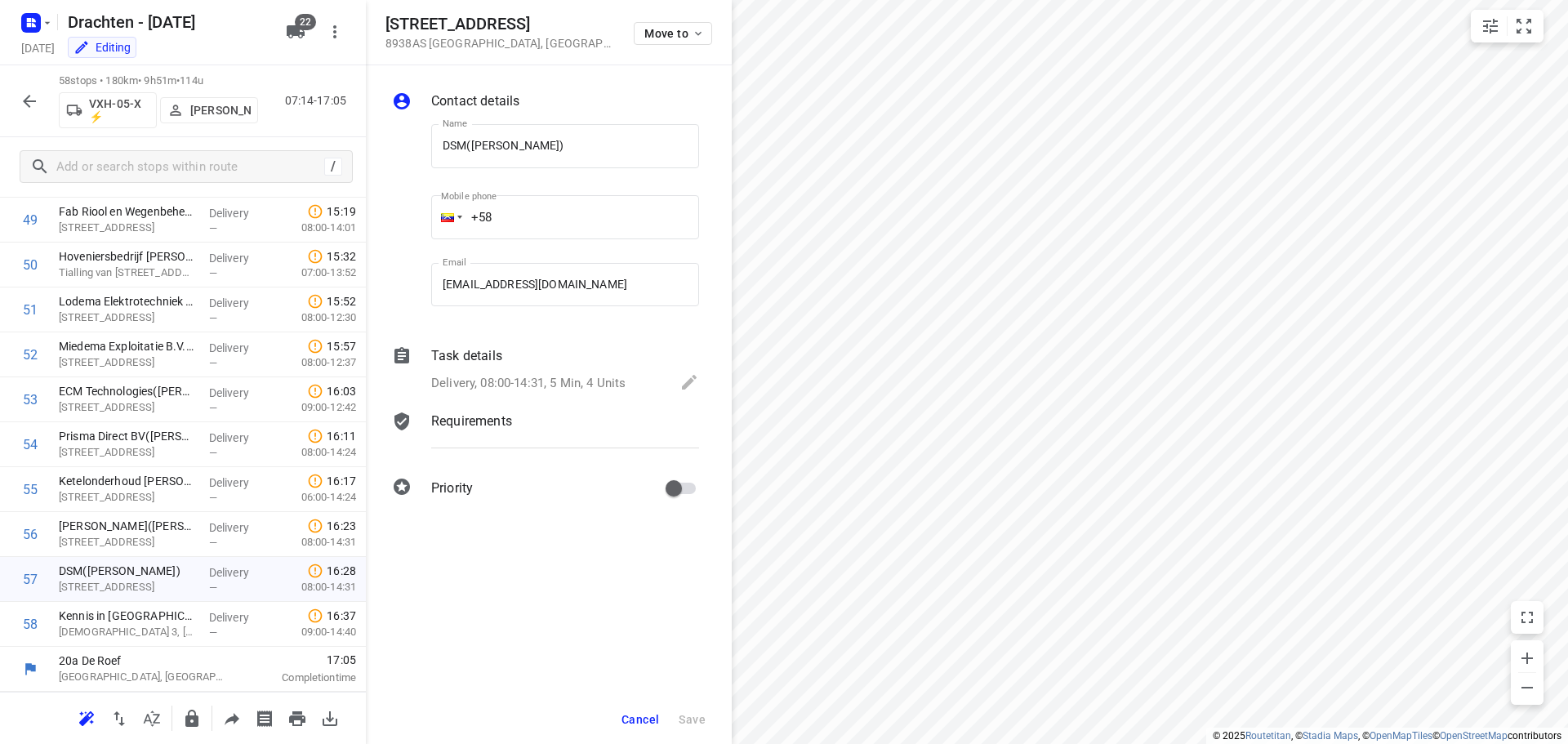
click at [579, 382] on p "Delivery, 08:00-14:31, 5 Min, 4 Units" at bounding box center [528, 383] width 194 height 18
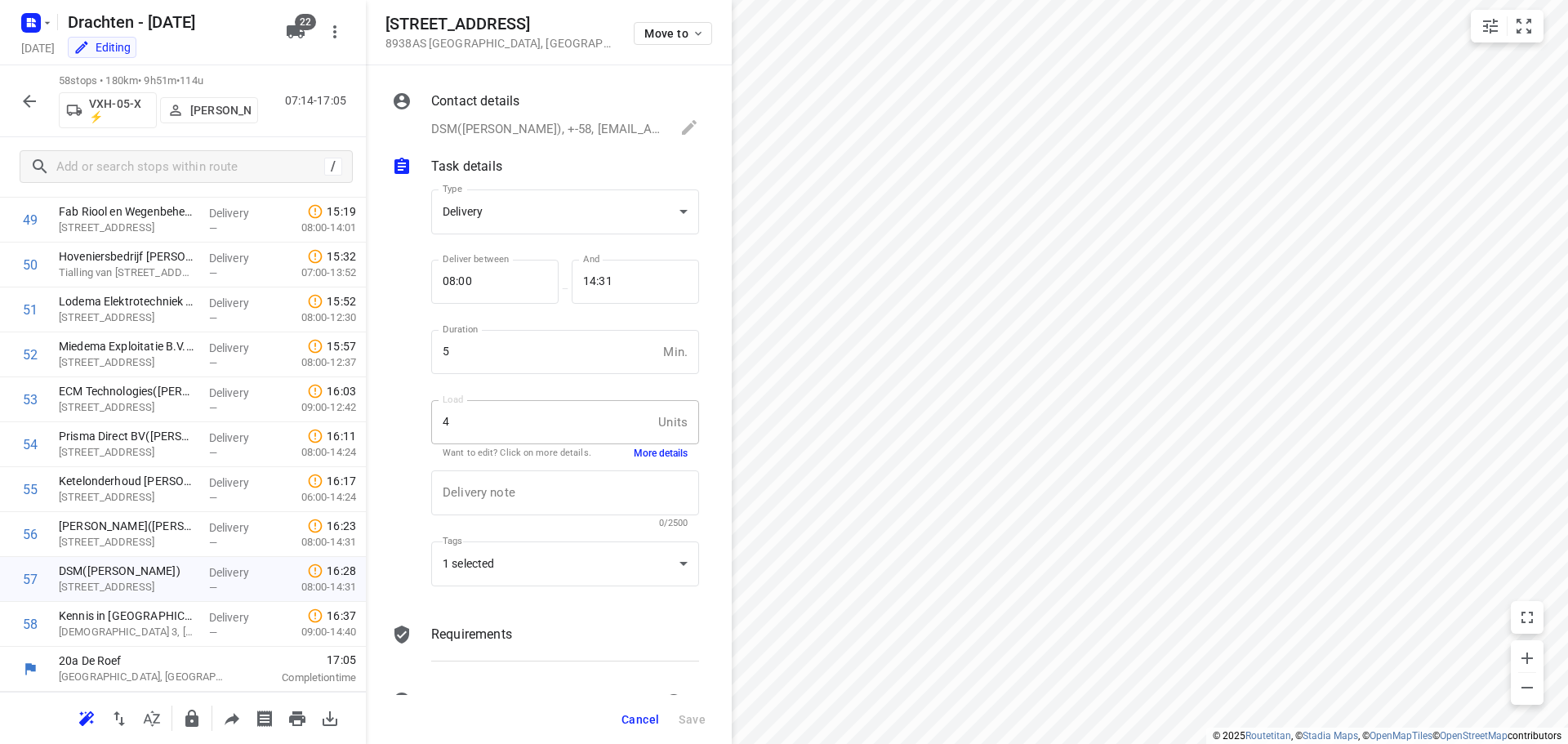
click at [653, 455] on button "More details" at bounding box center [660, 454] width 54 height 14
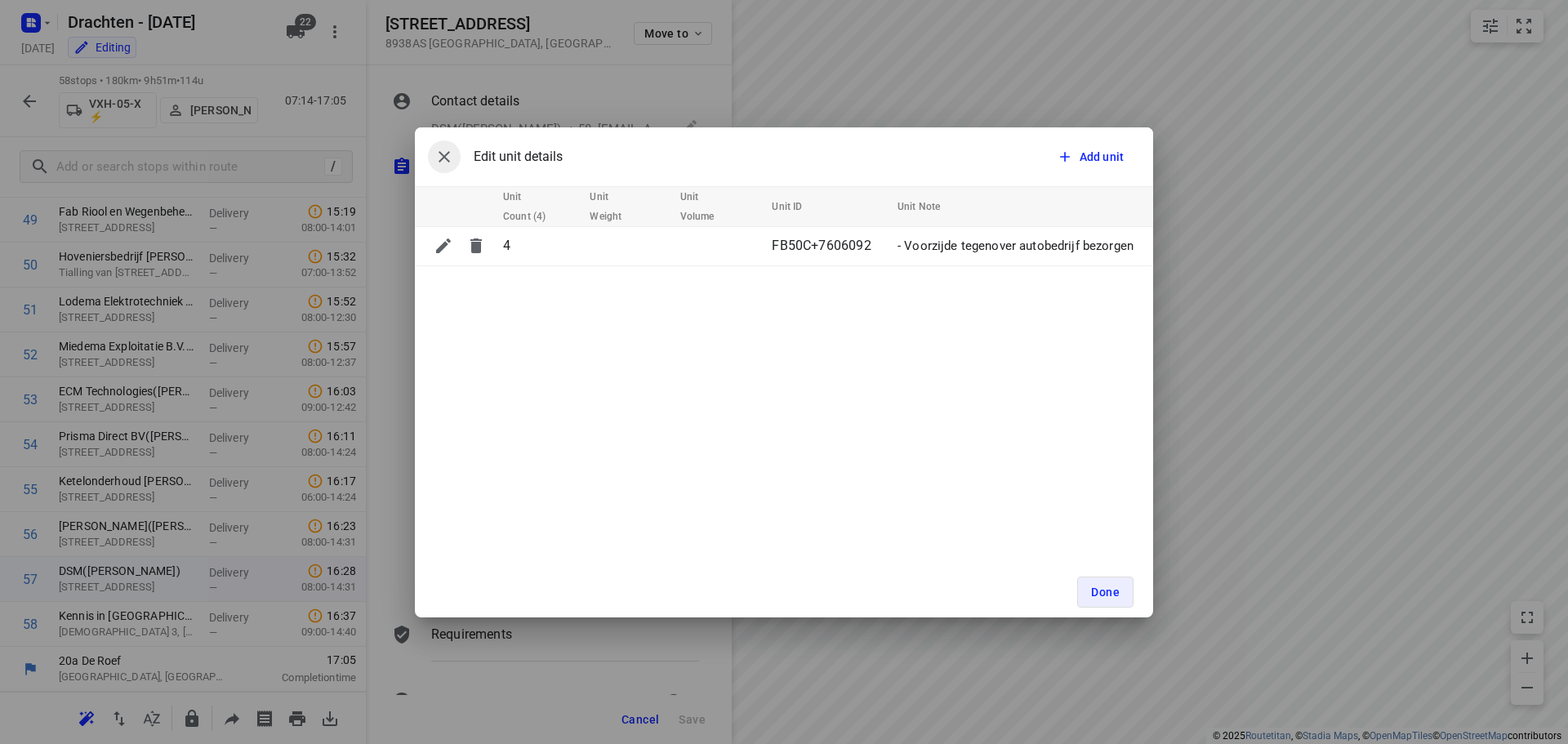
drag, startPoint x: 443, startPoint y: 154, endPoint x: 455, endPoint y: 155, distance: 12.0
click at [445, 157] on icon "button" at bounding box center [444, 156] width 19 height 19
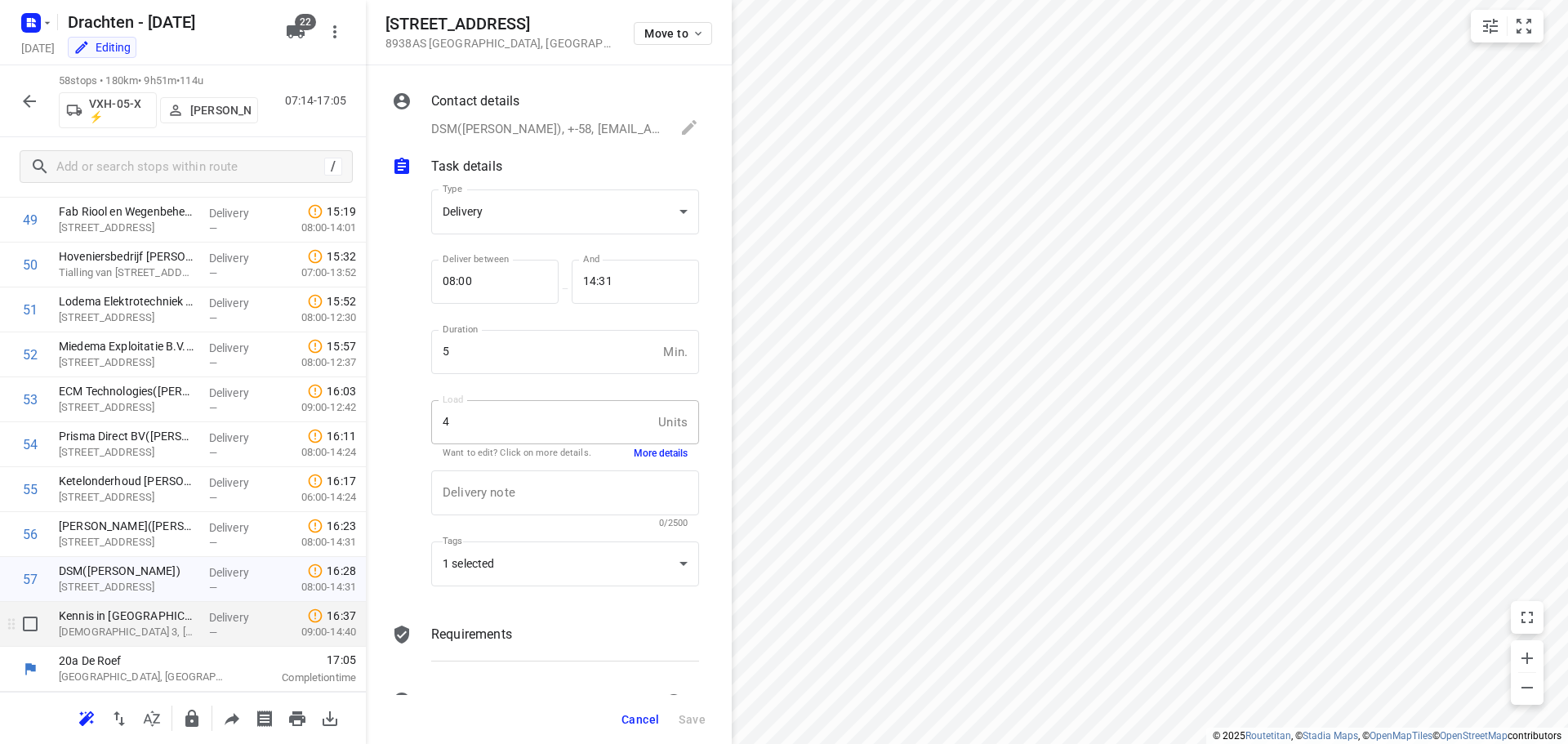
click at [148, 630] on p "[DEMOGRAPHIC_DATA] 3, [GEOGRAPHIC_DATA]" at bounding box center [127, 632] width 137 height 17
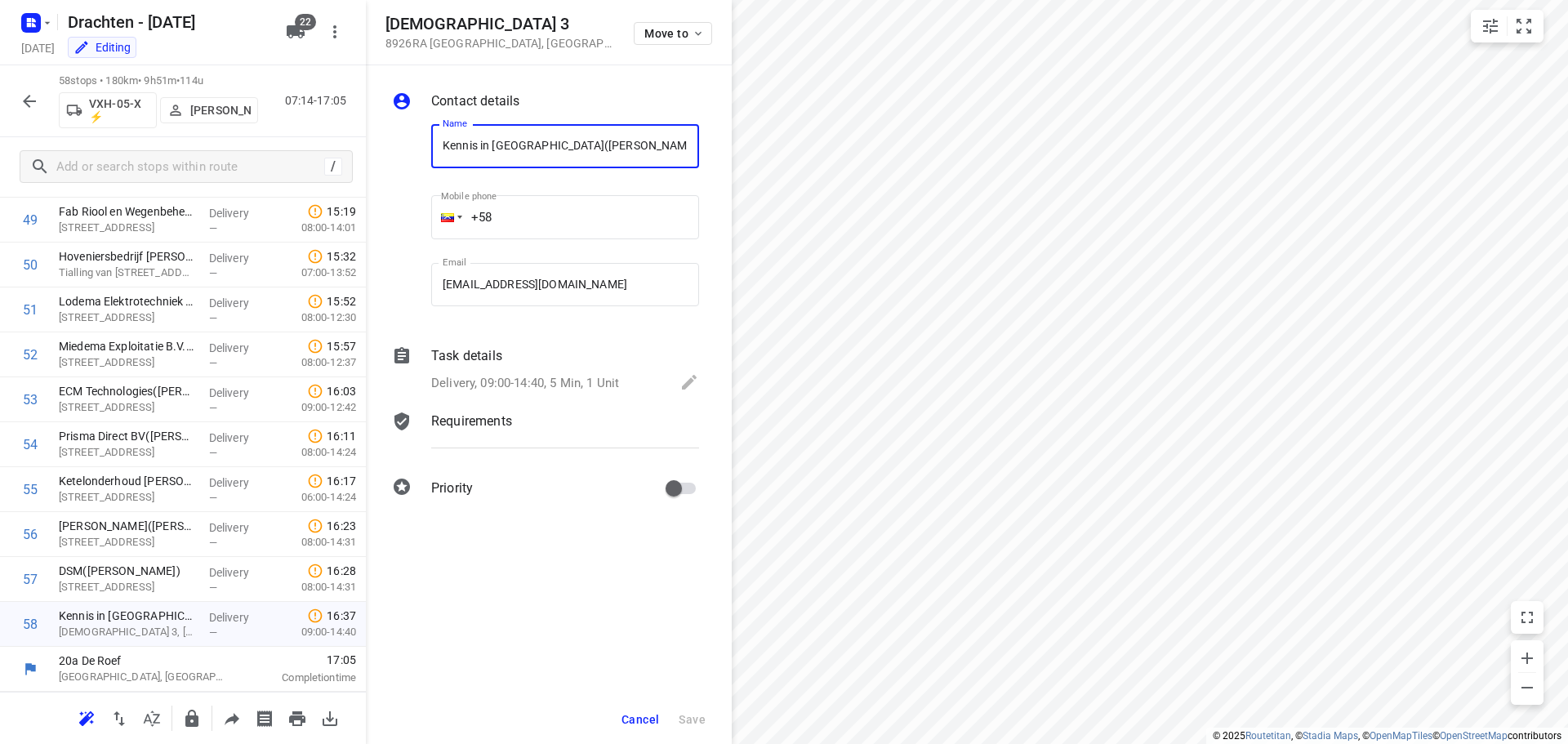
click at [572, 391] on p "Delivery, 09:00-14:40, 5 Min, 1 Unit" at bounding box center [525, 383] width 188 height 18
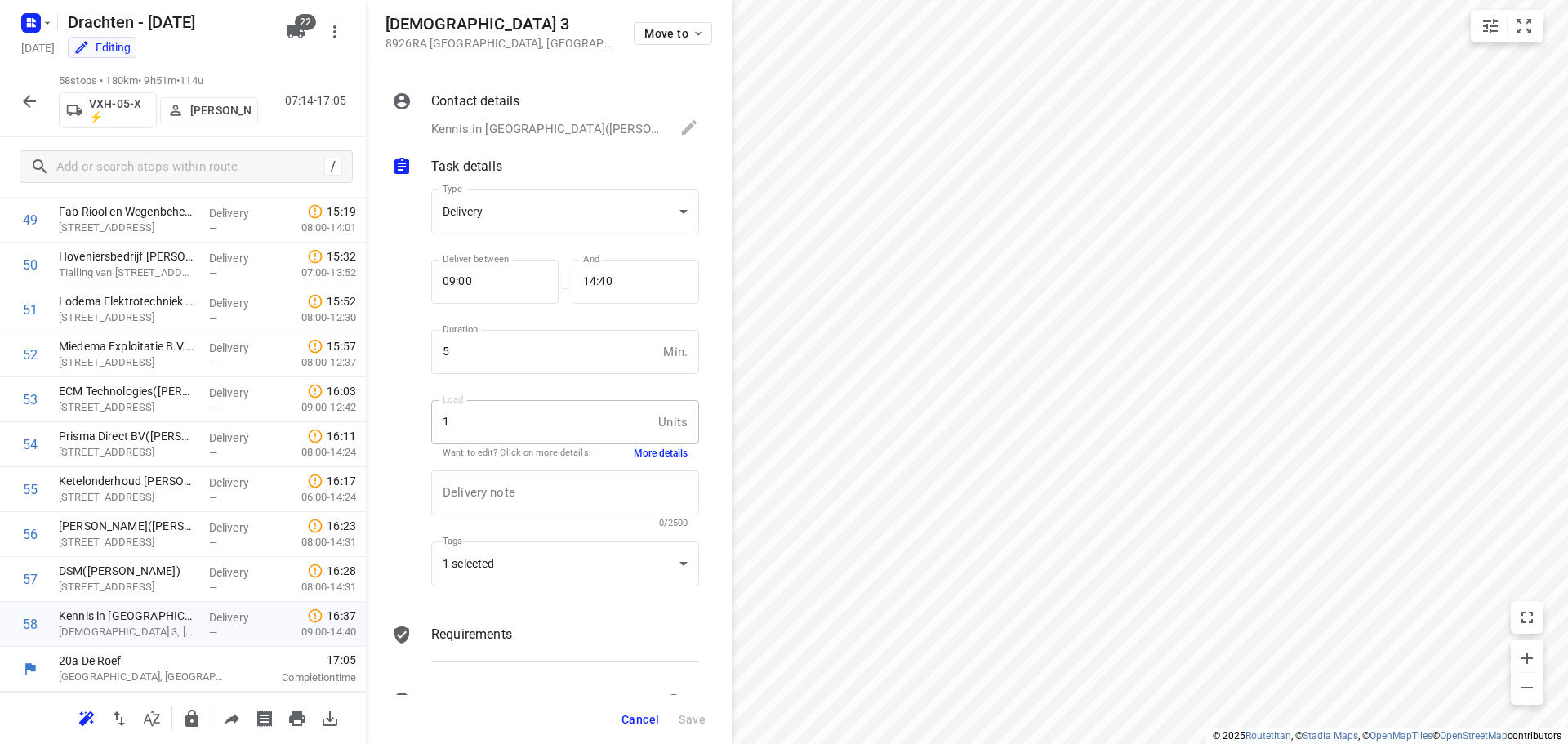
click at [659, 451] on button "More details" at bounding box center [660, 454] width 54 height 14
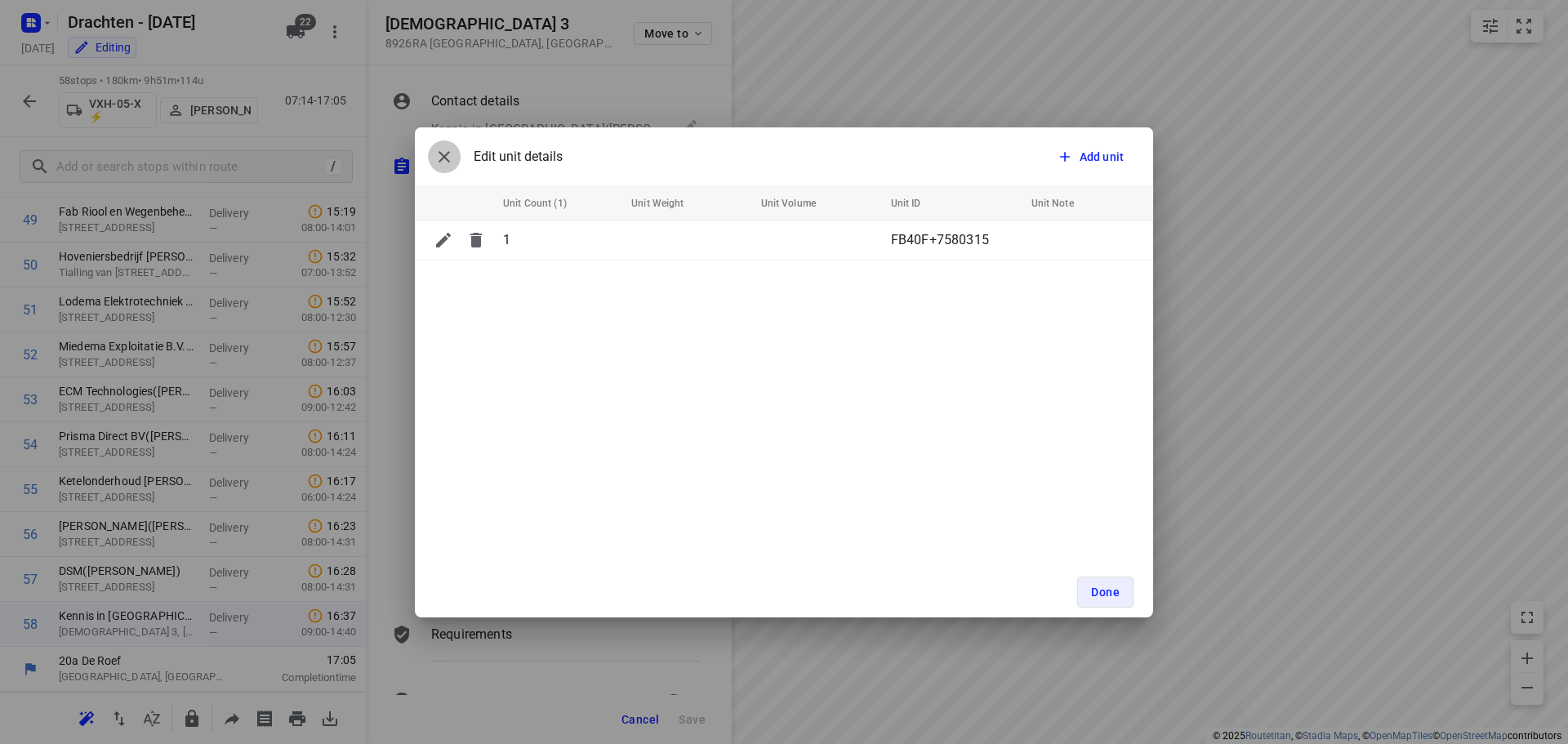
click at [435, 154] on icon "button" at bounding box center [444, 156] width 19 height 19
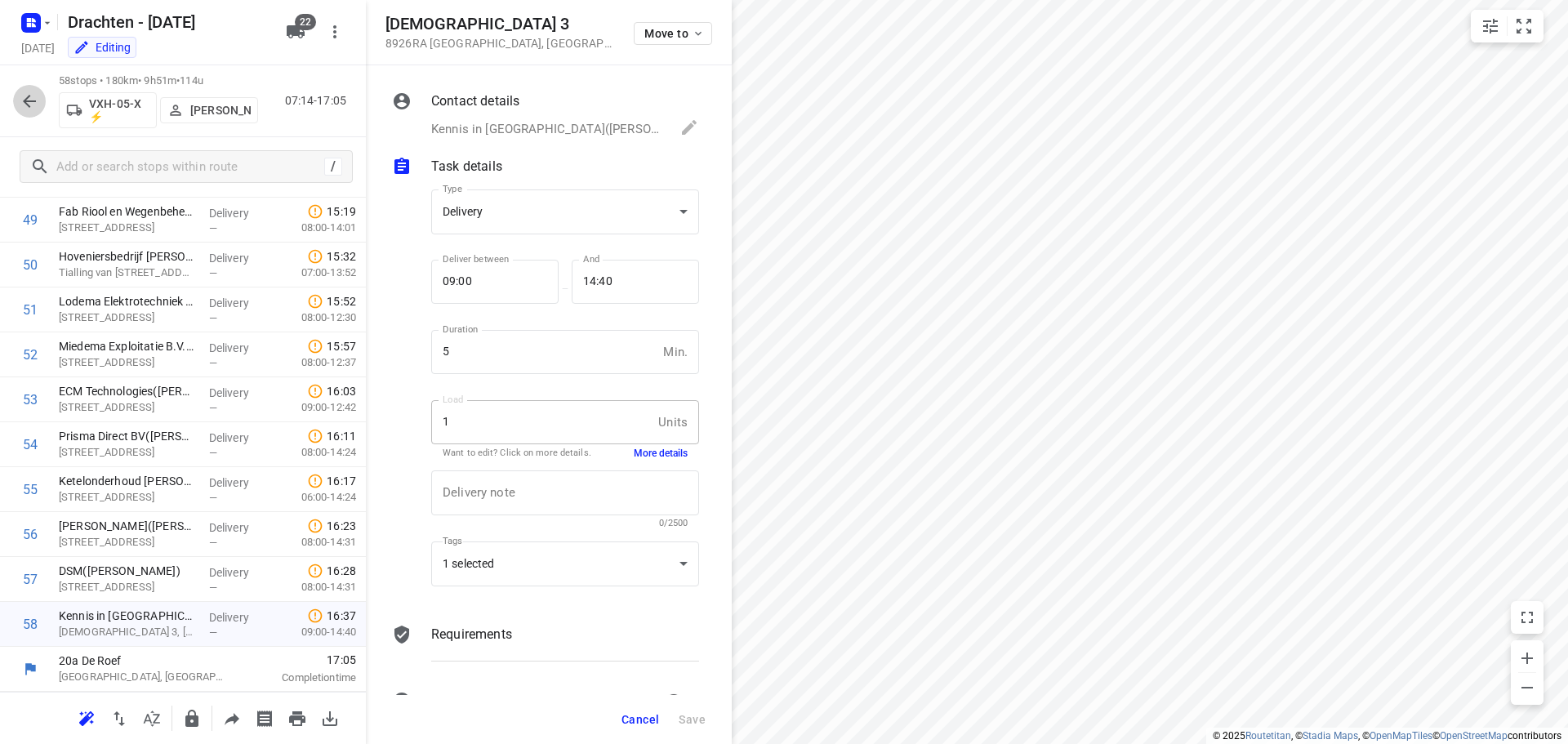
click at [33, 109] on icon "button" at bounding box center [29, 101] width 19 height 19
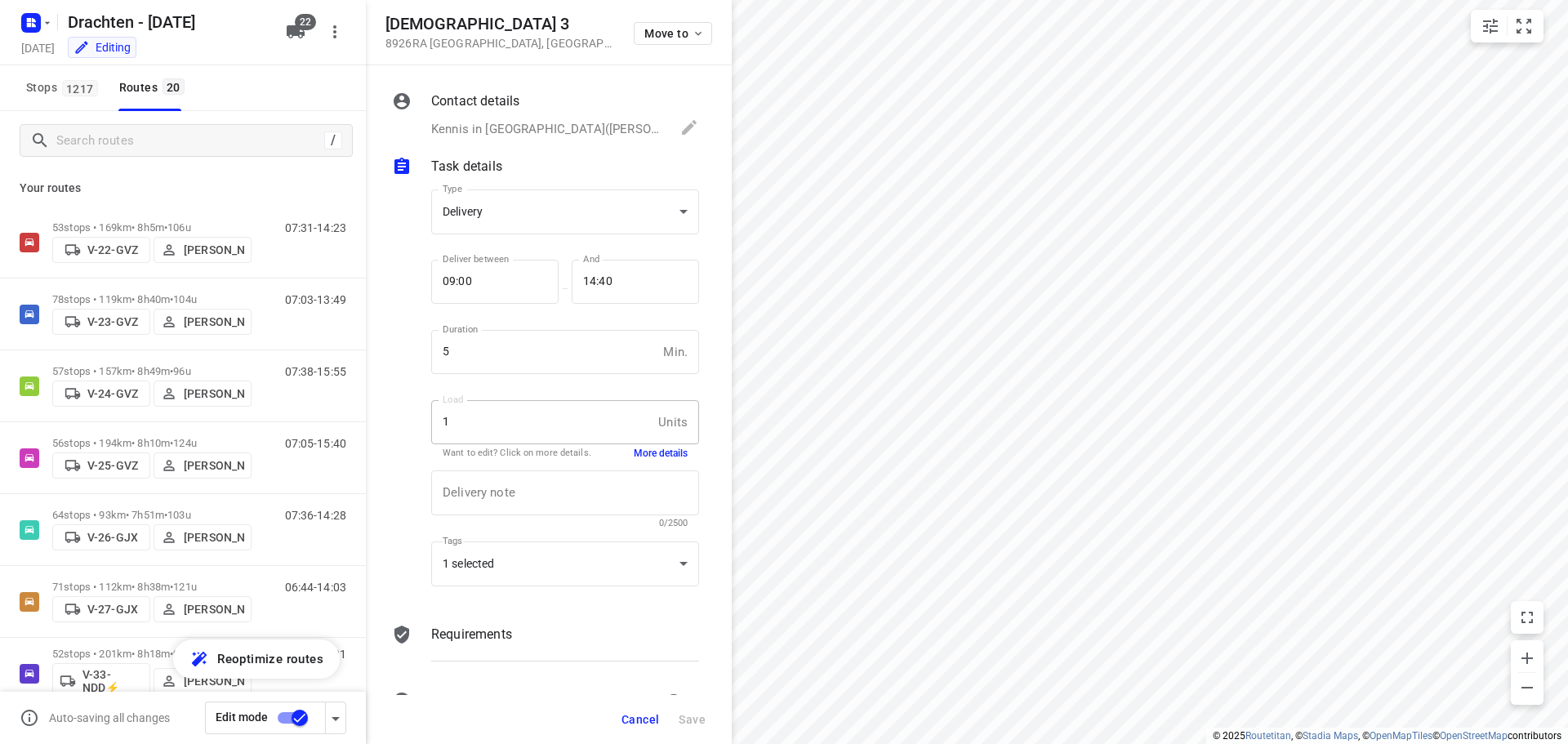
click at [293, 718] on input "checkbox" at bounding box center [299, 718] width 93 height 31
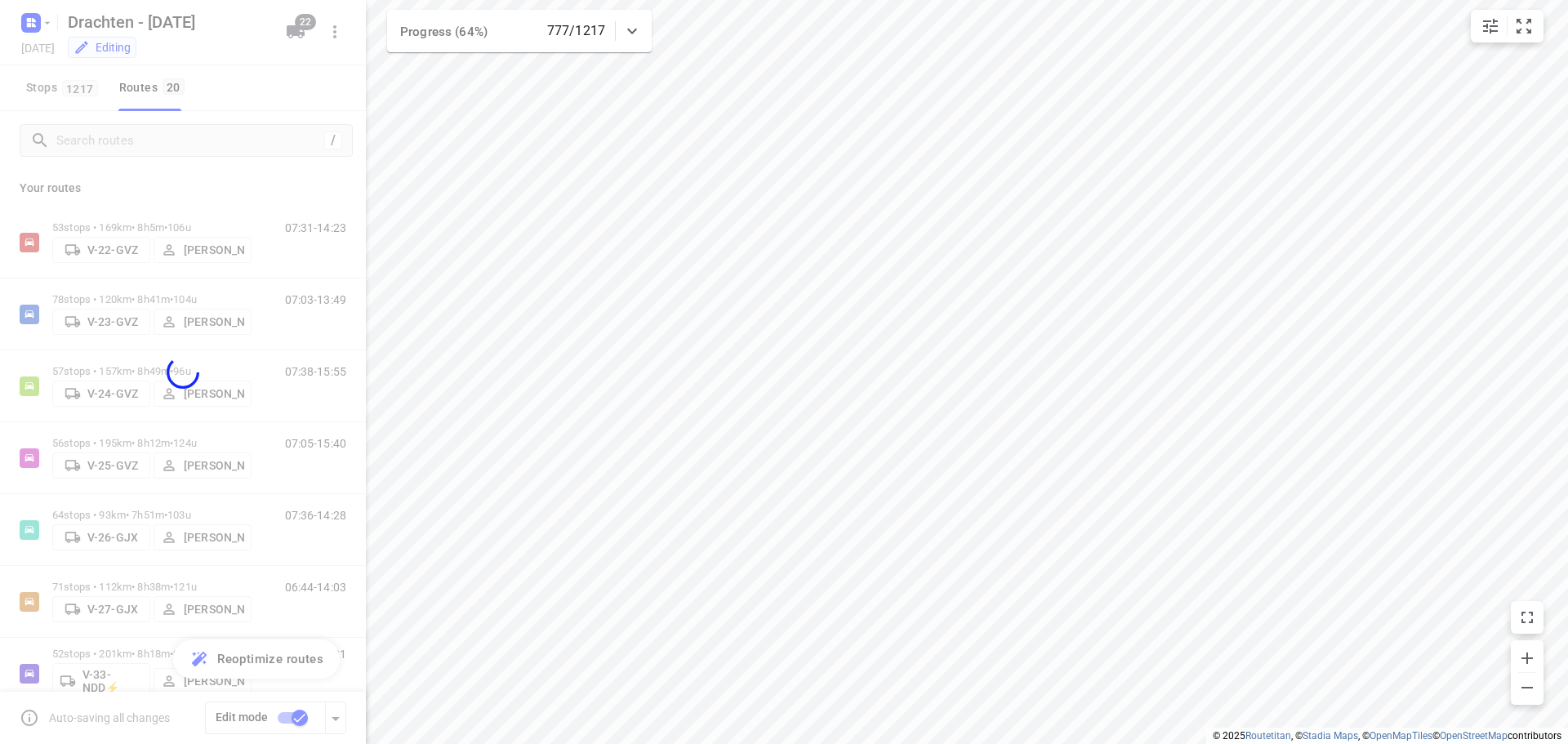
checkbox input "false"
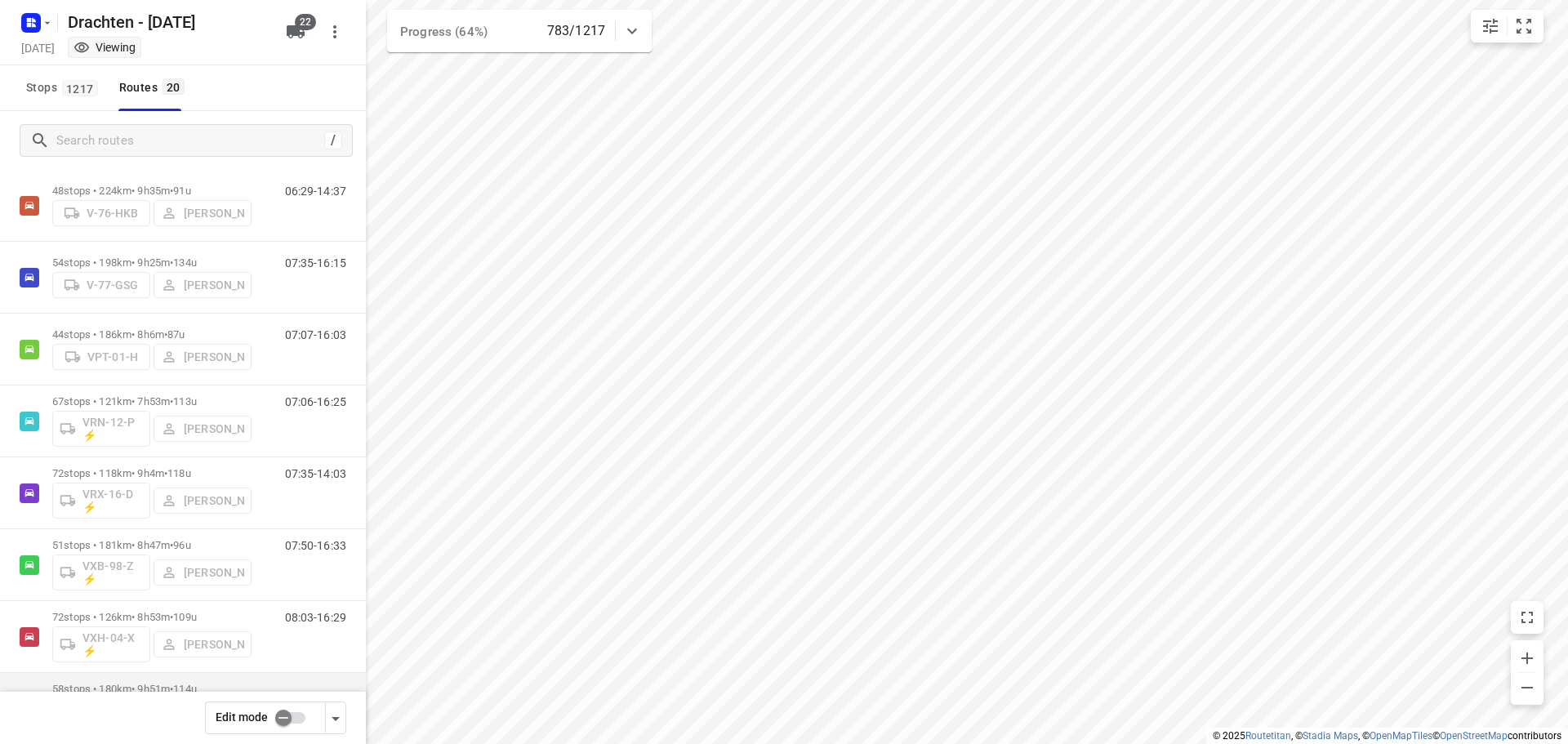
scroll to position [969, 0]
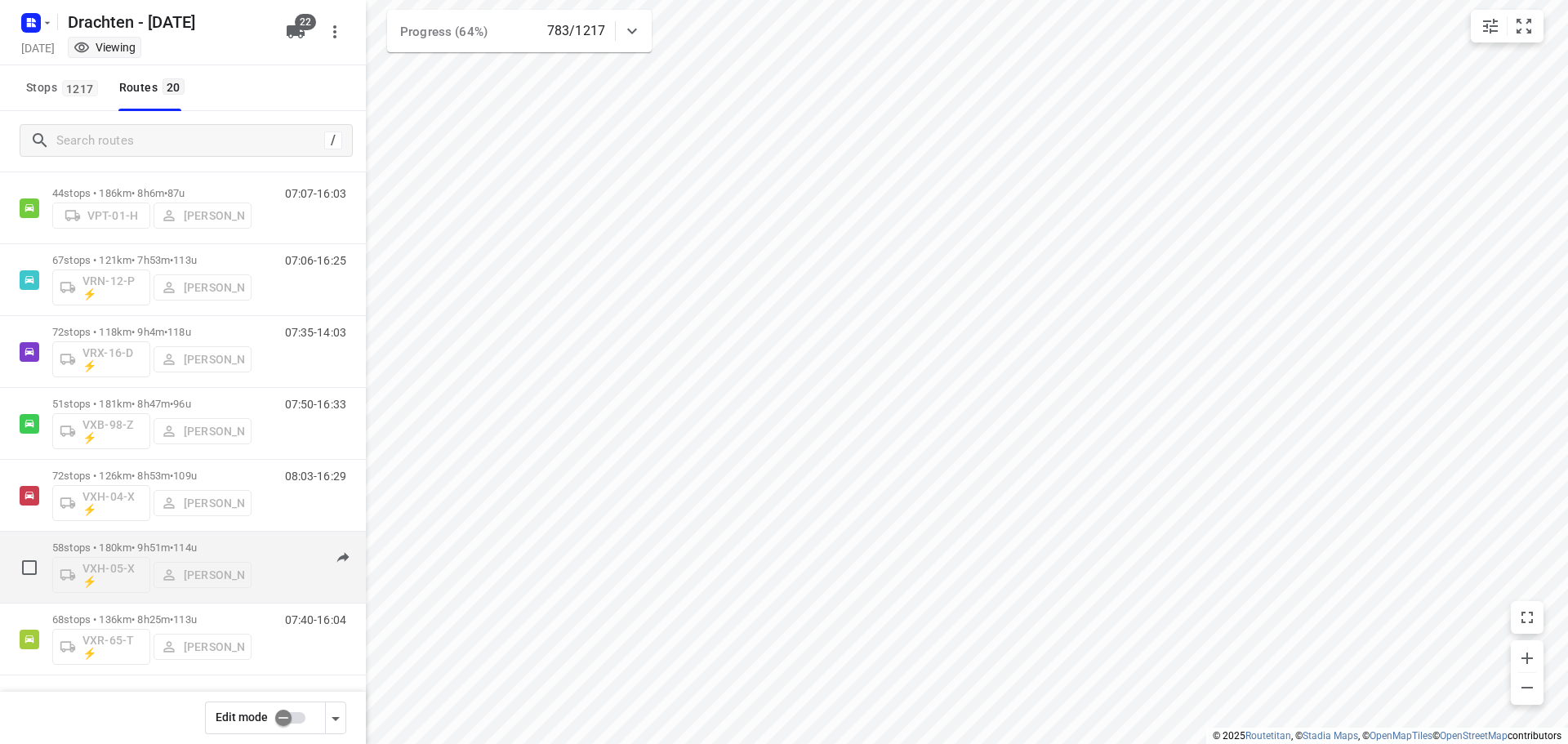
click at [197, 550] on span "114u" at bounding box center [184, 548] width 24 height 12
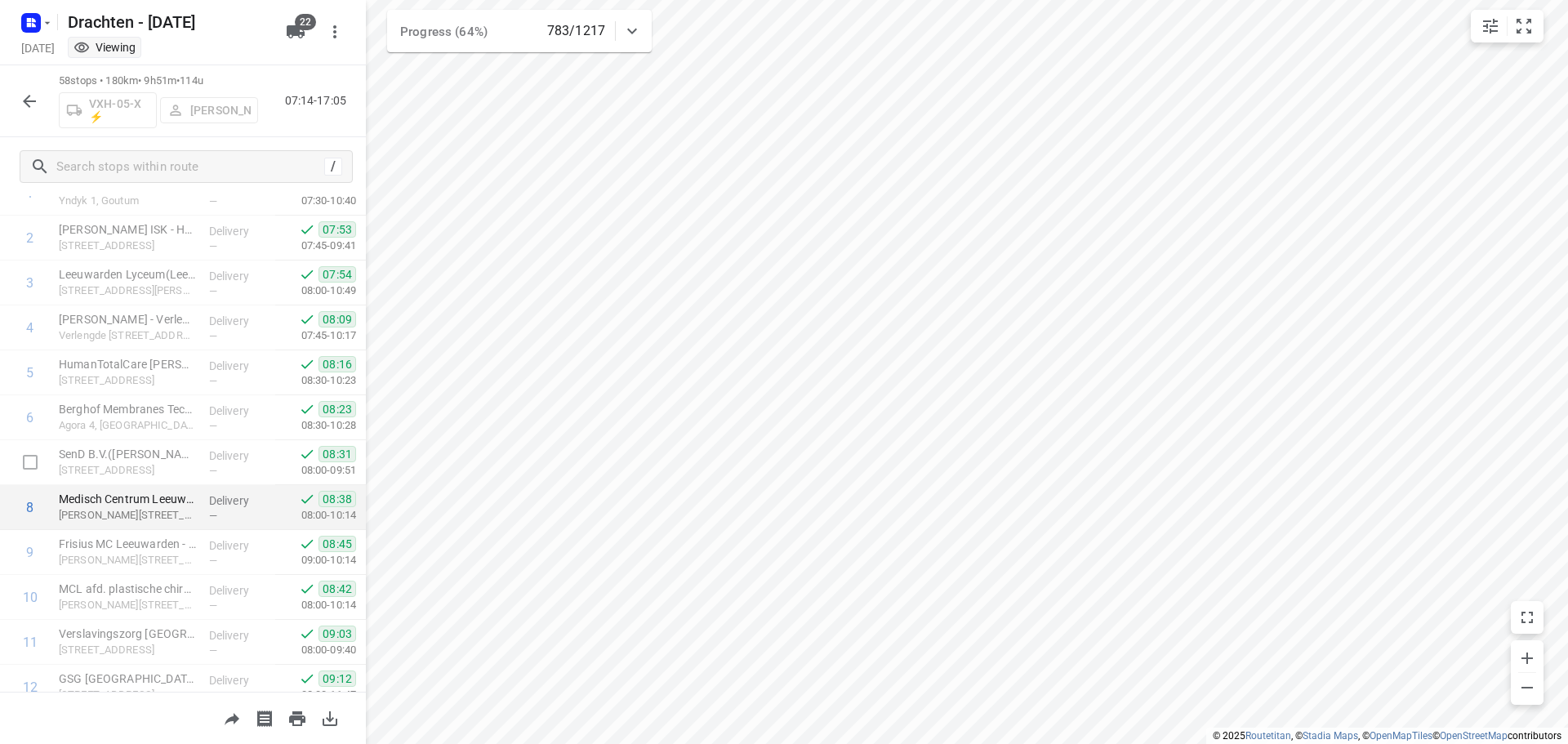
scroll to position [82, 0]
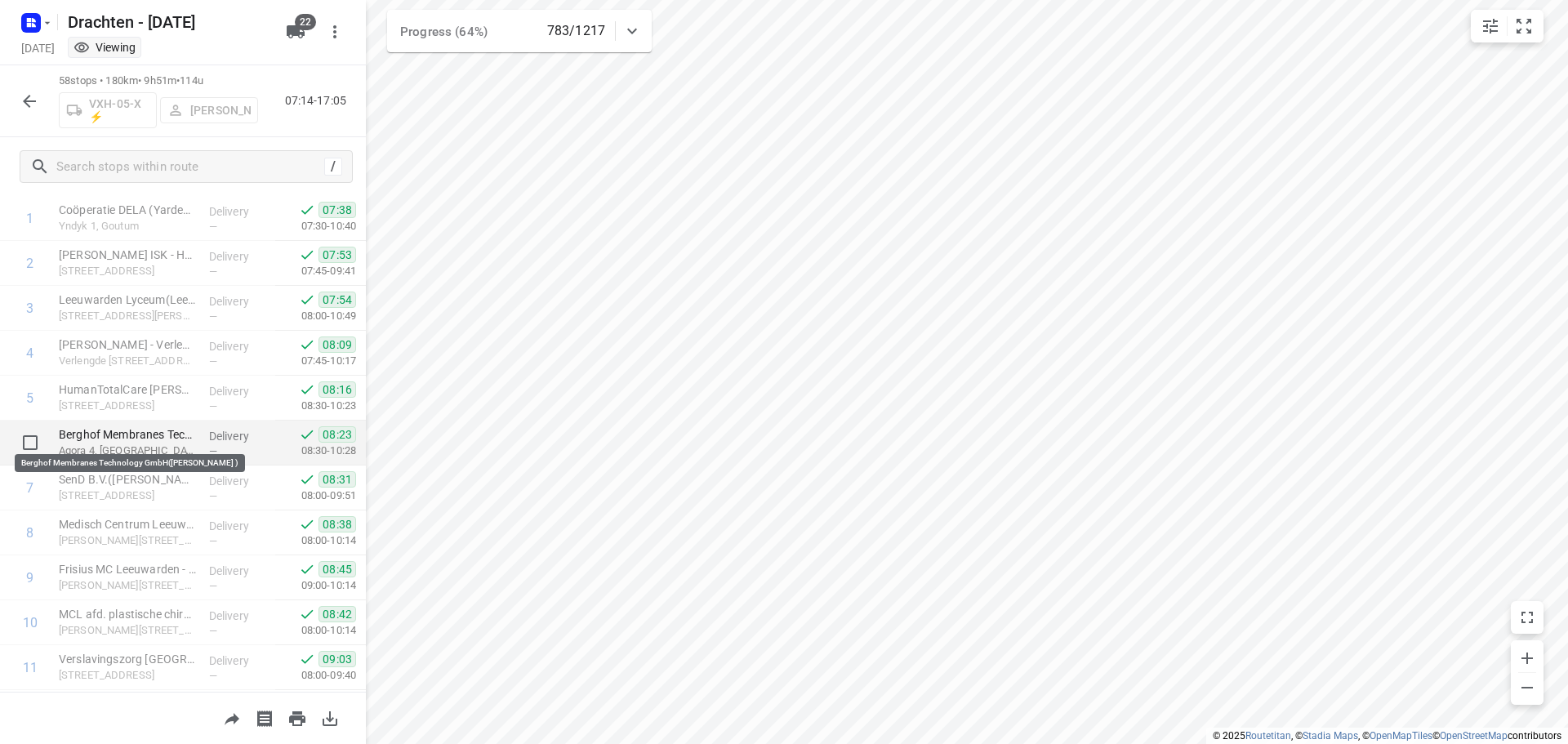
click at [119, 439] on p "Berghof Membranes Technology GmbH([PERSON_NAME] )" at bounding box center [127, 435] width 137 height 17
